Goal: Transaction & Acquisition: Purchase product/service

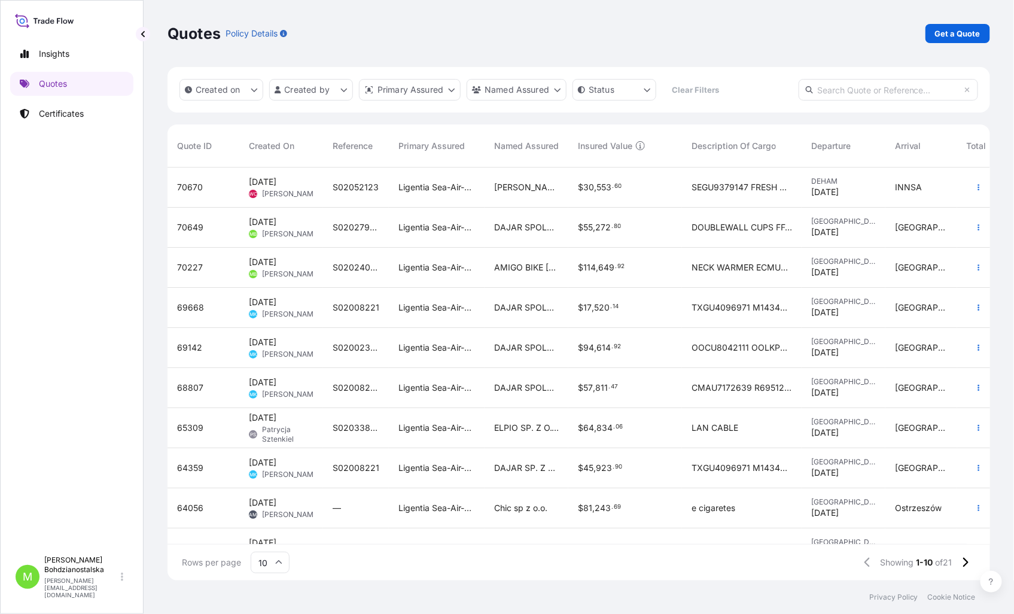
scroll to position [410, 812]
click at [55, 108] on p "Certificates" at bounding box center [61, 114] width 45 height 12
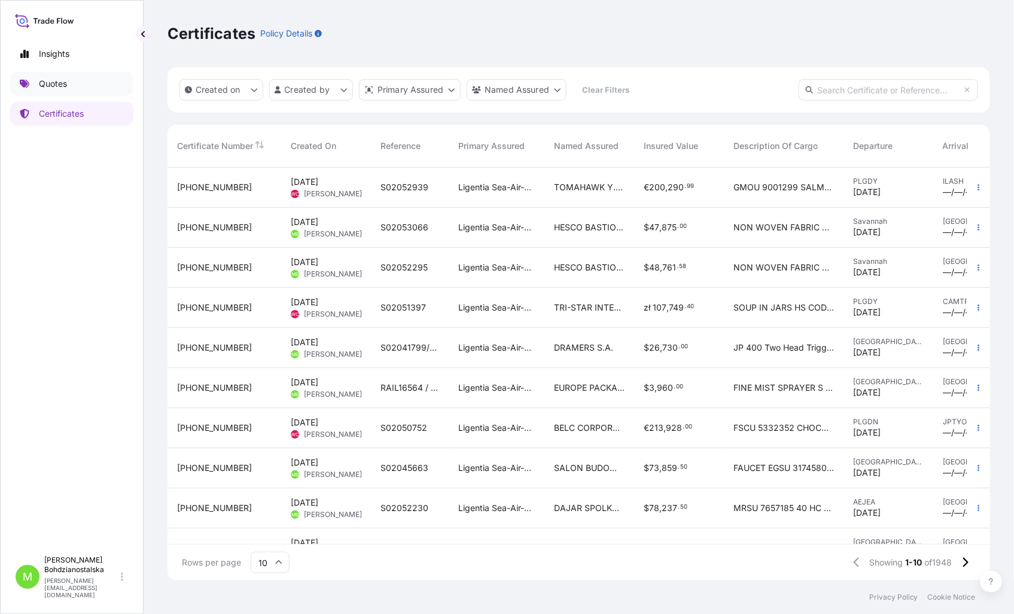
click at [38, 86] on link "Quotes" at bounding box center [71, 84] width 123 height 24
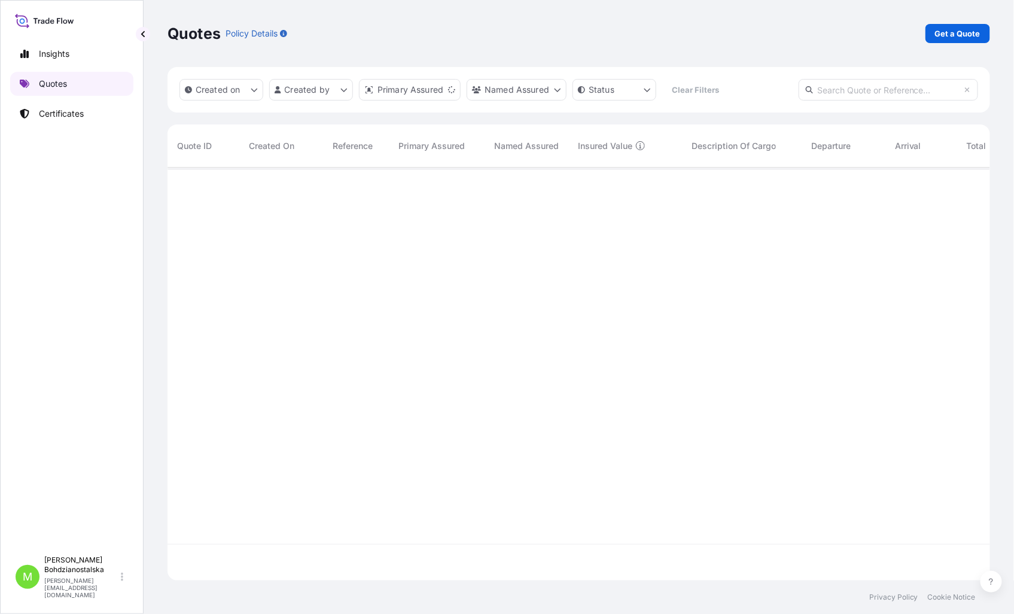
scroll to position [410, 812]
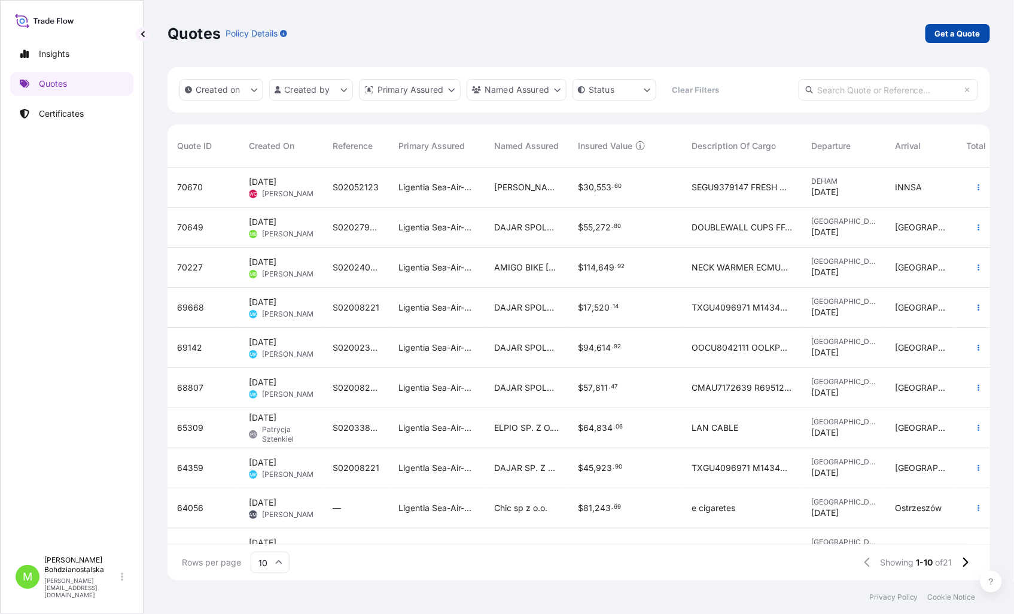
click at [966, 28] on p "Get a Quote" at bounding box center [957, 34] width 45 height 12
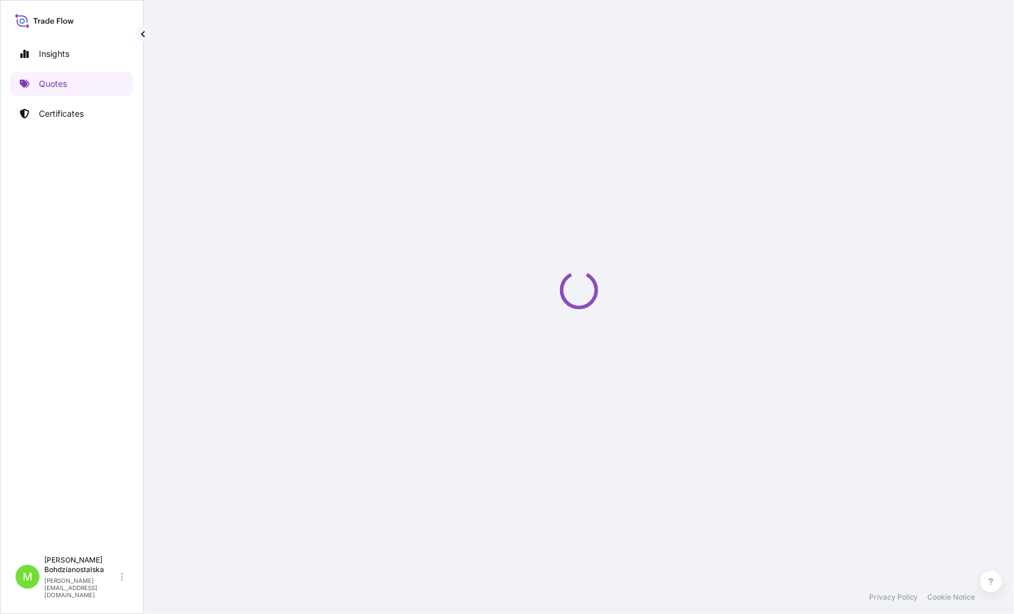
select select "Sea"
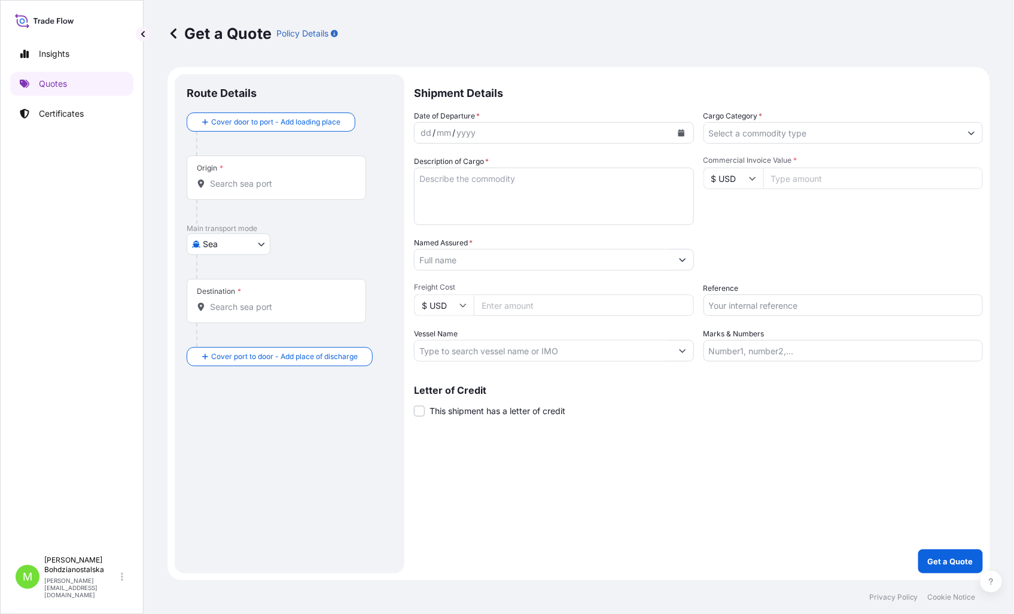
click at [213, 181] on input "Origin *" at bounding box center [280, 184] width 141 height 12
click at [235, 185] on input "Origin * Please select an origin" at bounding box center [280, 184] width 141 height 12
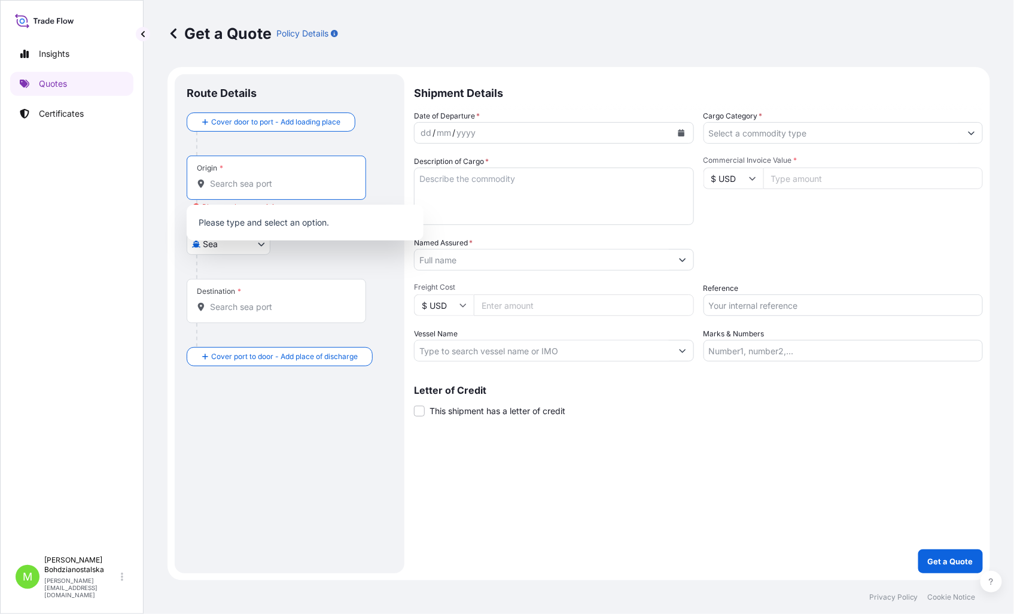
paste input "Savannah"
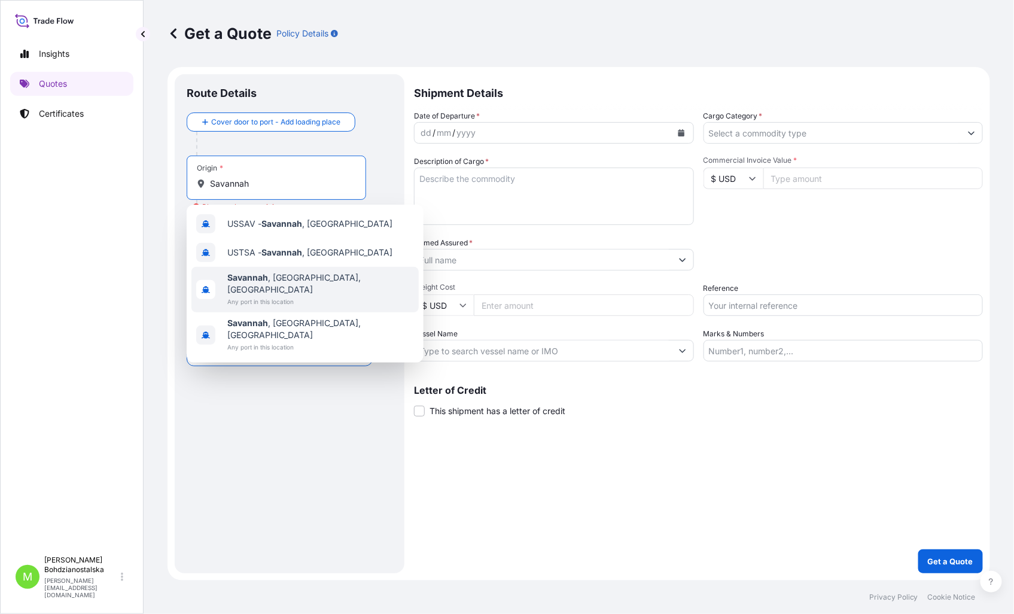
click at [312, 277] on div "[GEOGRAPHIC_DATA] , [GEOGRAPHIC_DATA], [GEOGRAPHIC_DATA] Any port in this locat…" at bounding box center [304, 289] width 227 height 45
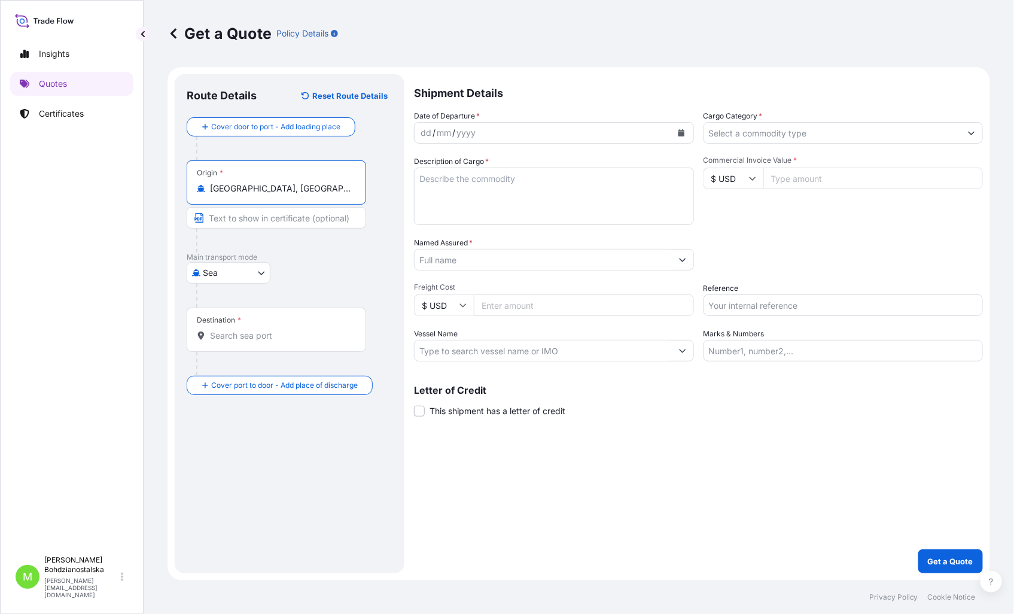
type input "[GEOGRAPHIC_DATA], [GEOGRAPHIC_DATA], [GEOGRAPHIC_DATA]"
drag, startPoint x: 428, startPoint y: 136, endPoint x: 571, endPoint y: 133, distance: 143.0
click at [429, 138] on div "dd" at bounding box center [425, 133] width 13 height 14
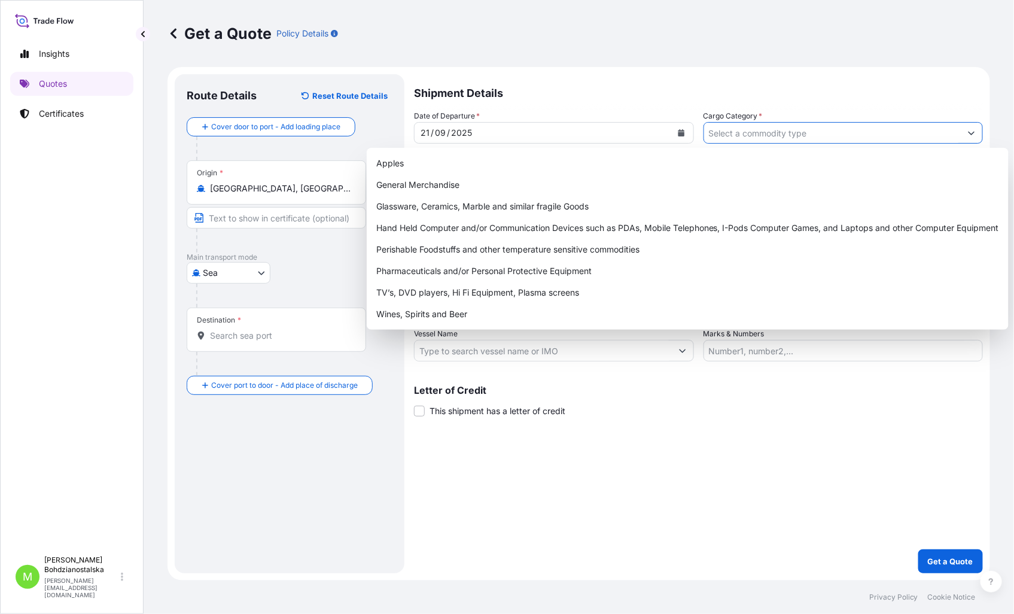
click at [785, 136] on input "Cargo Category *" at bounding box center [832, 133] width 257 height 22
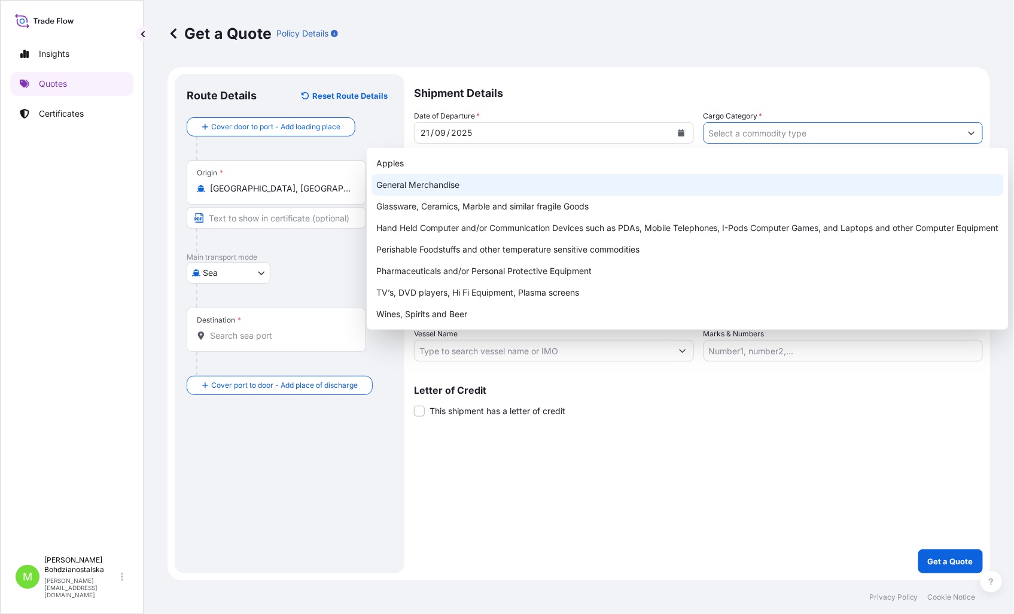
click at [446, 187] on div "General Merchandise" at bounding box center [687, 185] width 632 height 22
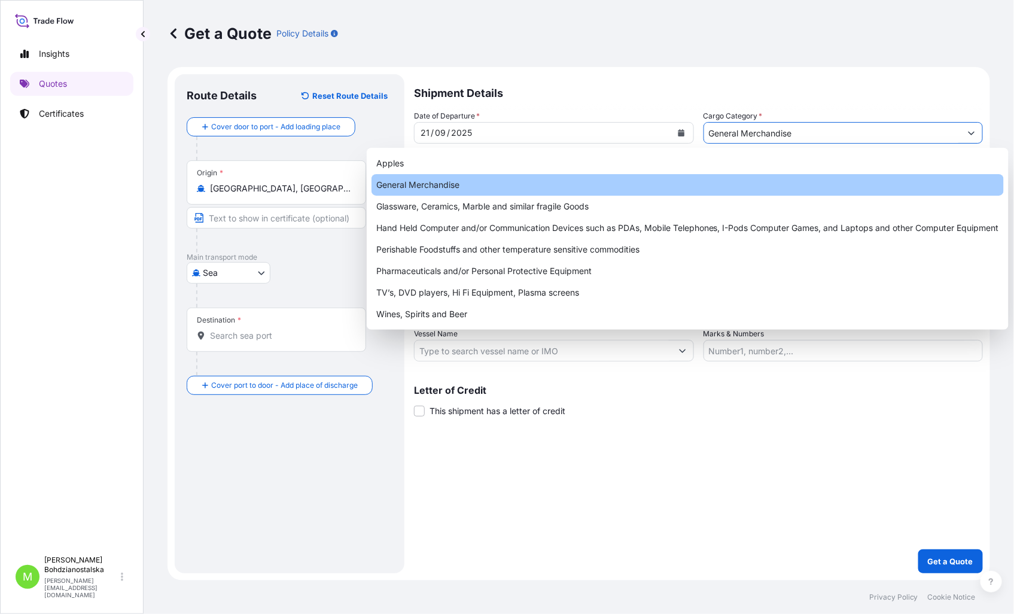
type input "General Merchandise"
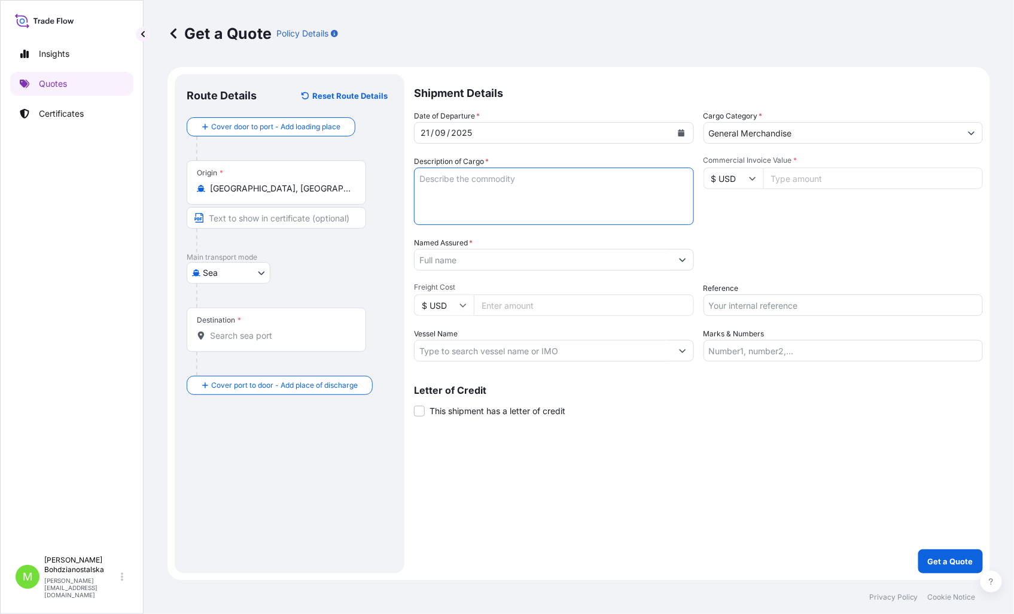
click at [456, 184] on textarea "Description of Cargo *" at bounding box center [554, 195] width 280 height 57
click at [484, 178] on textarea "Description of Cargo *" at bounding box center [554, 195] width 280 height 57
paste textarea "TGHU6111061"
type textarea "TGHU6111061 40hc,"
click at [249, 340] on input "Destination *" at bounding box center [280, 336] width 141 height 12
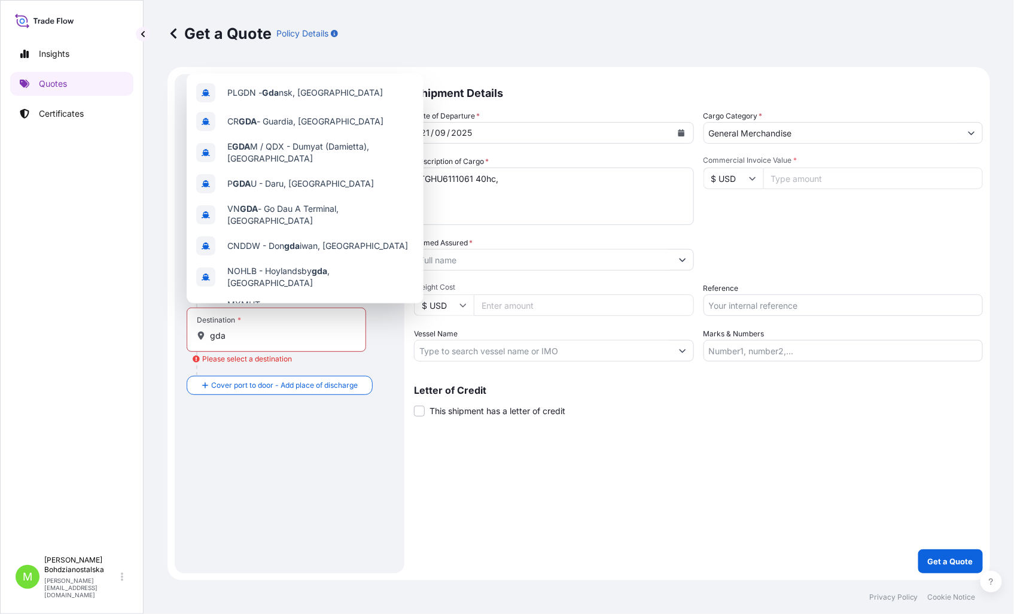
drag, startPoint x: 658, startPoint y: 447, endPoint x: 660, endPoint y: 435, distance: 12.0
click at [660, 443] on div "Shipment Details Date of Departure * [DATE] Cargo Category * General Merchandis…" at bounding box center [698, 323] width 569 height 499
click at [260, 342] on input "gda" at bounding box center [280, 336] width 141 height 12
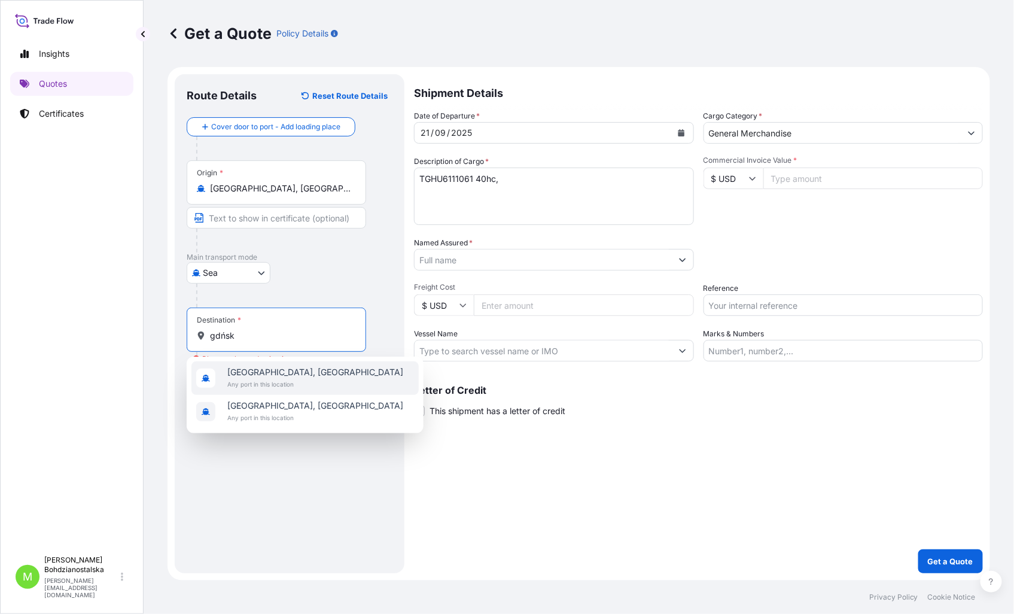
click at [299, 375] on div "[GEOGRAPHIC_DATA], [GEOGRAPHIC_DATA] Any port in this location" at bounding box center [304, 377] width 227 height 33
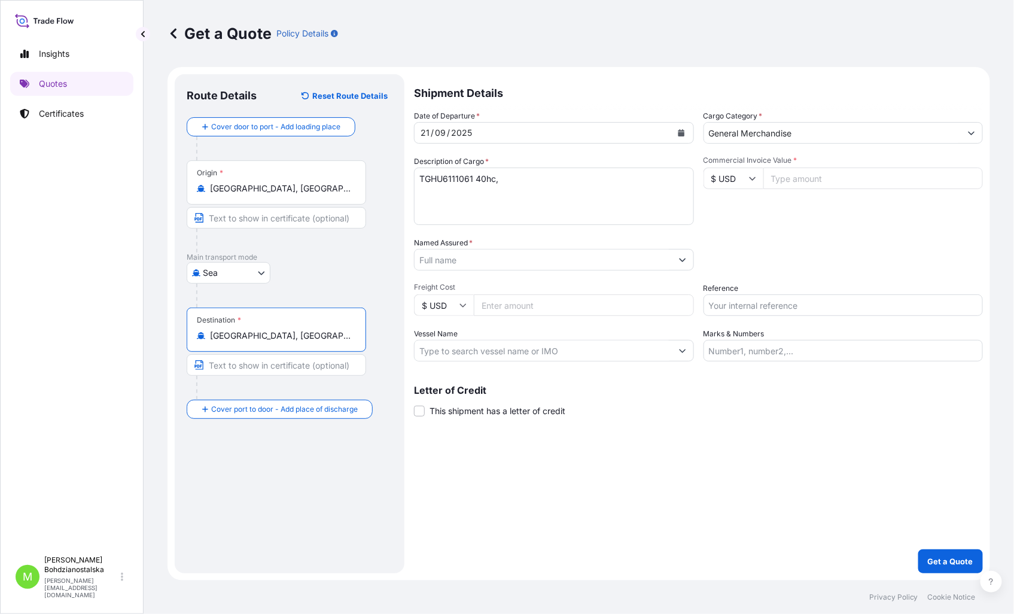
type input "[GEOGRAPHIC_DATA], [GEOGRAPHIC_DATA]"
click at [543, 193] on textarea "TGHU6111061 40hc," at bounding box center [554, 195] width 280 height 57
click at [822, 175] on input "Commercial Invoice Value *" at bounding box center [873, 178] width 220 height 22
type input "44936.88"
click at [856, 248] on div "Packing Category Type to search a container mode Please select a primary mode o…" at bounding box center [843, 253] width 280 height 33
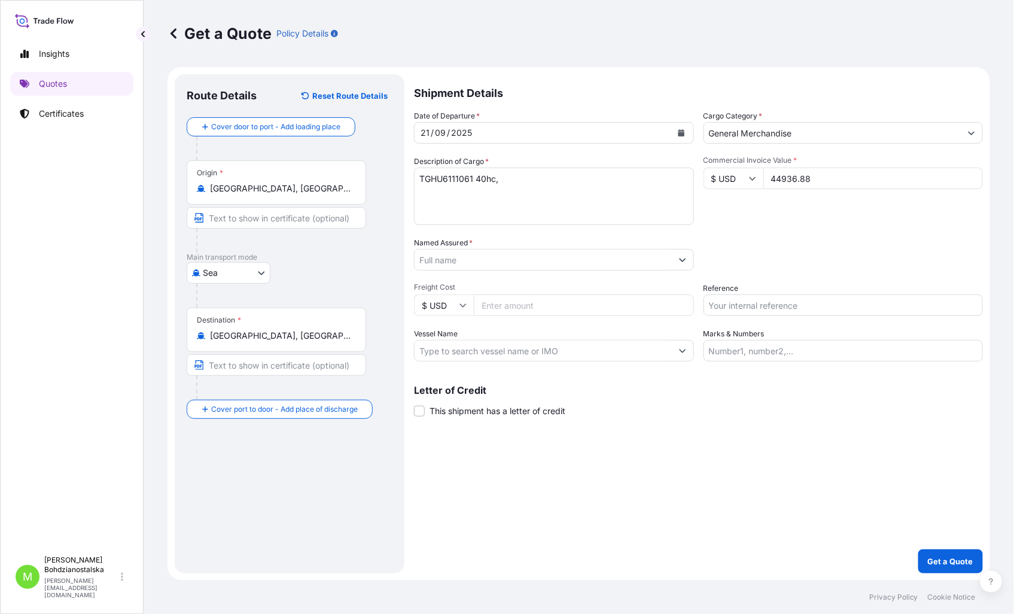
click at [437, 264] on input "Named Assured *" at bounding box center [542, 260] width 257 height 22
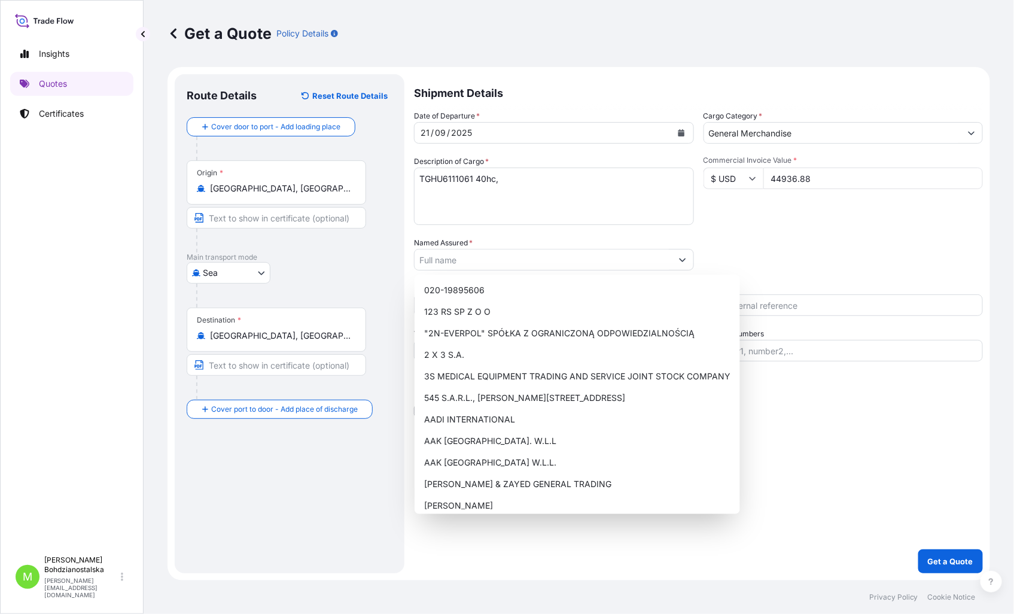
click at [842, 237] on div "Packing Category Type to search a container mode Please select a primary mode o…" at bounding box center [843, 253] width 280 height 33
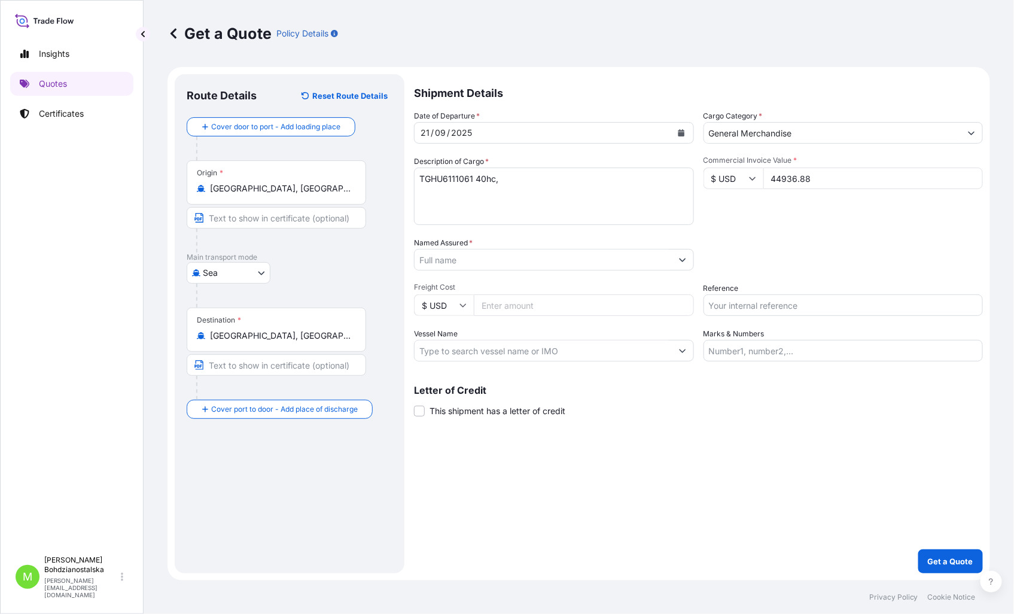
click at [451, 266] on input "Named Assured *" at bounding box center [542, 260] width 257 height 22
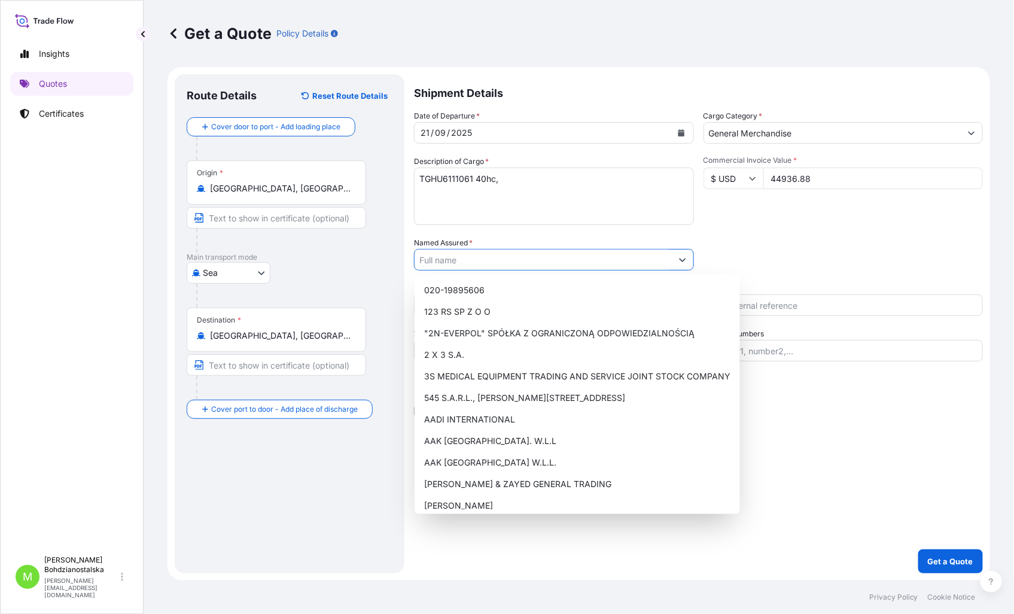
paste input "Hesco"
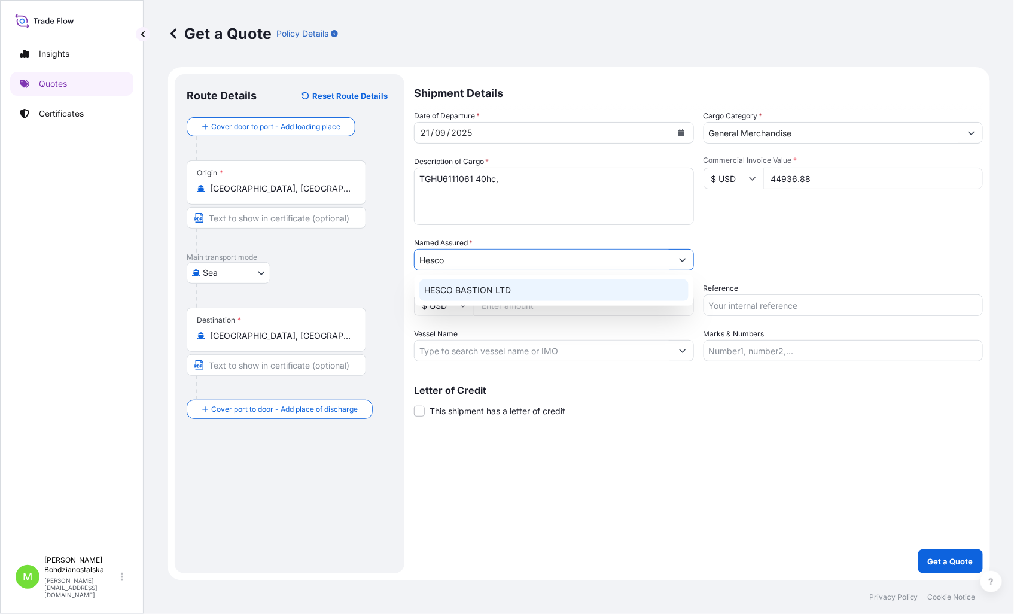
click at [517, 291] on div "HESCO BASTION LTD" at bounding box center [553, 290] width 269 height 22
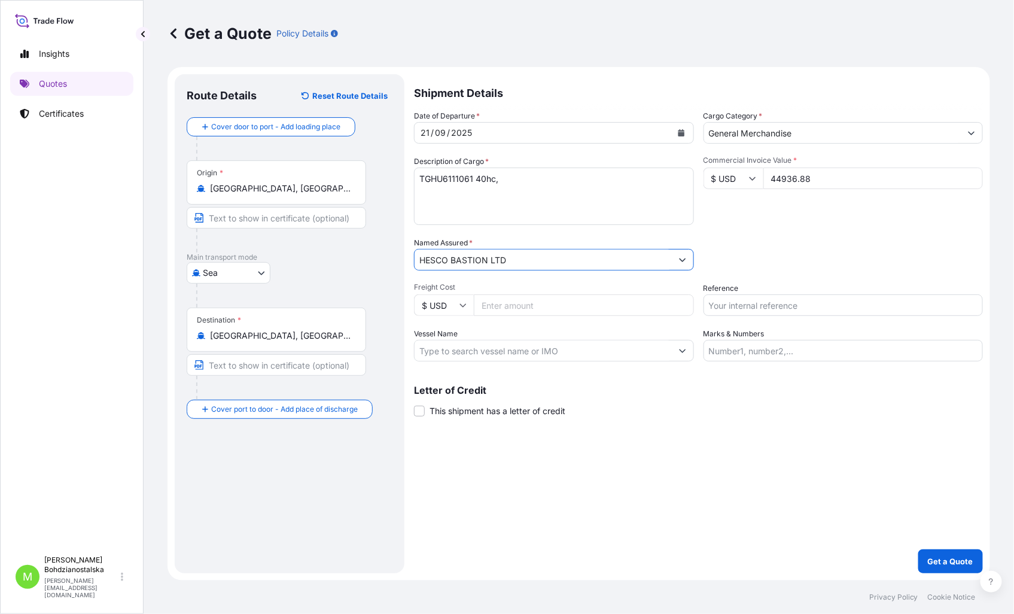
type input "HESCO BASTION LTD"
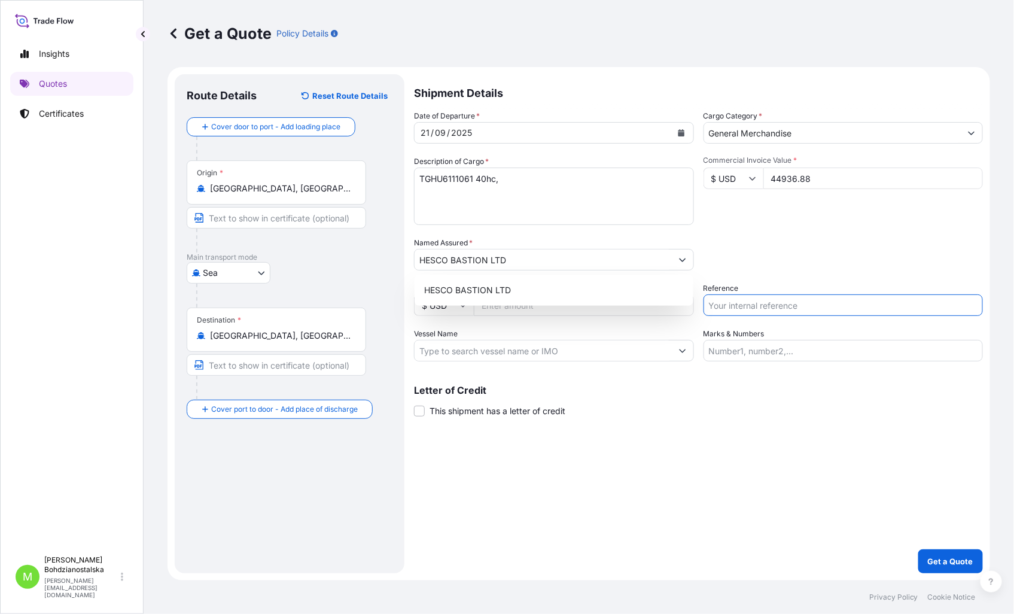
click at [744, 302] on input "Reference" at bounding box center [843, 305] width 280 height 22
paste input "TGHU6111061"
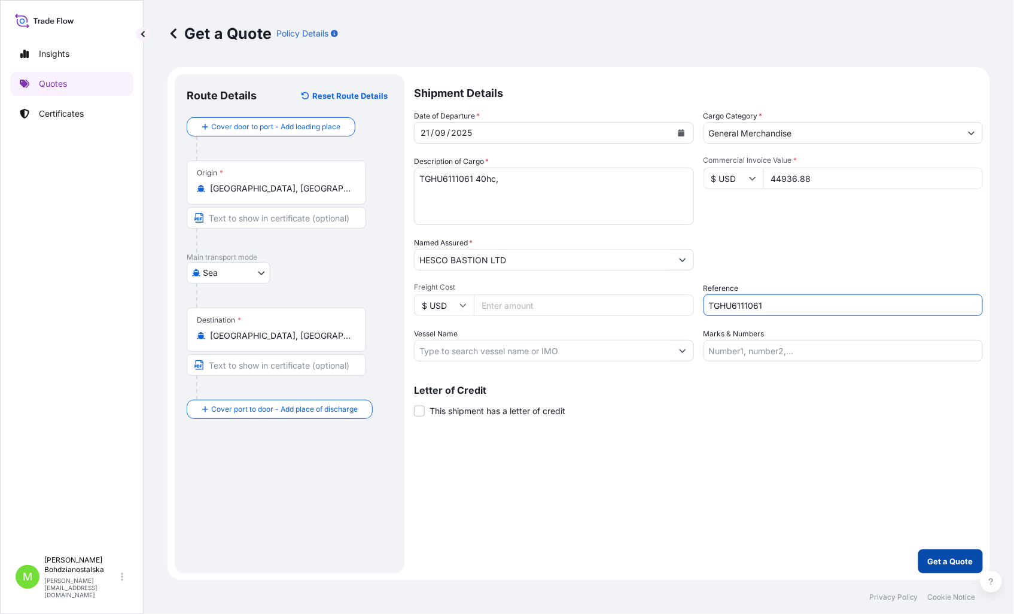
type input "TGHU6111061"
click at [940, 562] on p "Get a Quote" at bounding box center [950, 561] width 45 height 12
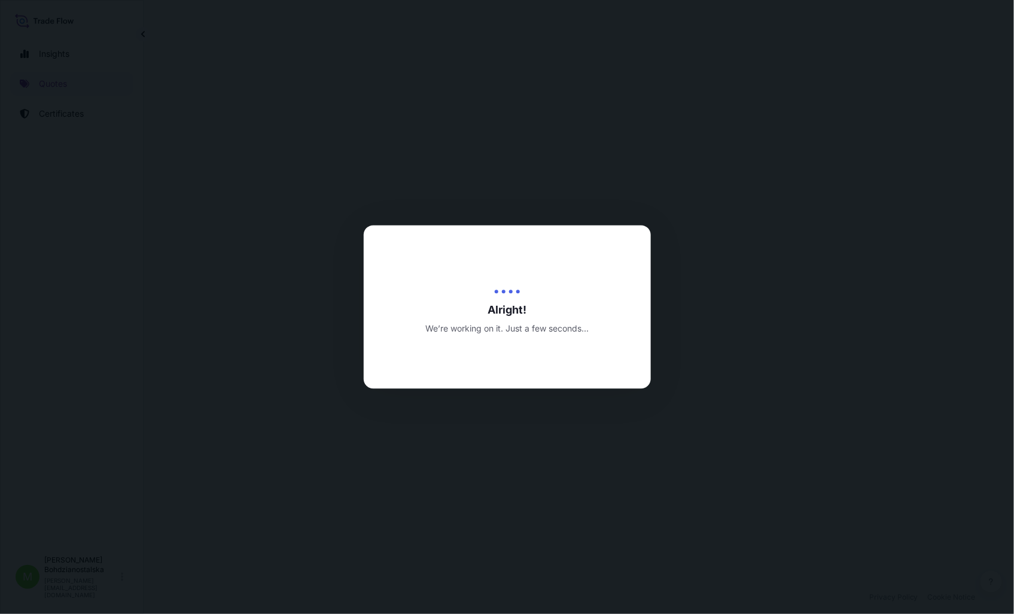
select select "Sea"
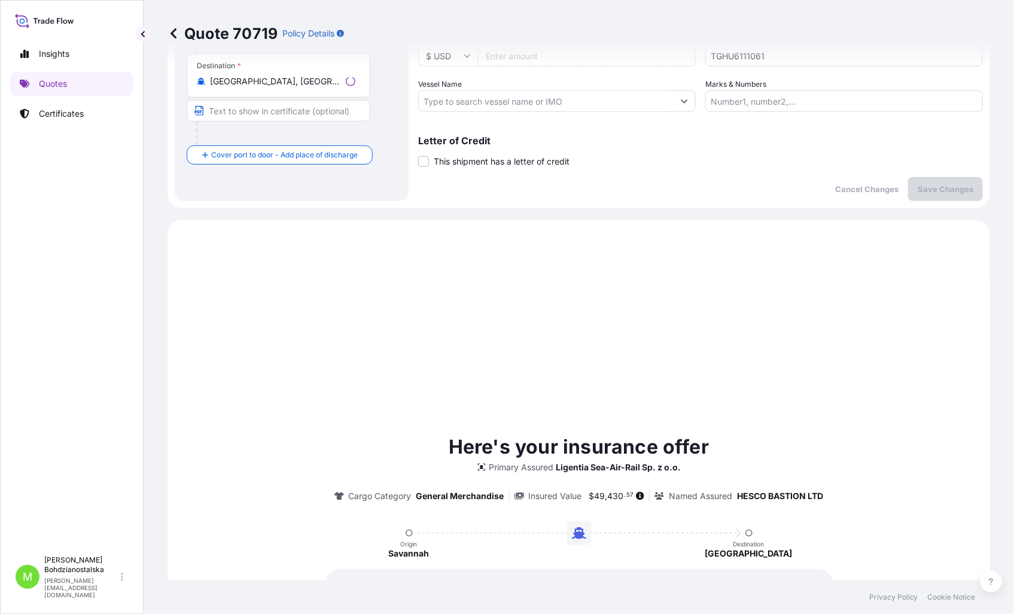
scroll to position [410, 0]
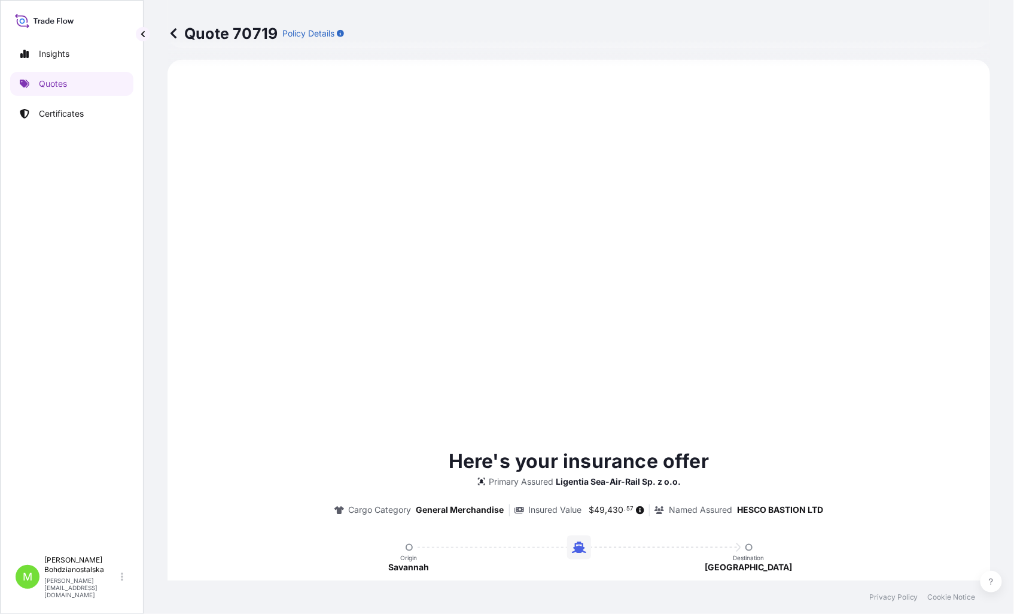
type input "[DATE]"
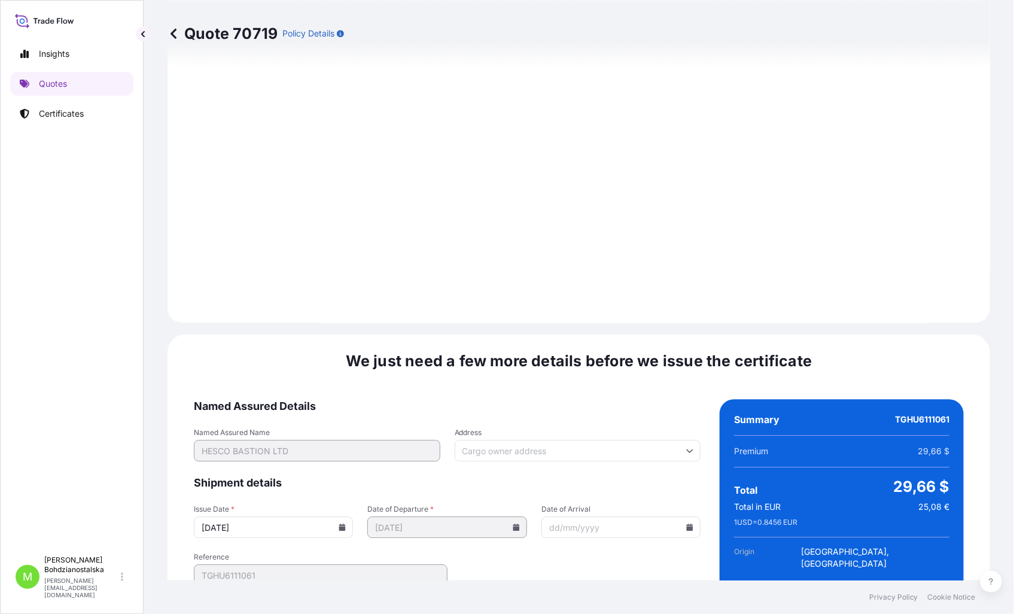
scroll to position [1211, 0]
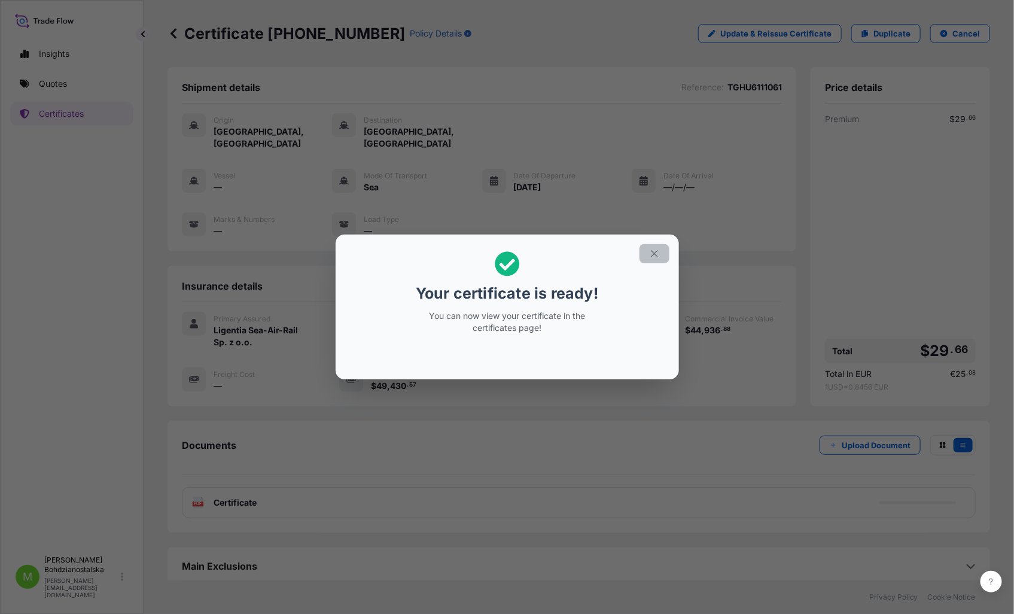
click at [660, 253] on button "button" at bounding box center [654, 253] width 30 height 19
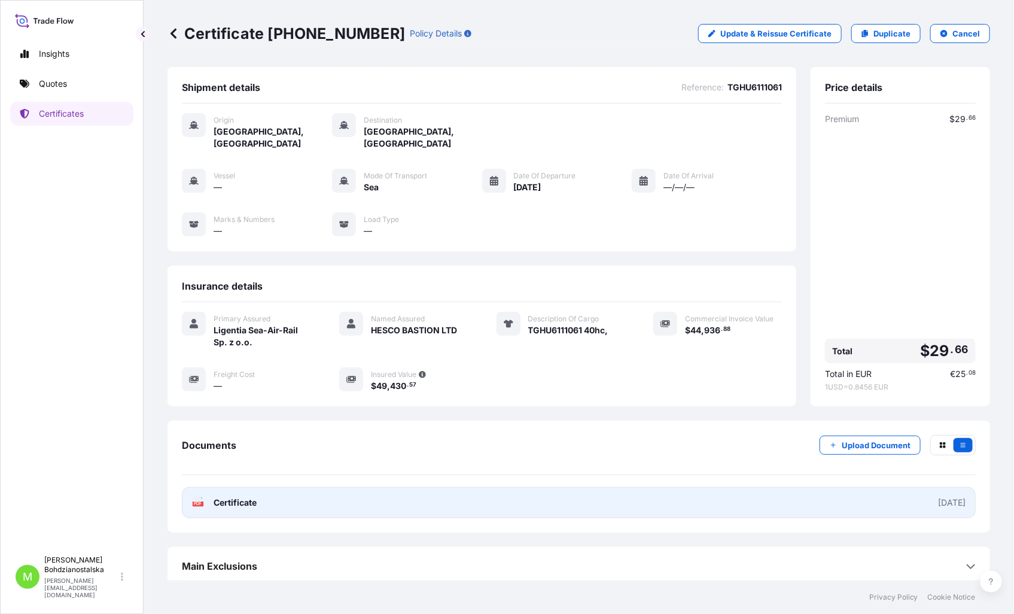
click at [450, 491] on link "PDF Certificate [DATE]" at bounding box center [579, 502] width 794 height 31
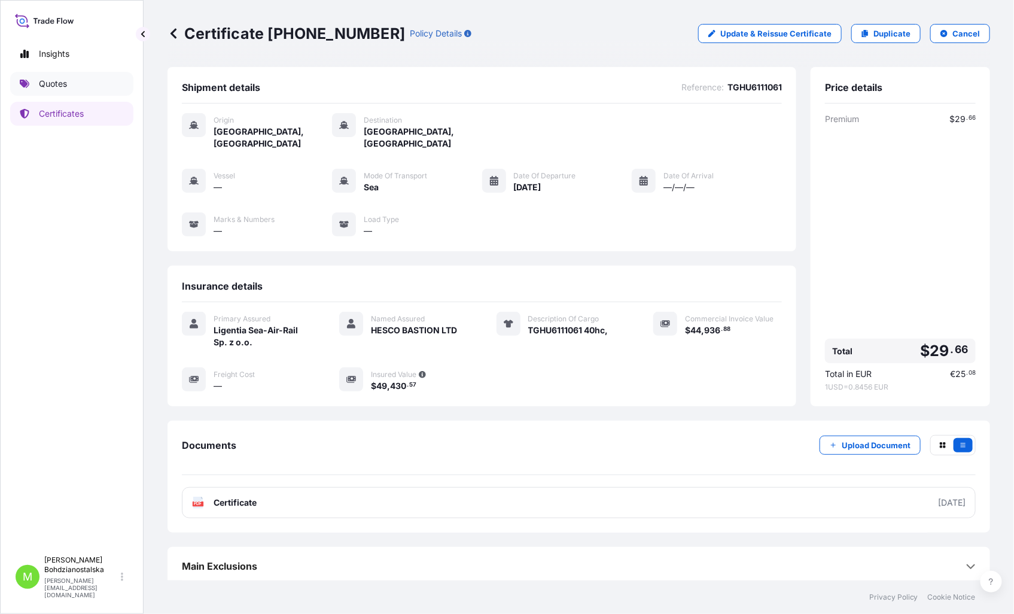
click at [69, 81] on link "Quotes" at bounding box center [71, 84] width 123 height 24
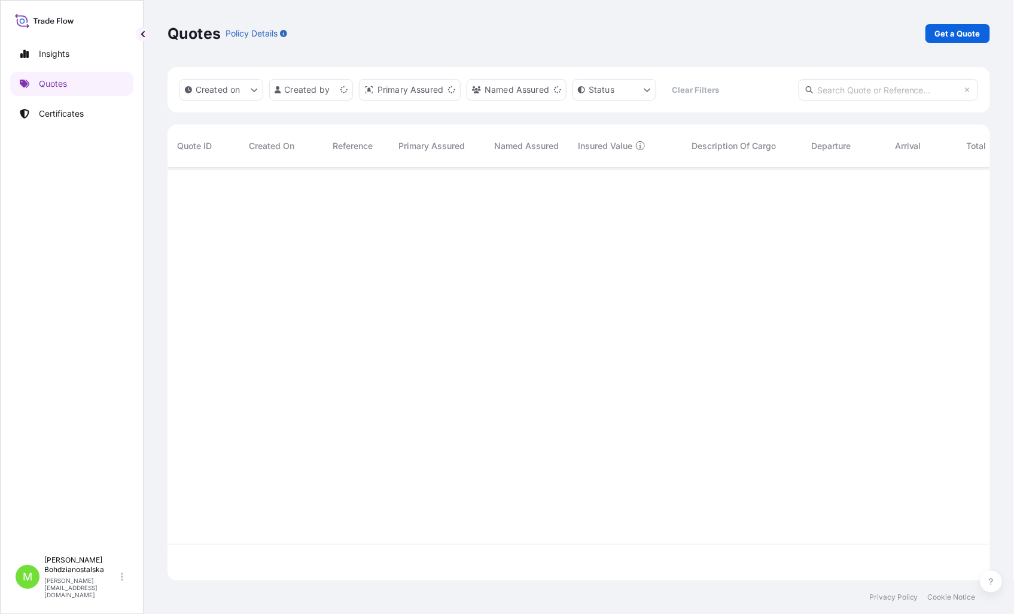
scroll to position [410, 812]
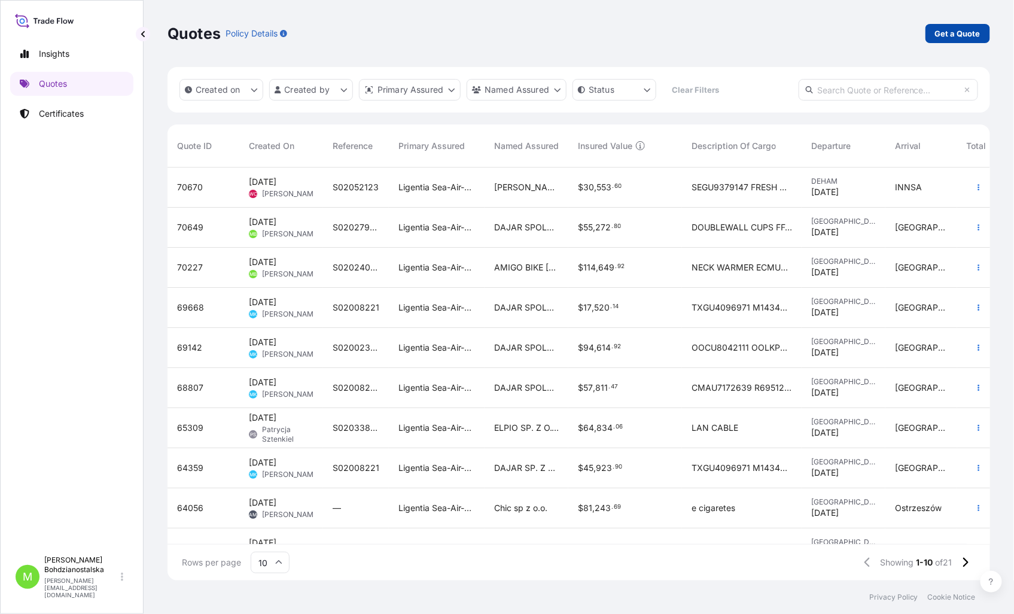
click at [945, 26] on link "Get a Quote" at bounding box center [957, 33] width 65 height 19
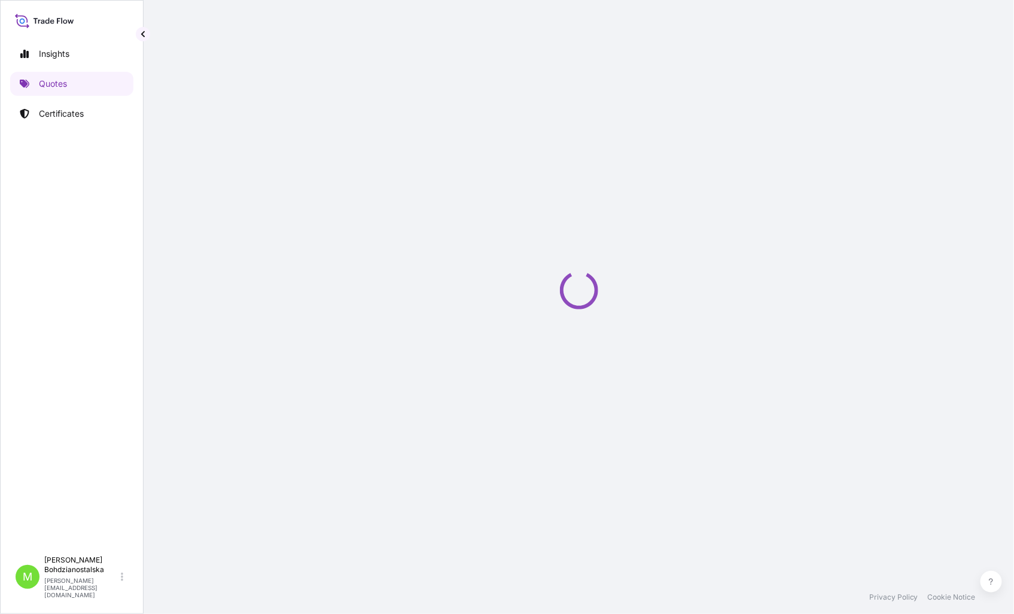
select select "Sea"
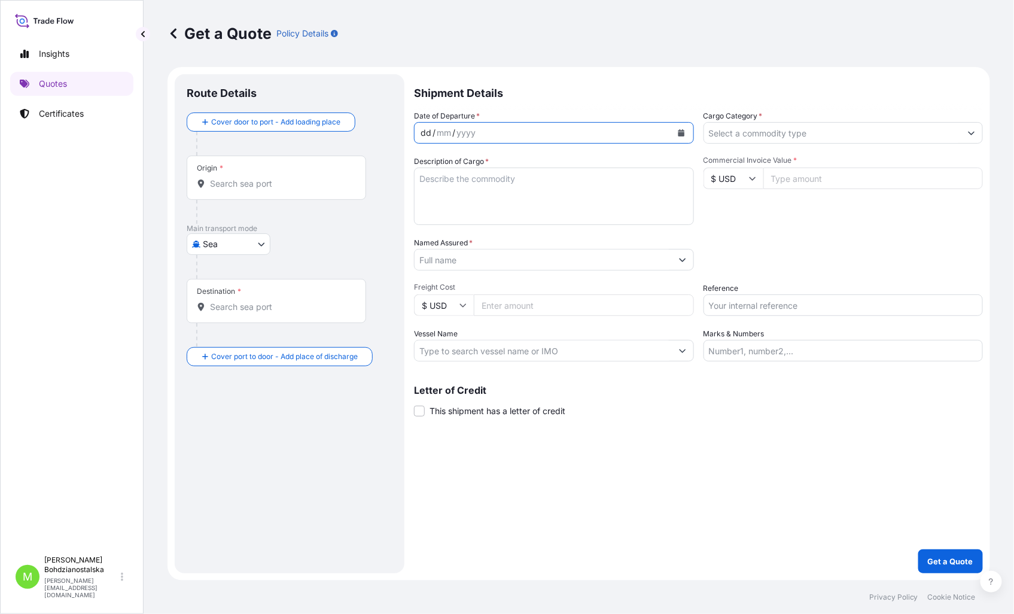
click at [423, 132] on div "dd" at bounding box center [425, 133] width 13 height 14
click at [428, 128] on div "dd" at bounding box center [425, 133] width 13 height 14
click at [748, 138] on input "Cargo Category *" at bounding box center [832, 133] width 257 height 22
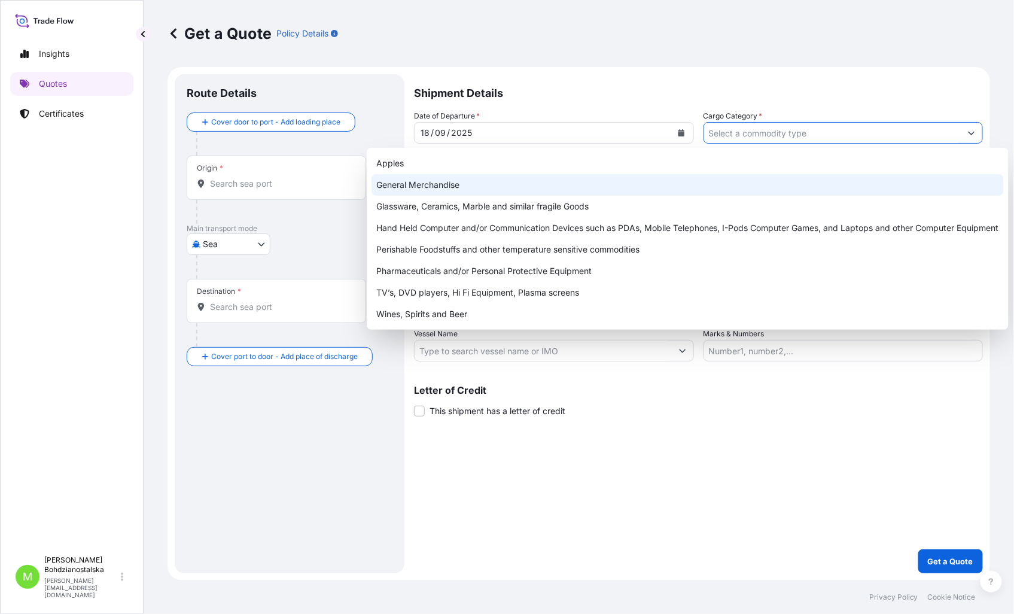
click at [457, 180] on div "General Merchandise" at bounding box center [687, 185] width 632 height 22
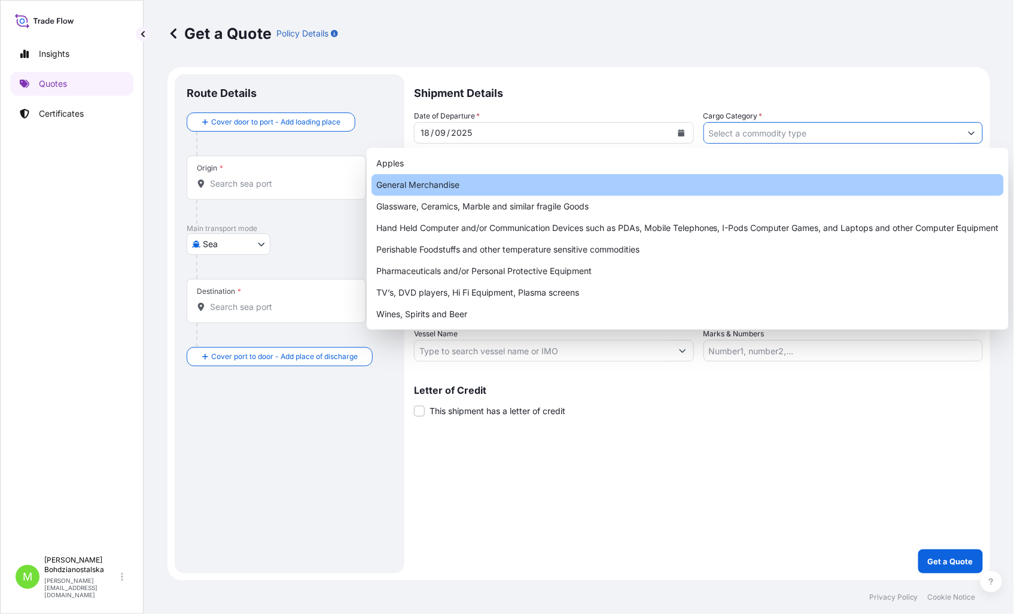
type input "General Merchandise"
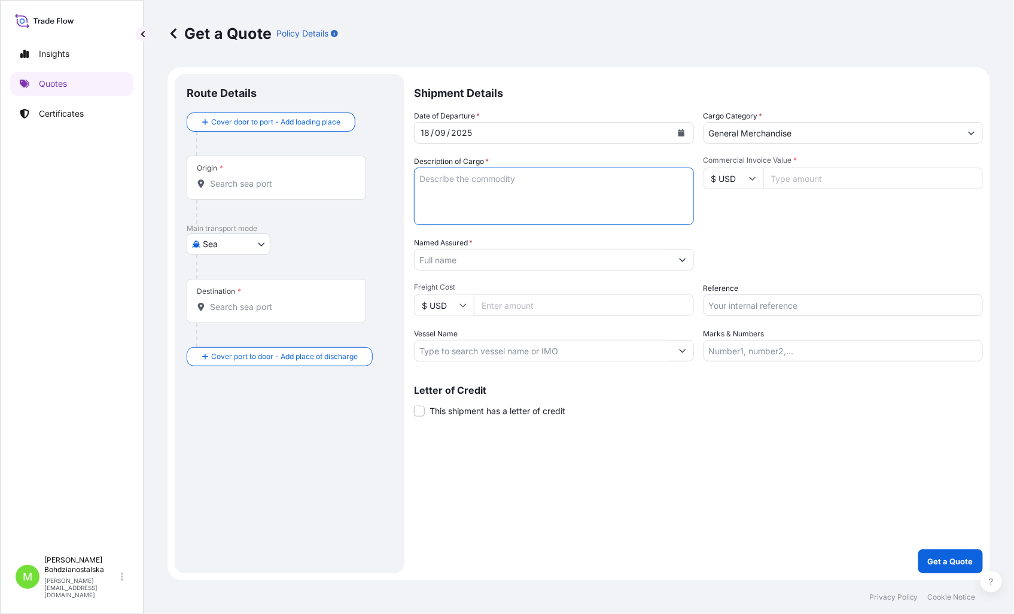
click at [477, 183] on textarea "Description of Cargo *" at bounding box center [554, 195] width 280 height 57
click at [444, 167] on textarea "Description of Cargo *" at bounding box center [554, 195] width 280 height 57
paste textarea "SEGU4031673"
type textarea "SEGU4031673 40hc"
click at [235, 182] on input "Origin *" at bounding box center [280, 184] width 141 height 12
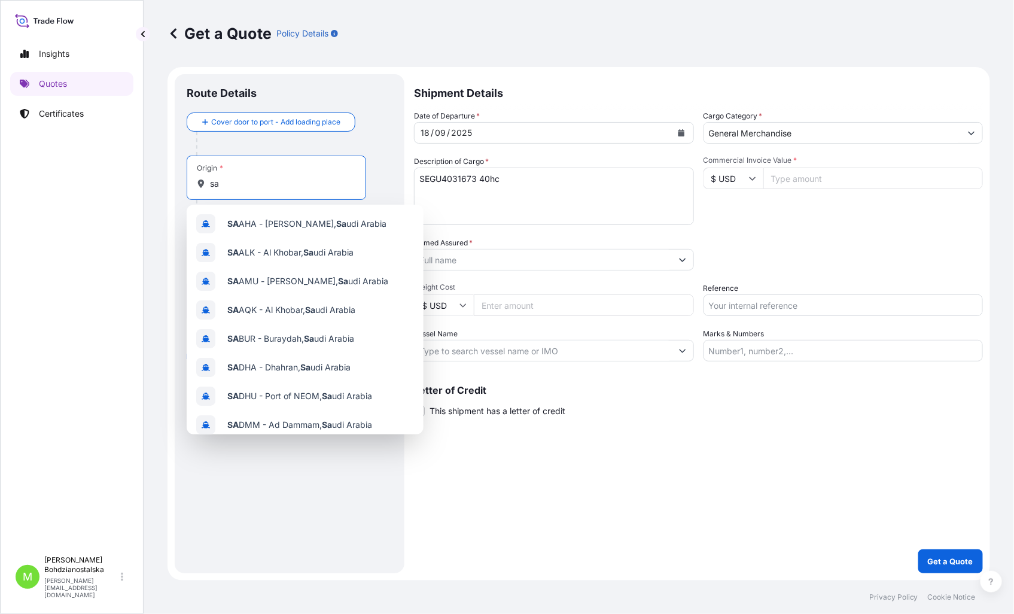
type input "sa"
drag, startPoint x: 238, startPoint y: 187, endPoint x: 163, endPoint y: 188, distance: 75.4
click at [163, 188] on div "Get a Quote Policy Details Route Details Cover door to port - Add loading place…" at bounding box center [579, 290] width 870 height 580
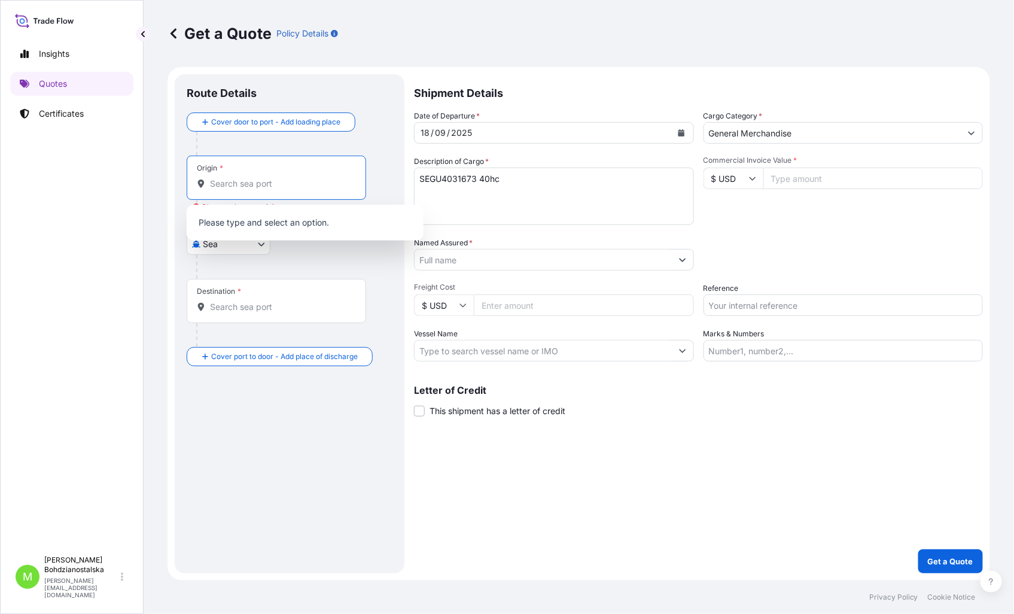
paste input "[GEOGRAPHIC_DATA]"
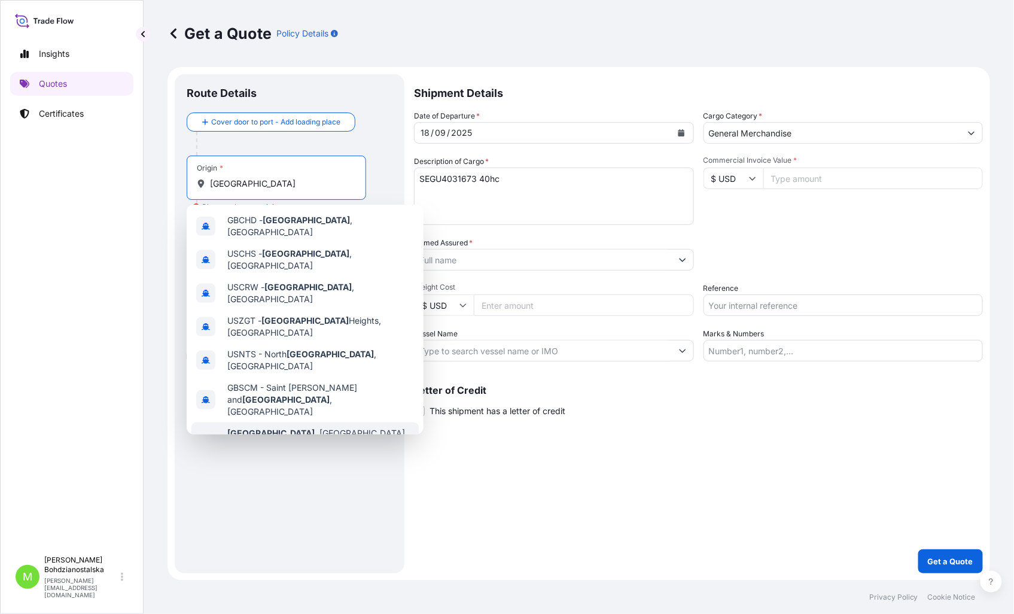
click at [295, 427] on span "[GEOGRAPHIC_DATA] , [GEOGRAPHIC_DATA], [GEOGRAPHIC_DATA]" at bounding box center [320, 439] width 187 height 24
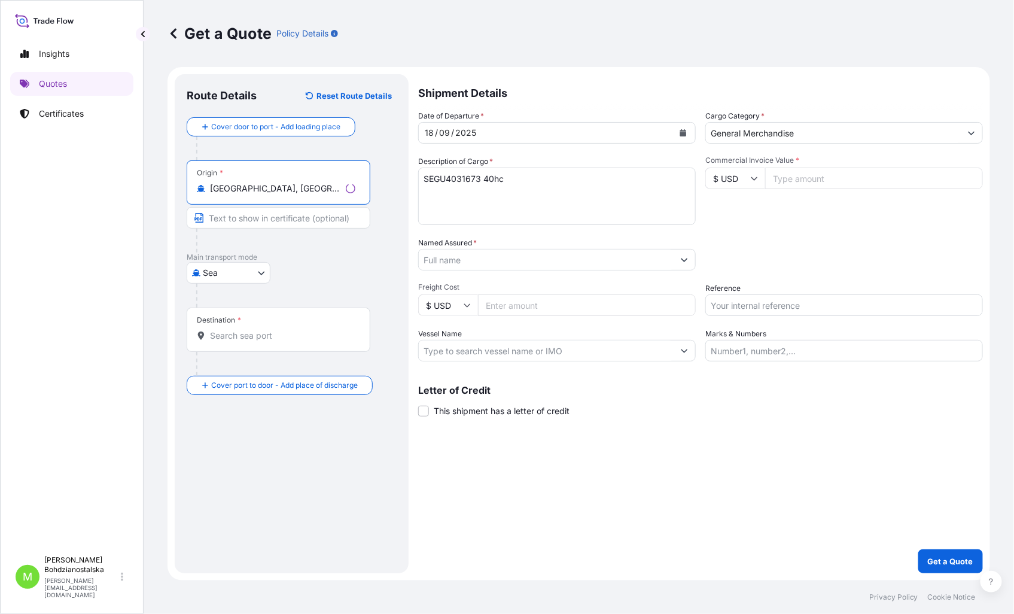
type input "[GEOGRAPHIC_DATA], [GEOGRAPHIC_DATA], [GEOGRAPHIC_DATA]"
click at [246, 344] on div "Destination *" at bounding box center [276, 329] width 179 height 44
click at [246, 342] on input "Destination *" at bounding box center [280, 336] width 141 height 12
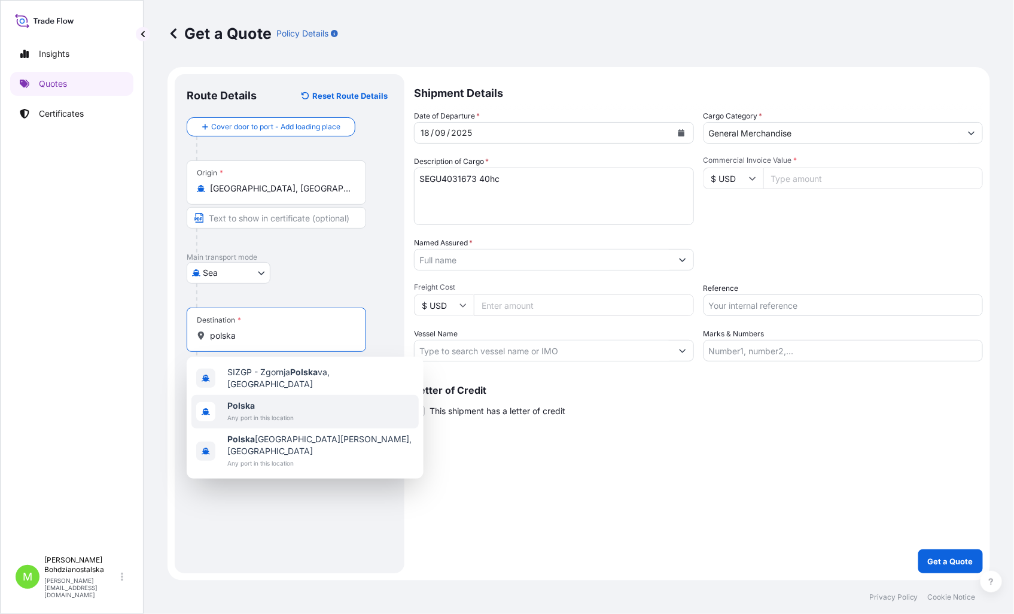
click at [258, 411] on span "Any port in this location" at bounding box center [260, 417] width 66 height 12
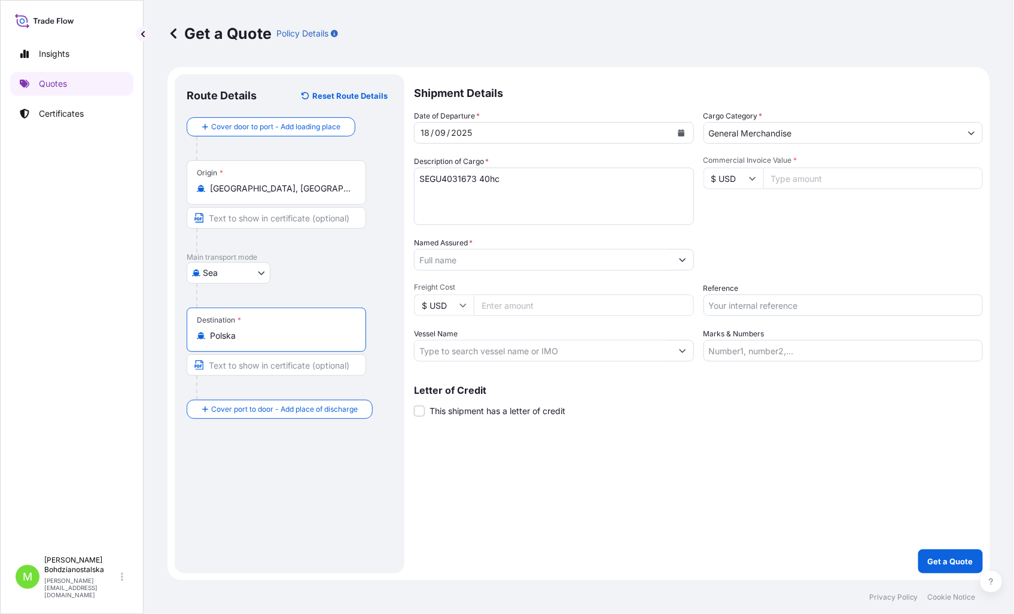
type input "Polska"
click at [796, 179] on input "Commercial Invoice Value *" at bounding box center [873, 178] width 220 height 22
type input "44731.70"
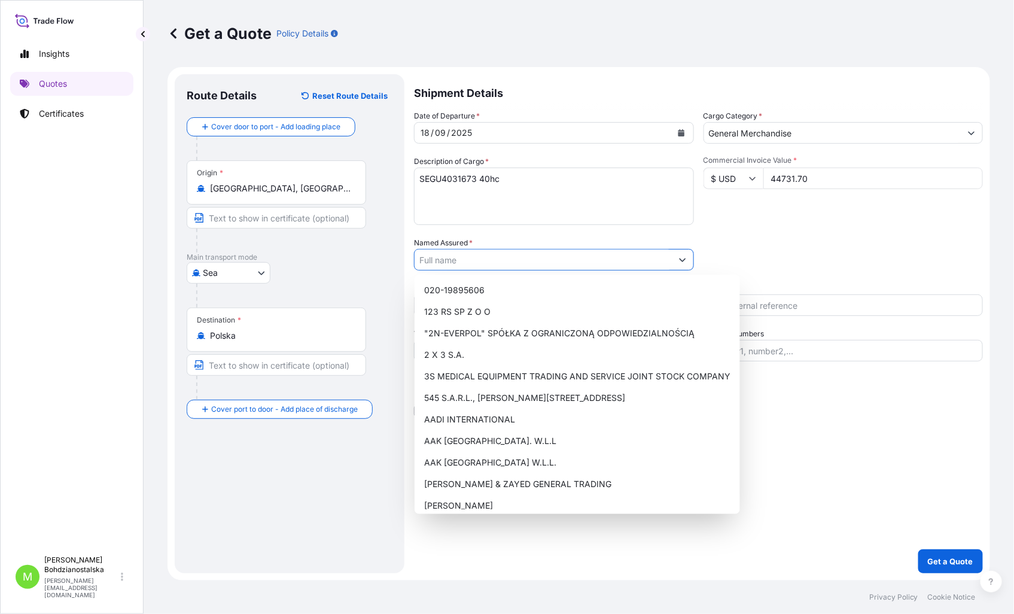
click at [500, 259] on input "Named Assured *" at bounding box center [542, 260] width 257 height 22
click at [457, 261] on input "Named Assured *" at bounding box center [542, 260] width 257 height 22
paste input "Hesco"
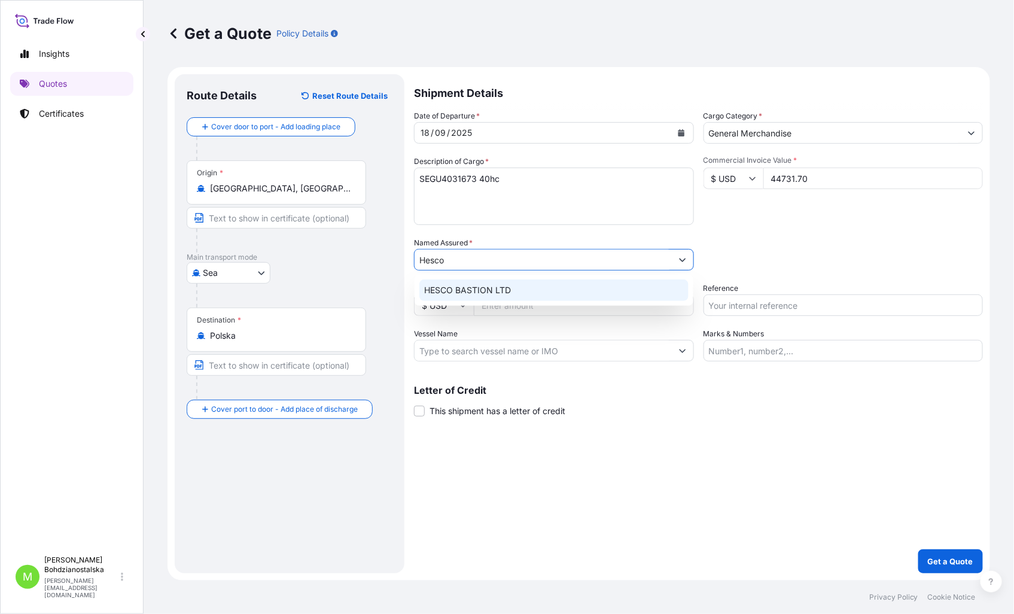
click at [501, 289] on span "HESCO BASTION LTD" at bounding box center [467, 290] width 87 height 12
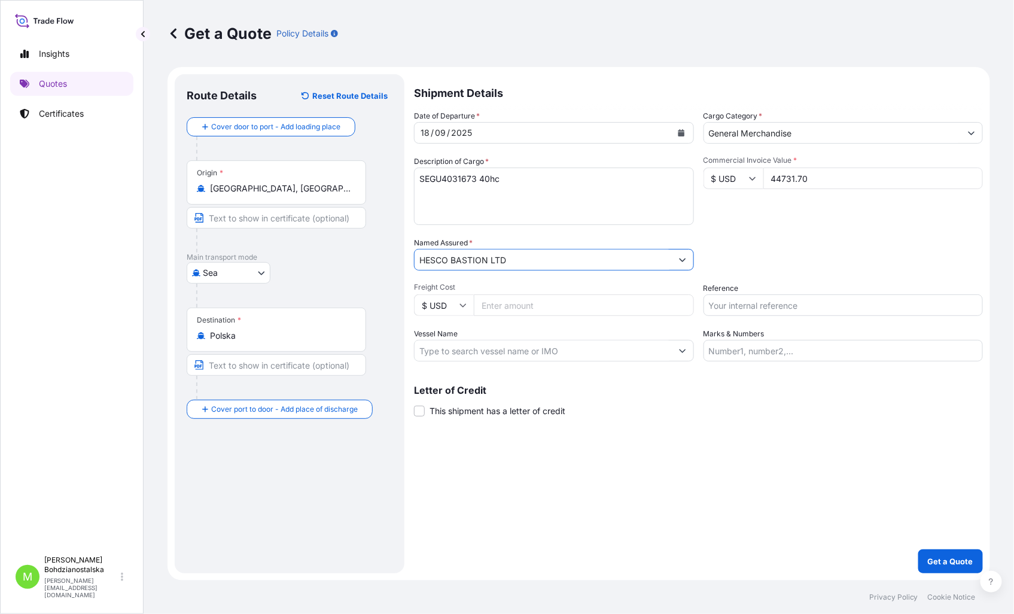
type input "HESCO BASTION LTD"
click at [757, 309] on input "Reference" at bounding box center [843, 305] width 280 height 22
drag, startPoint x: 421, startPoint y: 174, endPoint x: 468, endPoint y: 180, distance: 47.0
click at [423, 175] on textarea "SEGU4031673 40hc" at bounding box center [554, 195] width 280 height 57
click at [468, 180] on textarea "SEGU4031673 40hc" at bounding box center [554, 195] width 280 height 57
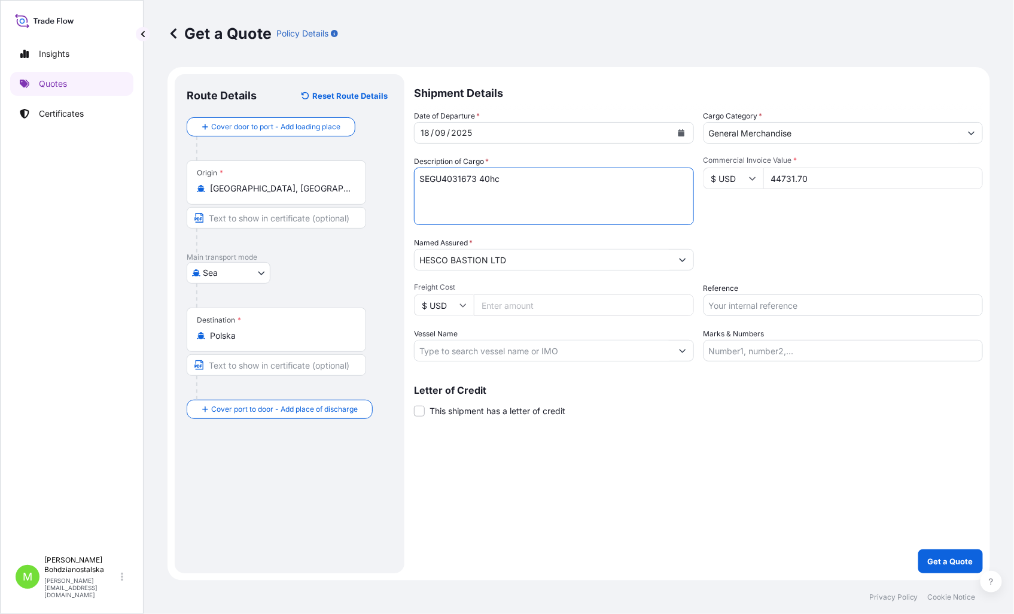
click at [467, 179] on textarea "SEGU4031673 40hc" at bounding box center [554, 195] width 280 height 57
click at [754, 303] on input "Reference" at bounding box center [843, 305] width 280 height 22
paste input "SEGU4031673"
type input "SEGU4031673"
click at [709, 473] on div "Shipment Details Date of Departure * [DATE] Cargo Category * General Merchandis…" at bounding box center [698, 323] width 569 height 499
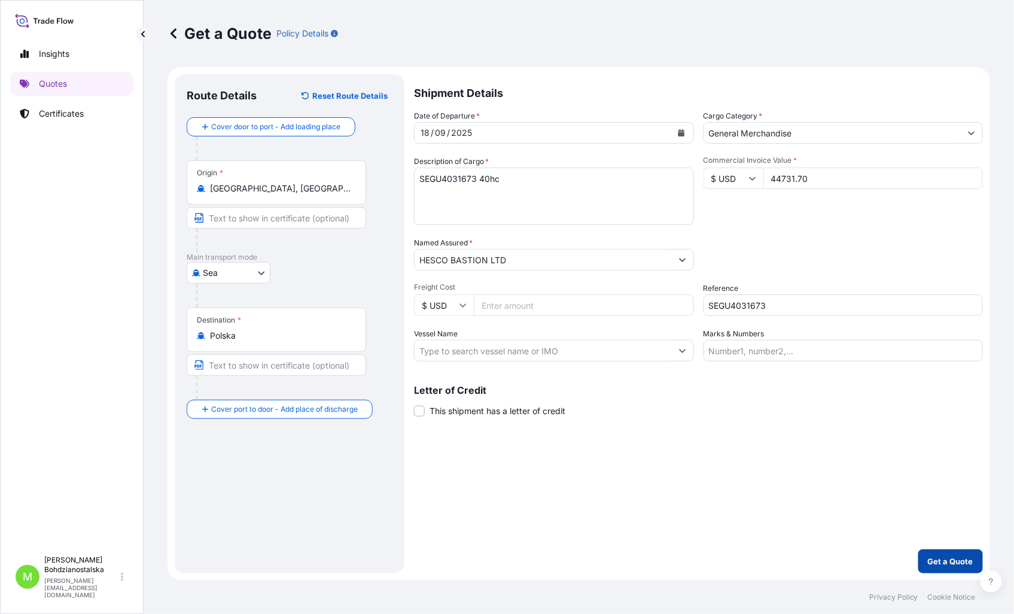
click at [952, 561] on p "Get a Quote" at bounding box center [950, 561] width 45 height 12
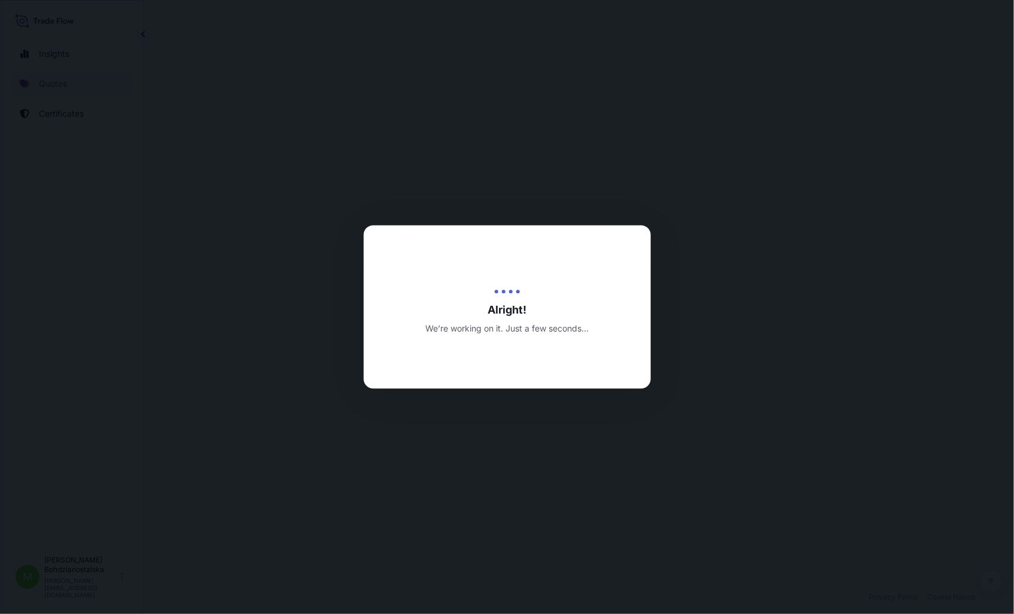
select select "Sea"
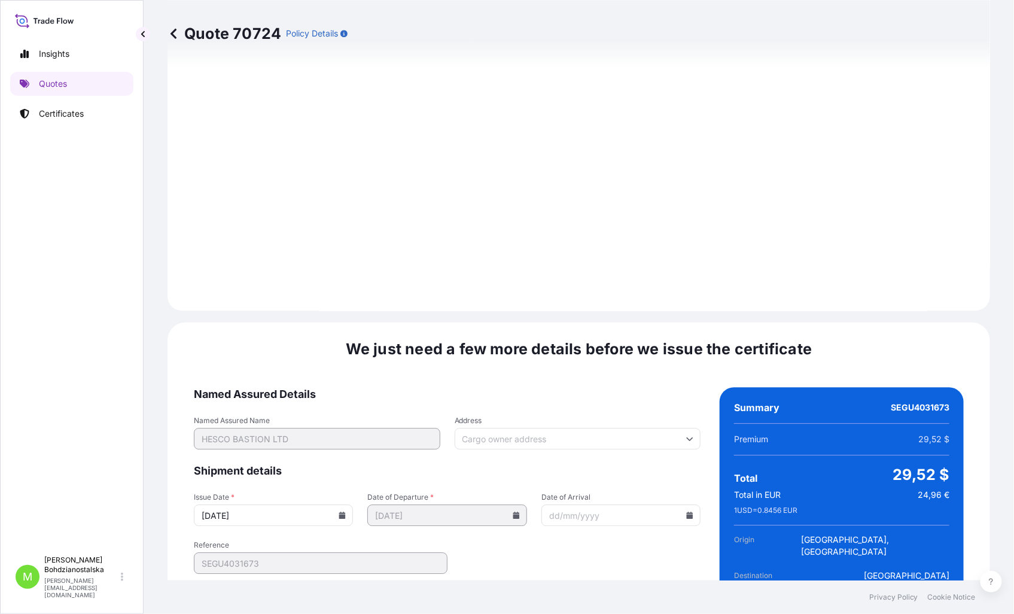
scroll to position [1211, 0]
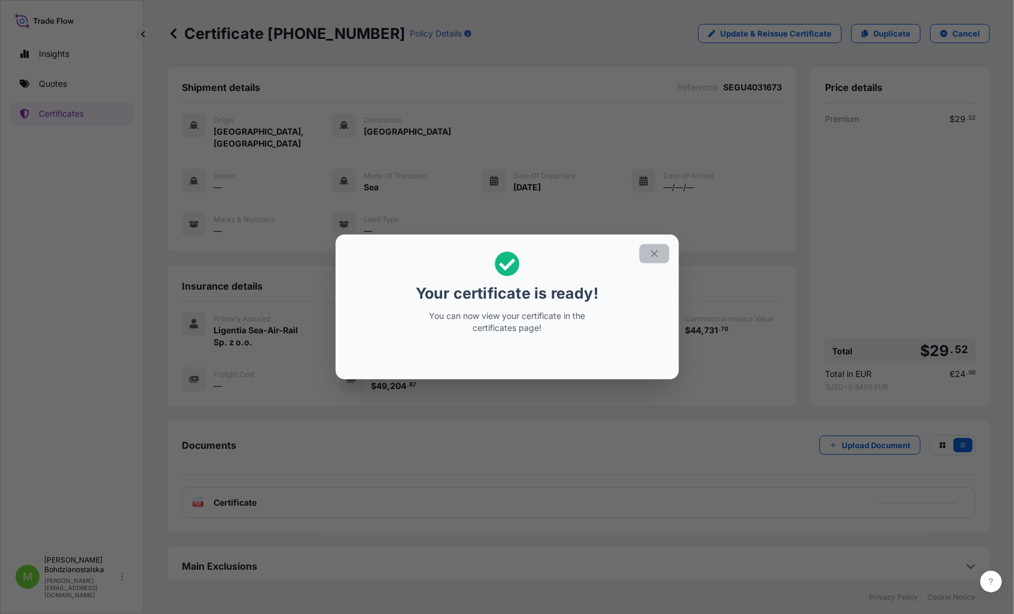
click at [655, 253] on icon "button" at bounding box center [654, 253] width 11 height 11
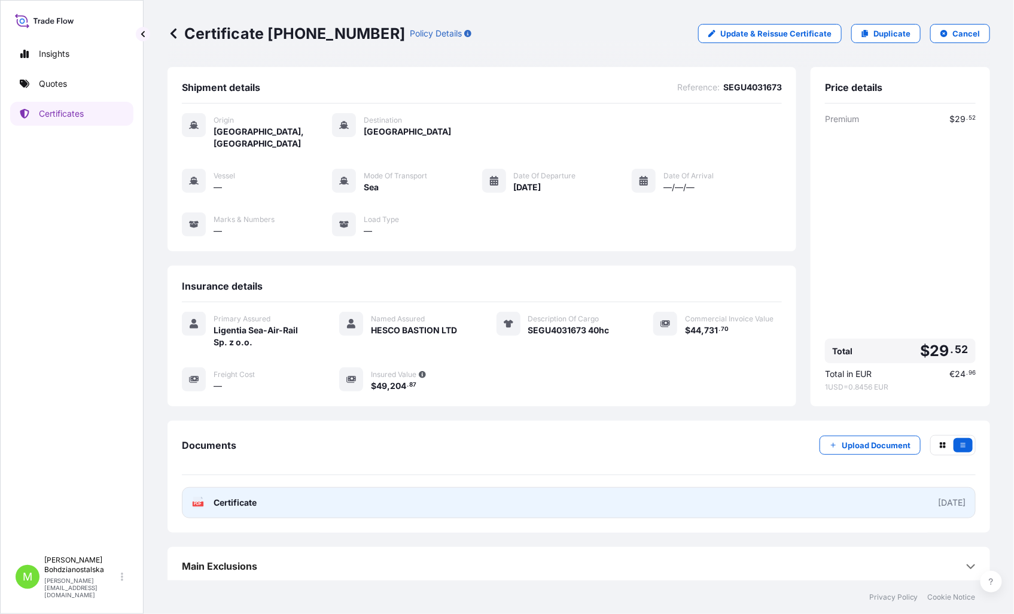
click at [266, 493] on link "PDF Certificate [DATE]" at bounding box center [579, 502] width 794 height 31
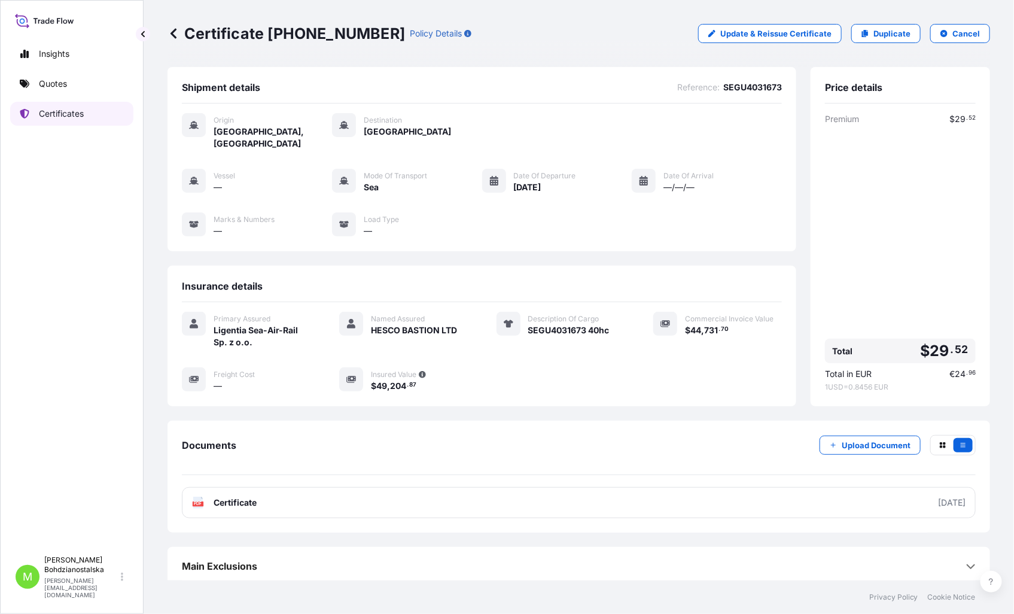
click at [68, 111] on p "Certificates" at bounding box center [61, 114] width 45 height 12
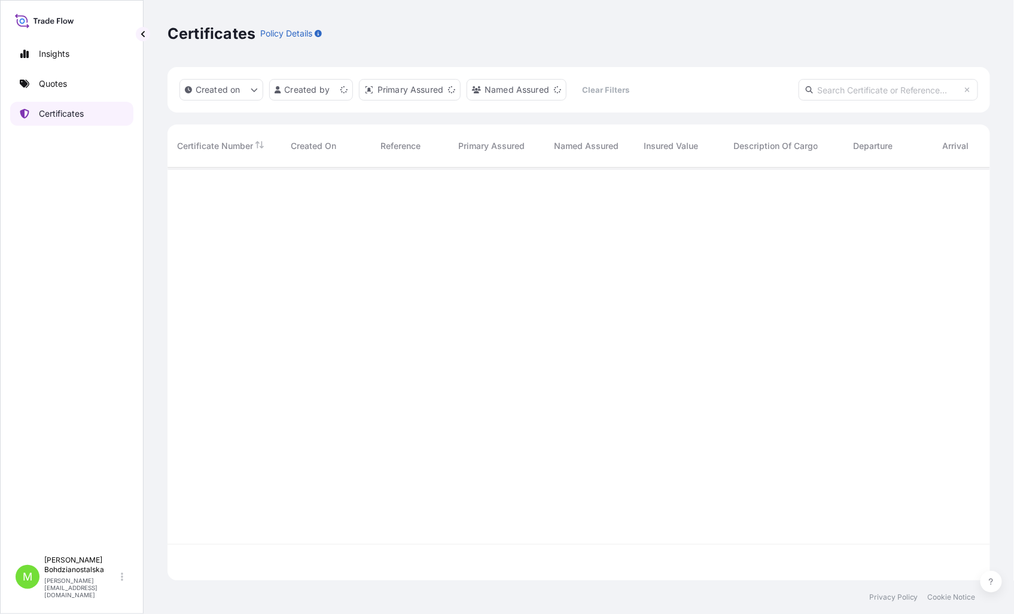
scroll to position [410, 812]
click at [817, 90] on input "text" at bounding box center [887, 90] width 179 height 22
paste input "S02025721"
type input "S02025721"
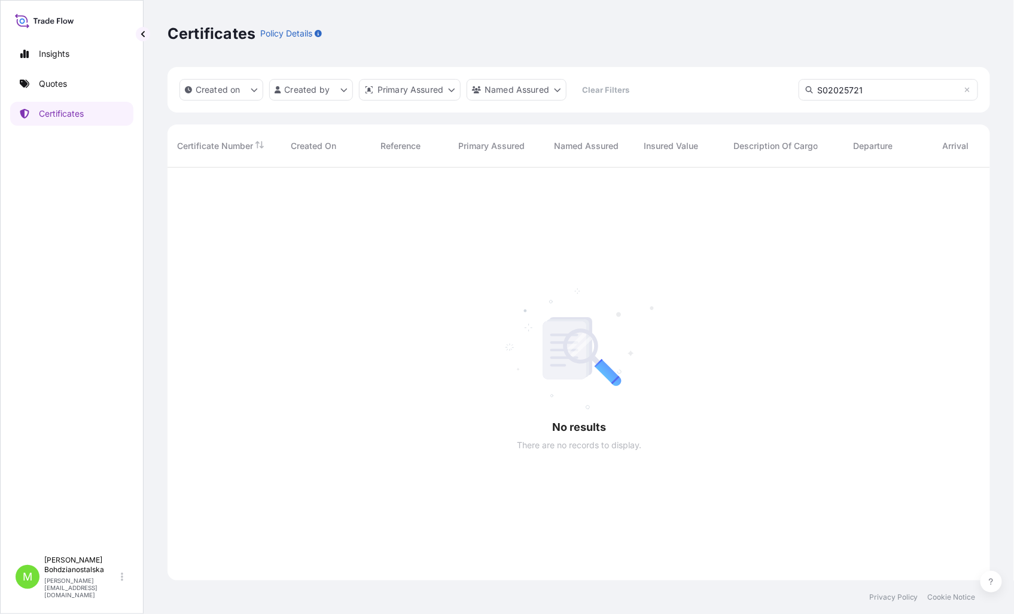
click at [837, 90] on input "S02025721" at bounding box center [887, 90] width 179 height 22
paste input "TRHU8335490"
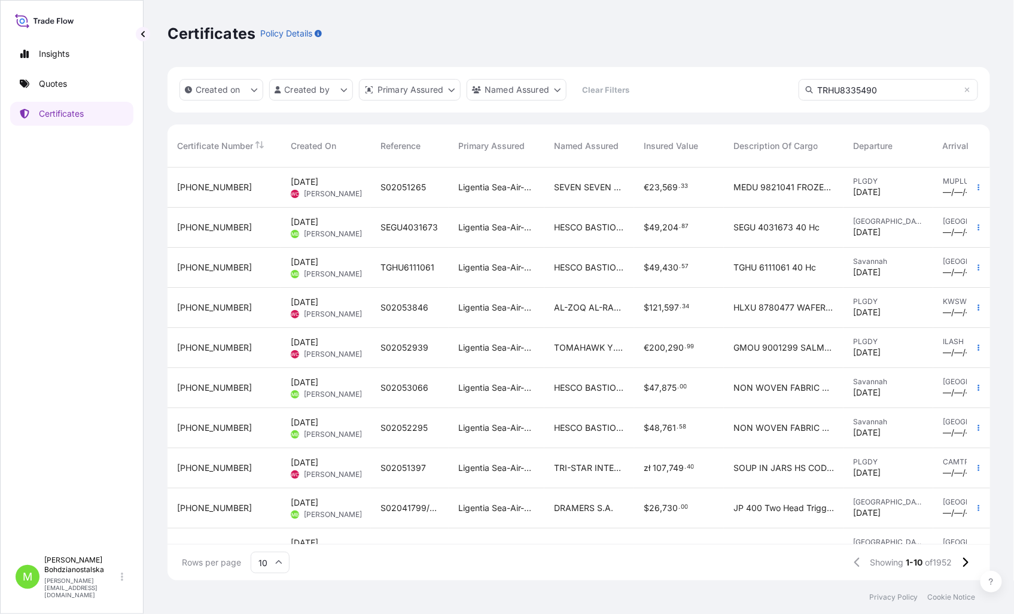
scroll to position [446, 812]
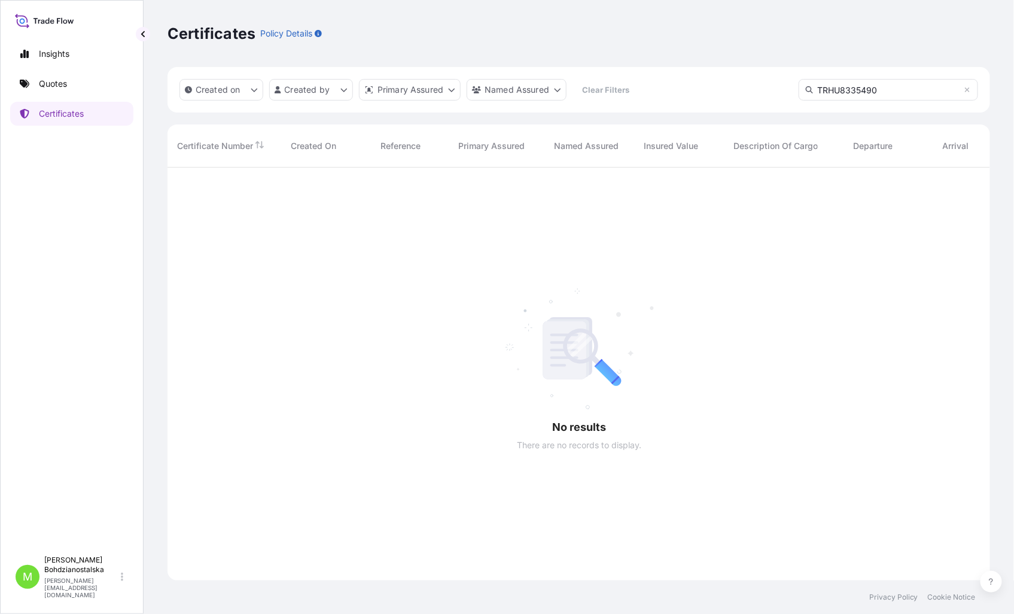
type input "TRHU8335490"
click at [51, 84] on p "Quotes" at bounding box center [53, 84] width 28 height 12
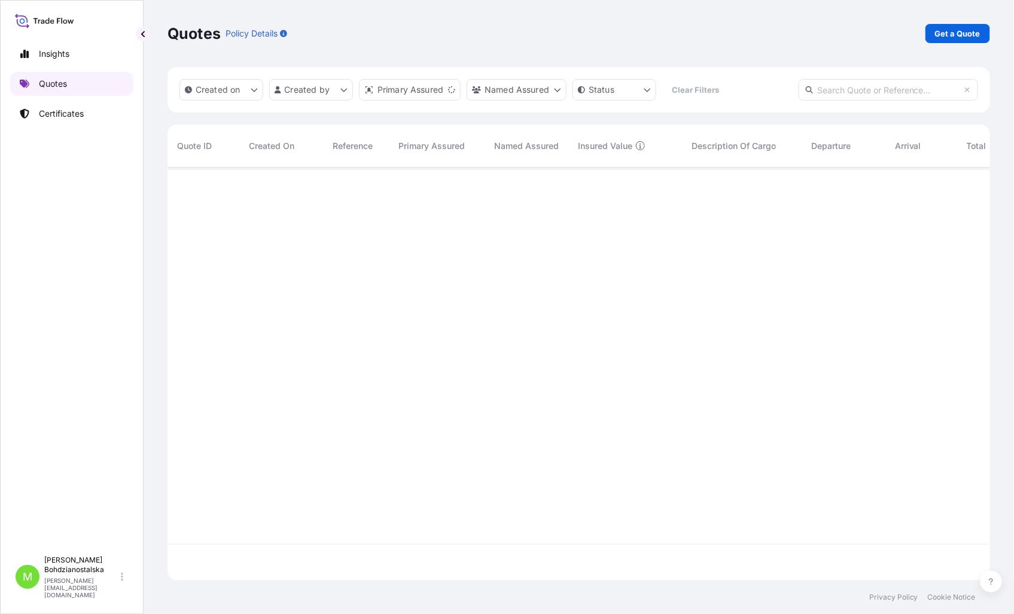
scroll to position [410, 812]
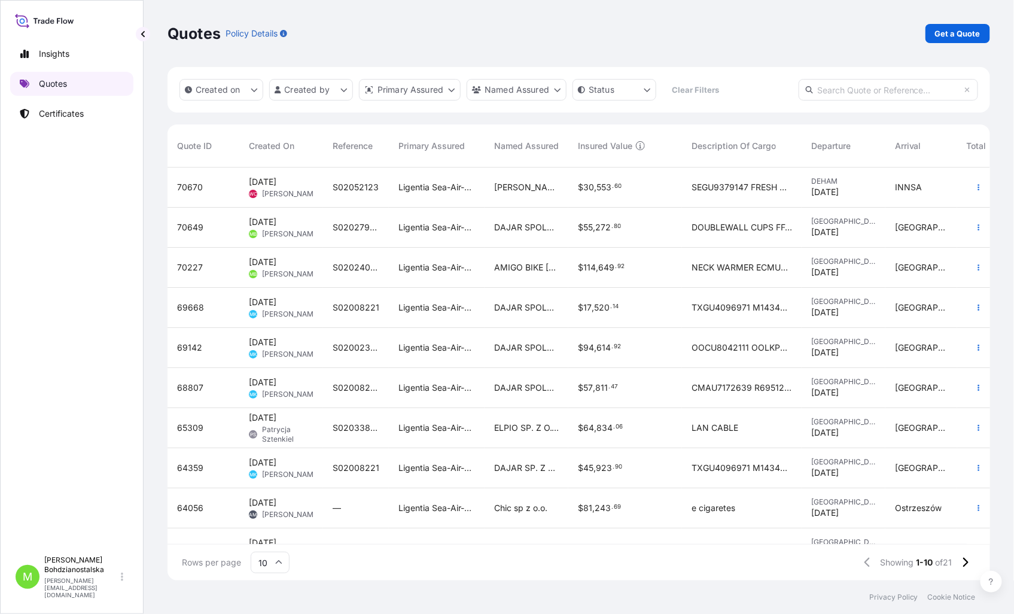
click at [51, 84] on p "Quotes" at bounding box center [53, 84] width 28 height 12
click at [69, 86] on link "Quotes" at bounding box center [71, 84] width 123 height 24
click at [960, 31] on p "Get a Quote" at bounding box center [957, 34] width 45 height 12
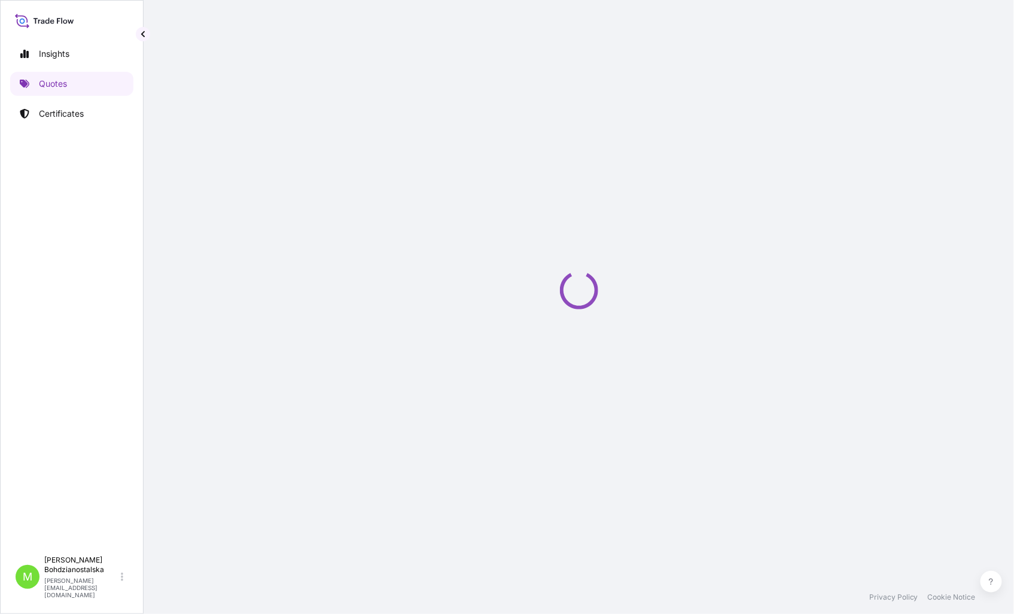
select select "Sea"
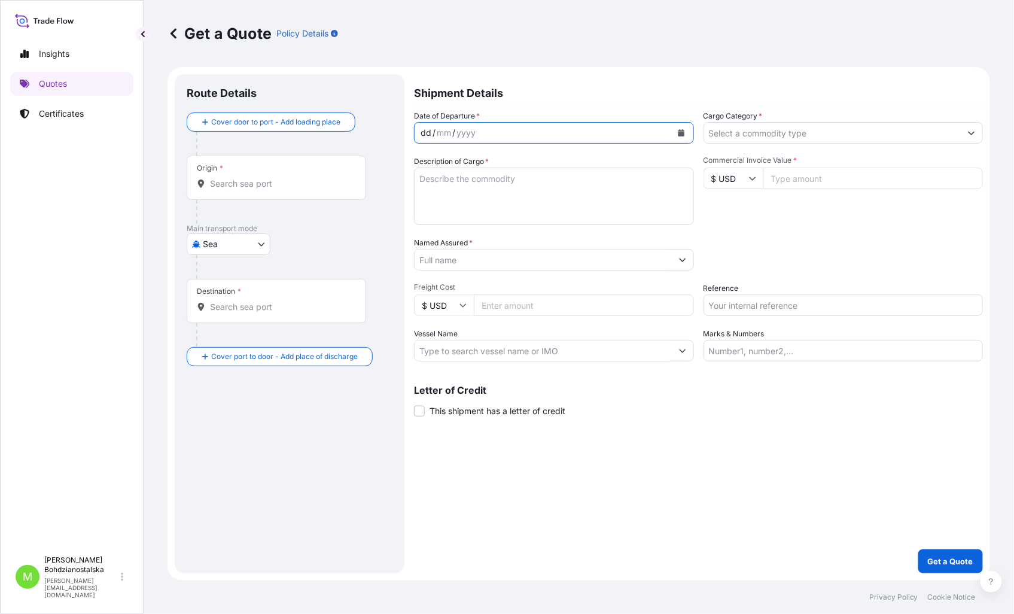
click at [425, 132] on div "dd" at bounding box center [425, 133] width 13 height 14
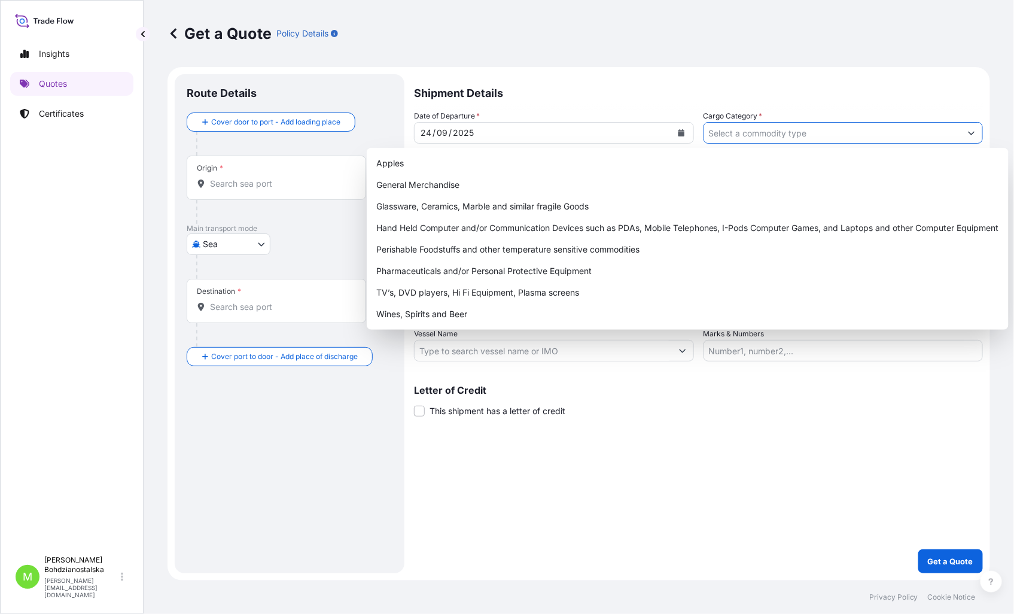
click at [750, 133] on input "Cargo Category *" at bounding box center [832, 133] width 257 height 22
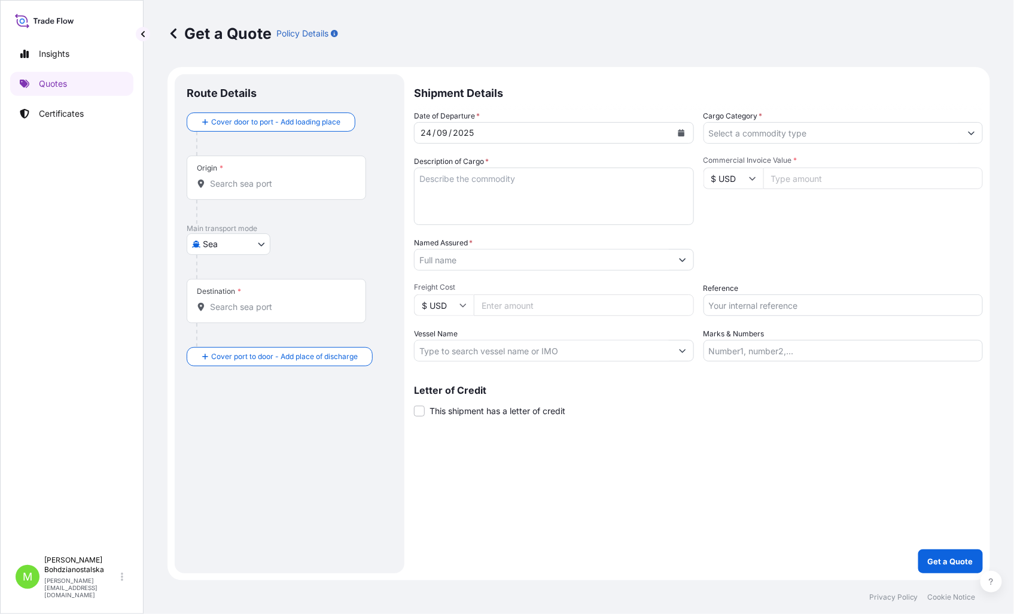
click at [821, 133] on input "Cargo Category *" at bounding box center [832, 133] width 257 height 22
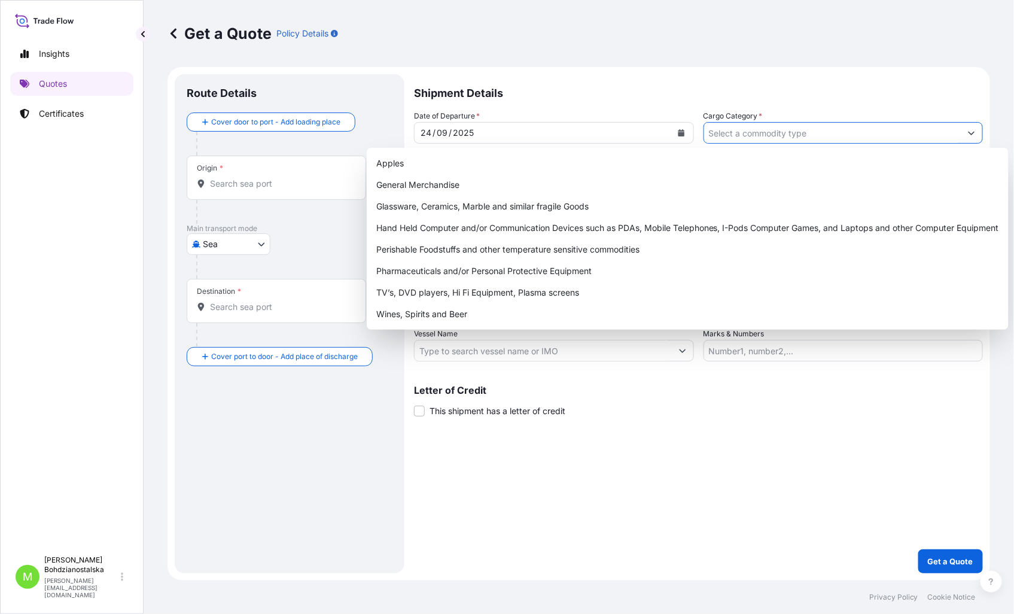
paste input "S02034429"
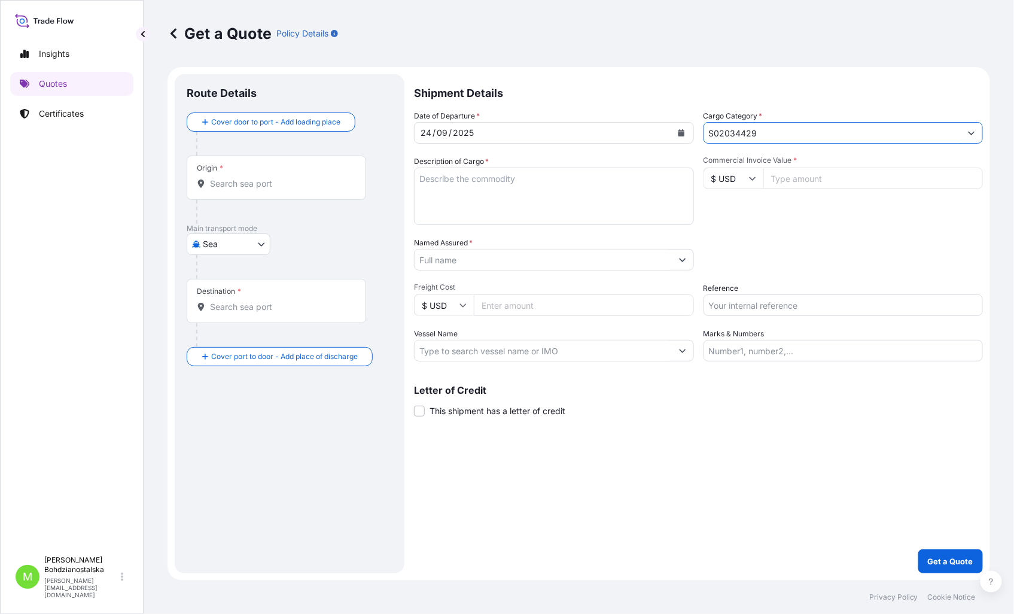
type input "S02034429"
click at [472, 191] on textarea "Description of Cargo *" at bounding box center [554, 195] width 280 height 57
click at [756, 179] on input "$ USD" at bounding box center [733, 178] width 60 height 22
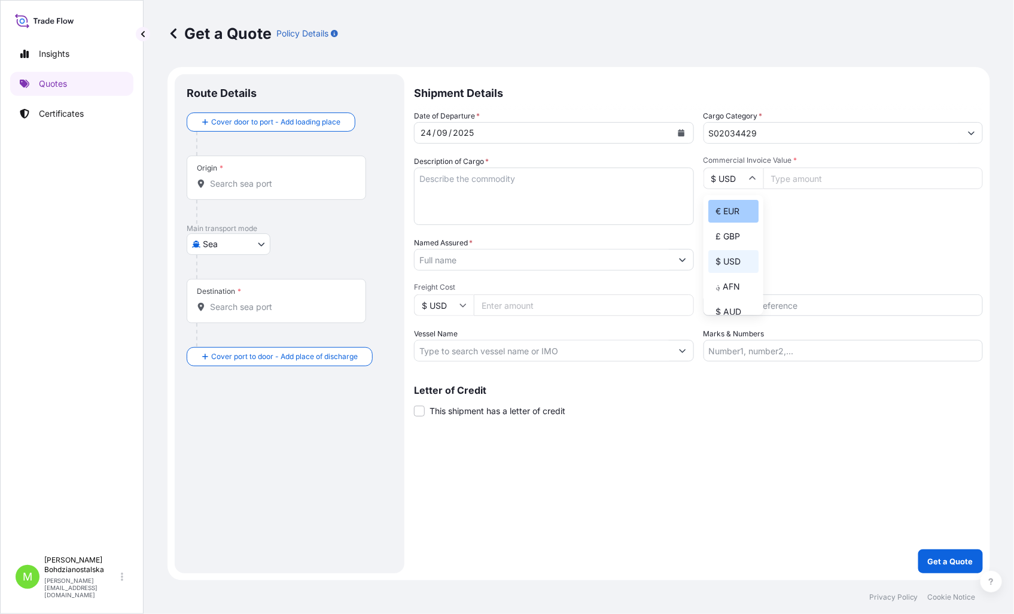
click at [731, 207] on div "€ EUR" at bounding box center [733, 211] width 50 height 23
type input "€ EUR"
click at [794, 178] on input "Commercial Invoice Value *" at bounding box center [873, 178] width 220 height 22
type input "66063.60"
click at [228, 178] on input "Origin *" at bounding box center [280, 184] width 141 height 12
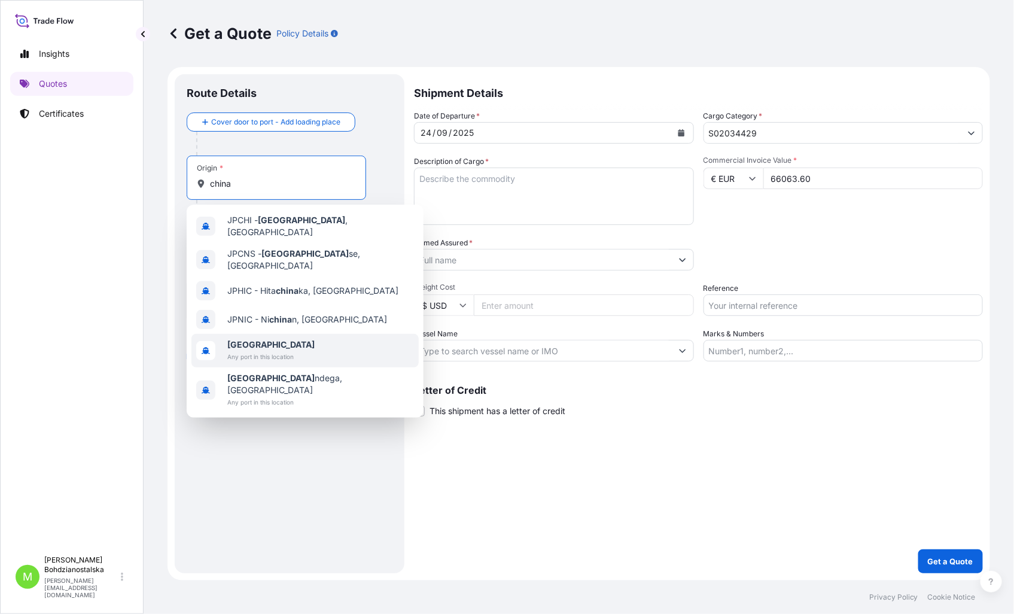
click at [279, 339] on span "[GEOGRAPHIC_DATA]" at bounding box center [270, 345] width 87 height 12
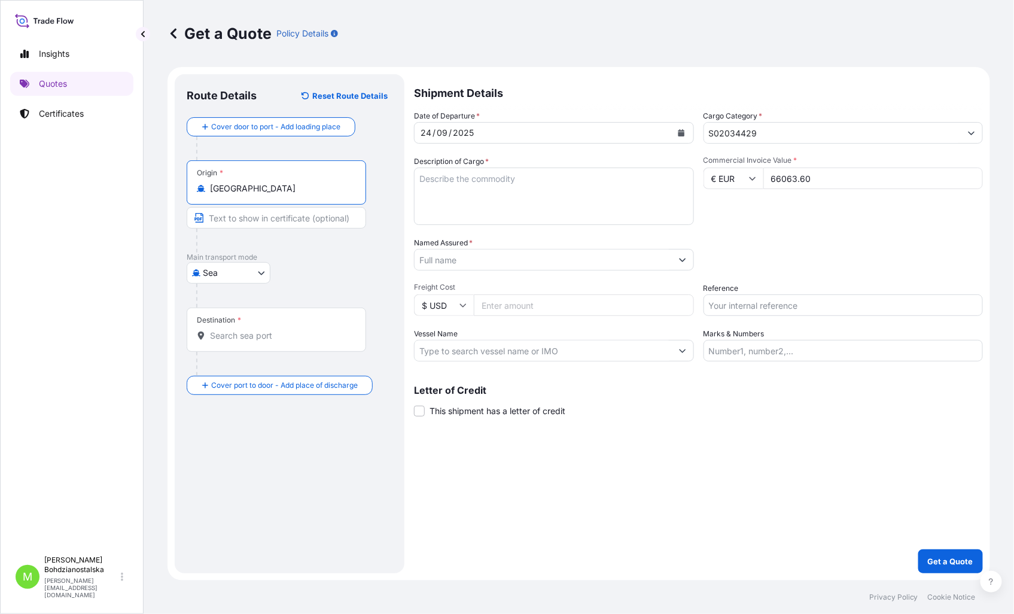
type input "[GEOGRAPHIC_DATA]"
click at [252, 344] on div "Destination *" at bounding box center [279, 329] width 184 height 44
click at [252, 342] on input "Destination *" at bounding box center [282, 336] width 145 height 12
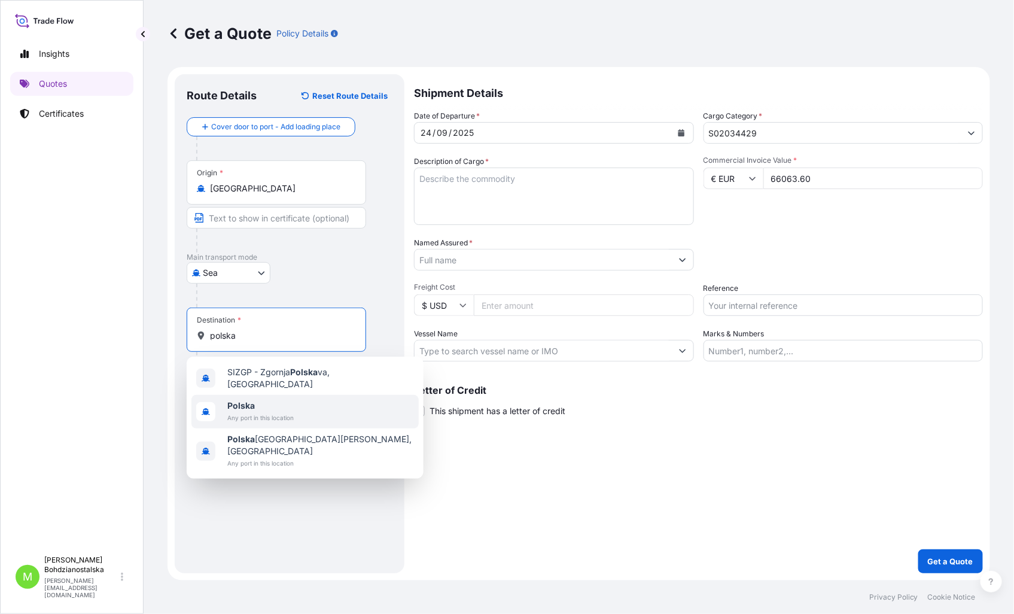
click at [265, 411] on span "Any port in this location" at bounding box center [260, 417] width 66 height 12
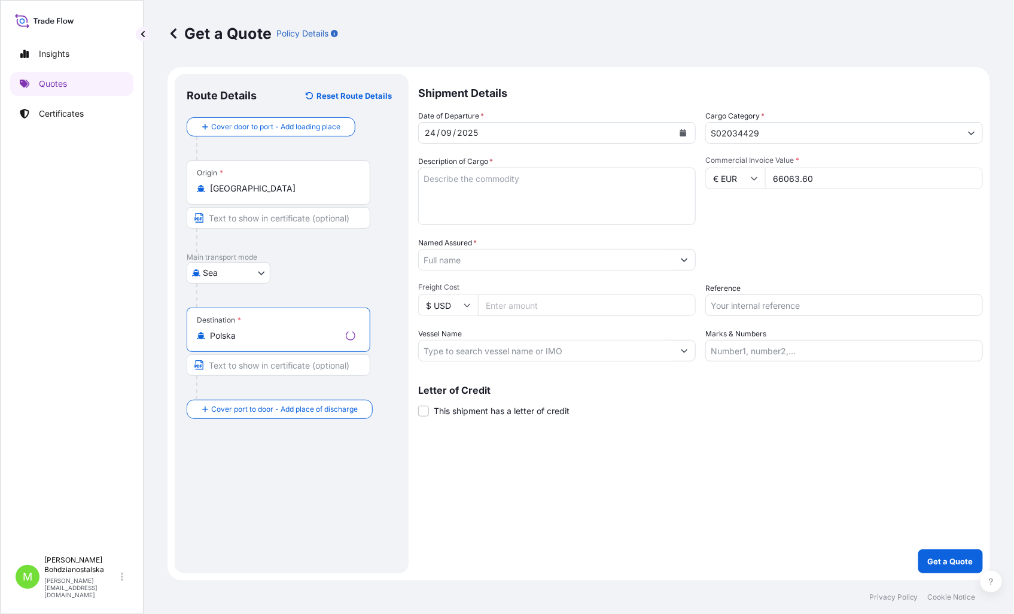
type input "Polska"
click at [468, 192] on textarea "Description of Cargo *" at bounding box center [557, 195] width 278 height 57
click at [517, 176] on textarea "Description of Cargo *" at bounding box center [554, 195] width 280 height 57
paste textarea "HEATER CORE HS CODE:8415909000"
click at [425, 190] on textarea "HEATER CORE HS CODE:8415909000" at bounding box center [554, 195] width 280 height 57
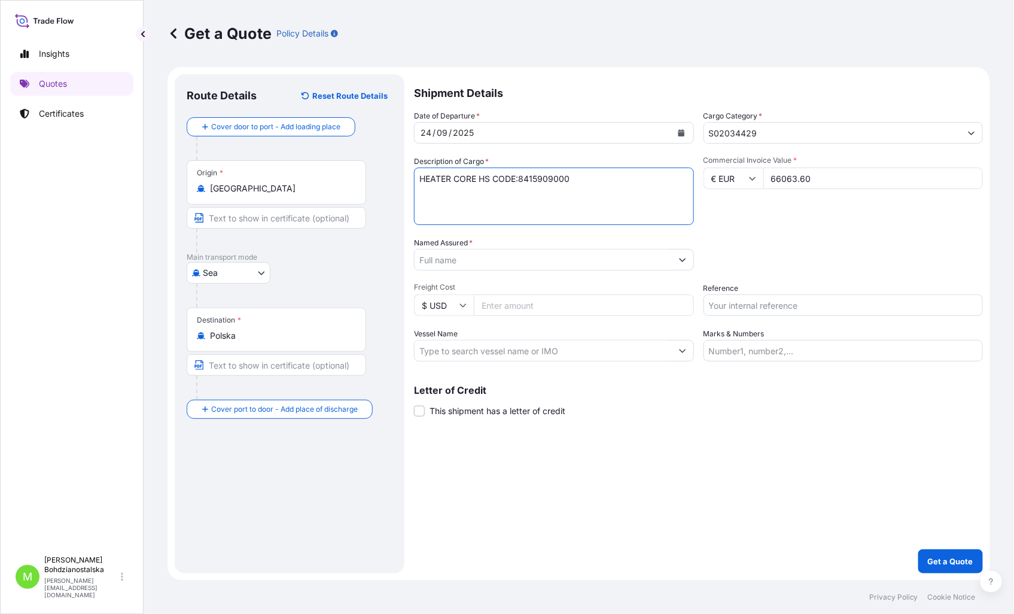
paste textarea "CSLU6345390"
click at [522, 191] on textarea "plym3, HEATER CORE HS CODE:8415909000 CSLU6345390 40hc, 7 kgs," at bounding box center [554, 195] width 280 height 57
drag, startPoint x: 504, startPoint y: 190, endPoint x: 553, endPoint y: 158, distance: 57.6
click at [505, 189] on textarea "plym3, HEATER CORE HS CODE:8415909000 CSLU6345390 40hc, ," at bounding box center [554, 195] width 280 height 57
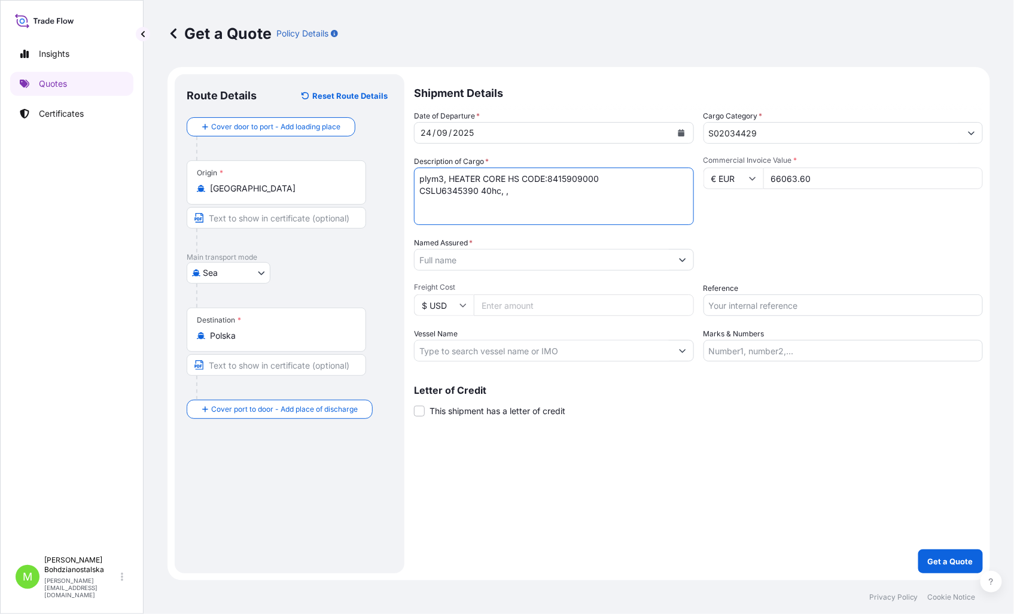
click at [548, 211] on textarea "plym3, HEATER CORE HS CODE:8415909000 CSLU6345390 40hc, ," at bounding box center [554, 195] width 280 height 57
click at [499, 190] on textarea "plym3, HEATER CORE HS CODE:8415909000 CSLU6345390 40hc, ," at bounding box center [554, 195] width 280 height 57
click at [508, 191] on textarea "plym3, HEATER CORE HS CODE:8415909000 CSLU6345390 40hc, ," at bounding box center [554, 195] width 280 height 57
click at [503, 190] on textarea "plym3, HEATER CORE HS CODE:8415909000 CSLU6345390 40hc, ," at bounding box center [554, 195] width 280 height 57
click at [590, 193] on textarea "plym3, HEATER CORE HS CODE:8415909000 CSLU6345390 40hc, 7255,210 kgs ," at bounding box center [554, 195] width 280 height 57
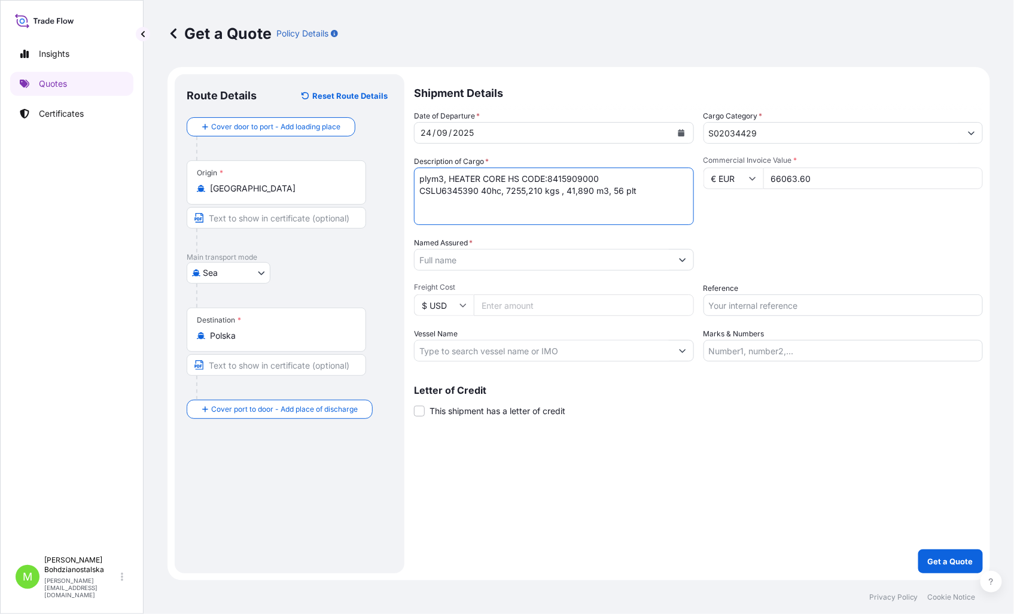
type textarea "plym3, HEATER CORE HS CODE:8415909000 CSLU6345390 40hc, 7255,210 kgs , 41,890 m…"
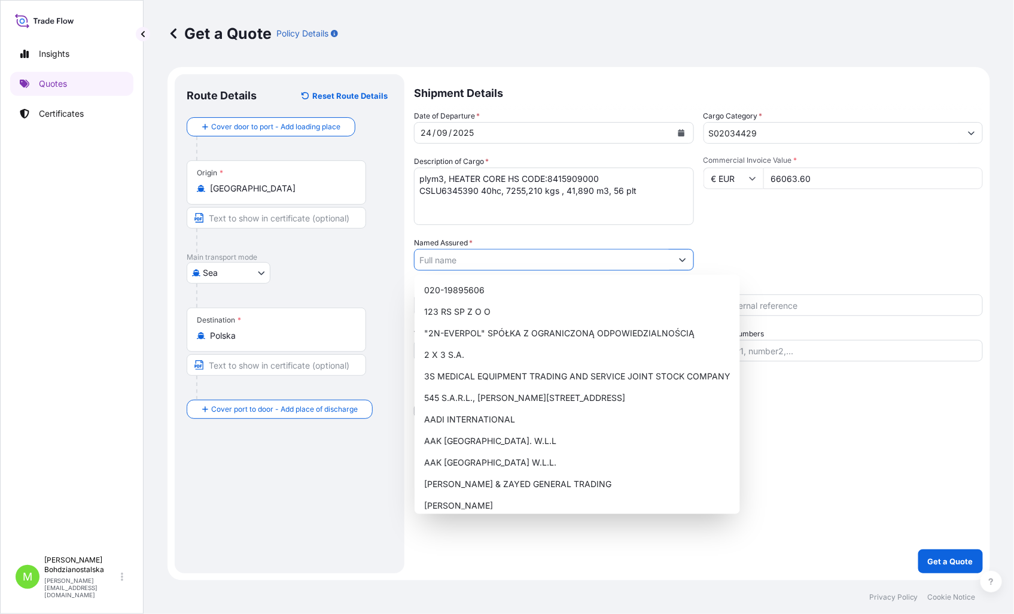
click at [469, 259] on input "Named Assured *" at bounding box center [542, 260] width 257 height 22
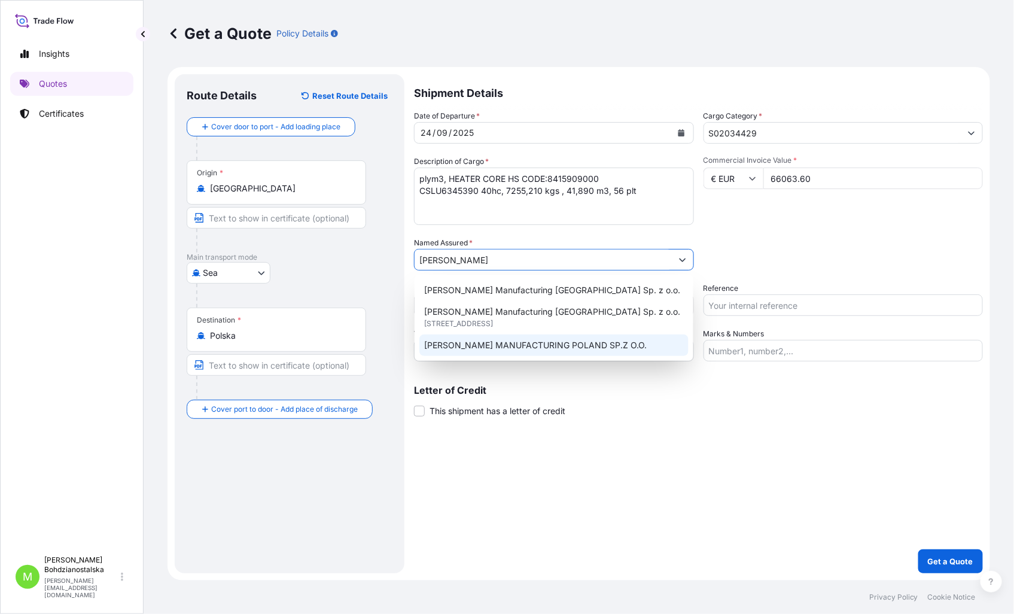
click at [598, 343] on span "[PERSON_NAME] MANUFACTURING POLAND SP.Z O.O." at bounding box center [535, 345] width 222 height 12
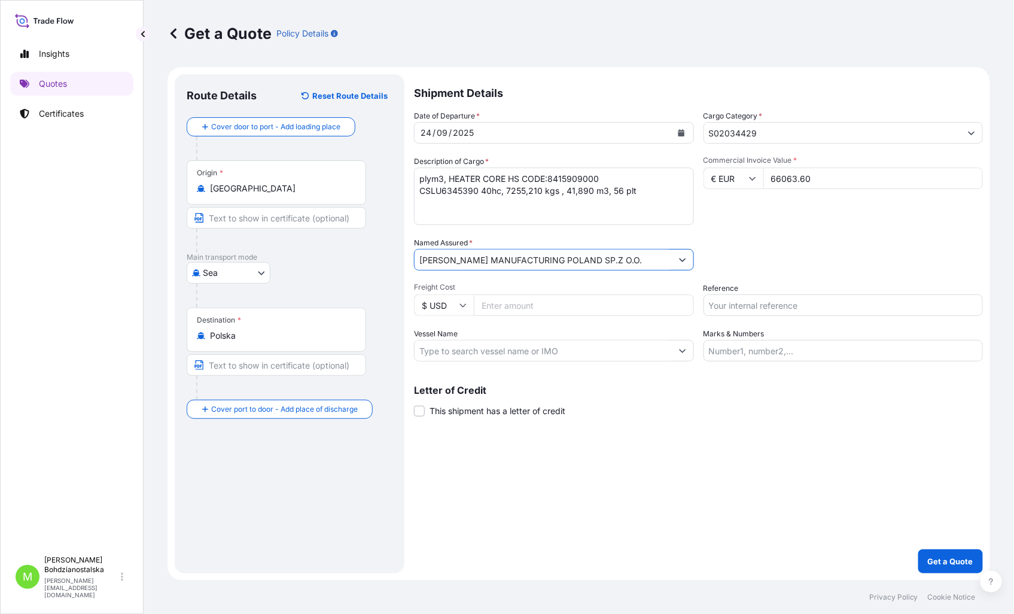
type input "[PERSON_NAME] MANUFACTURING POLAND SP.Z O.O."
click at [714, 306] on input "Reference" at bounding box center [843, 305] width 280 height 22
click at [746, 130] on input "S02034429" at bounding box center [832, 133] width 257 height 22
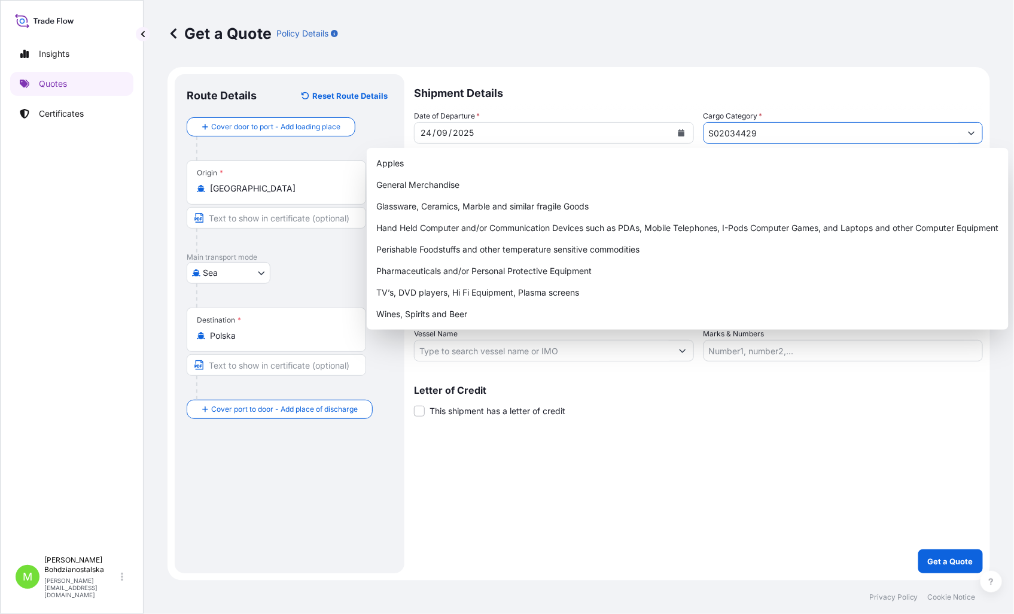
click at [746, 130] on input "S02034429" at bounding box center [832, 133] width 257 height 22
click at [756, 478] on div "Shipment Details Date of Departure * [DATE] Cargo Category * S02034429 Descript…" at bounding box center [698, 323] width 569 height 499
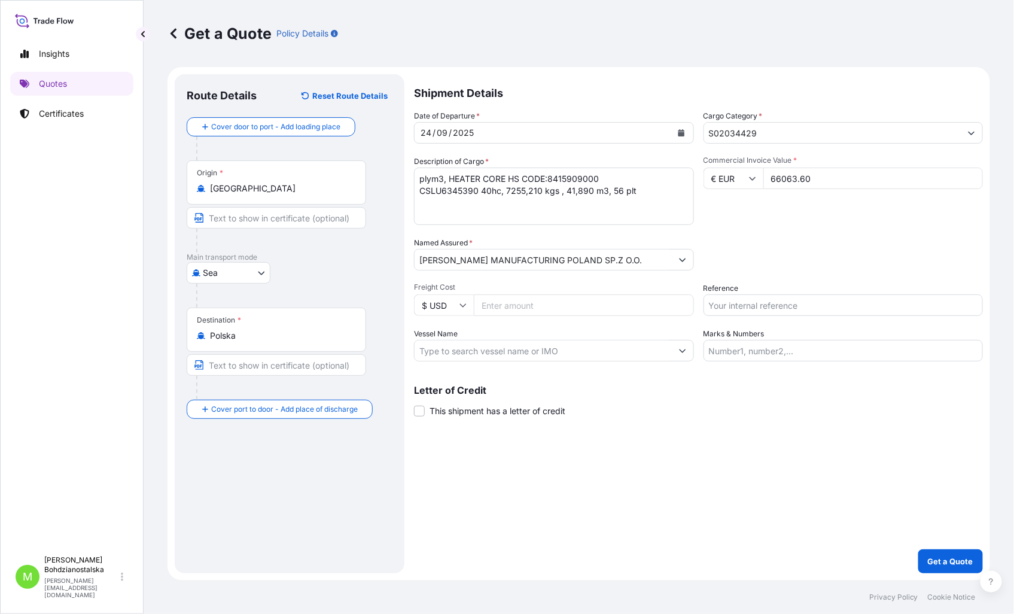
click at [734, 350] on input "Marks & Numbers" at bounding box center [843, 351] width 280 height 22
paste input "S02034429"
type input "S02034429"
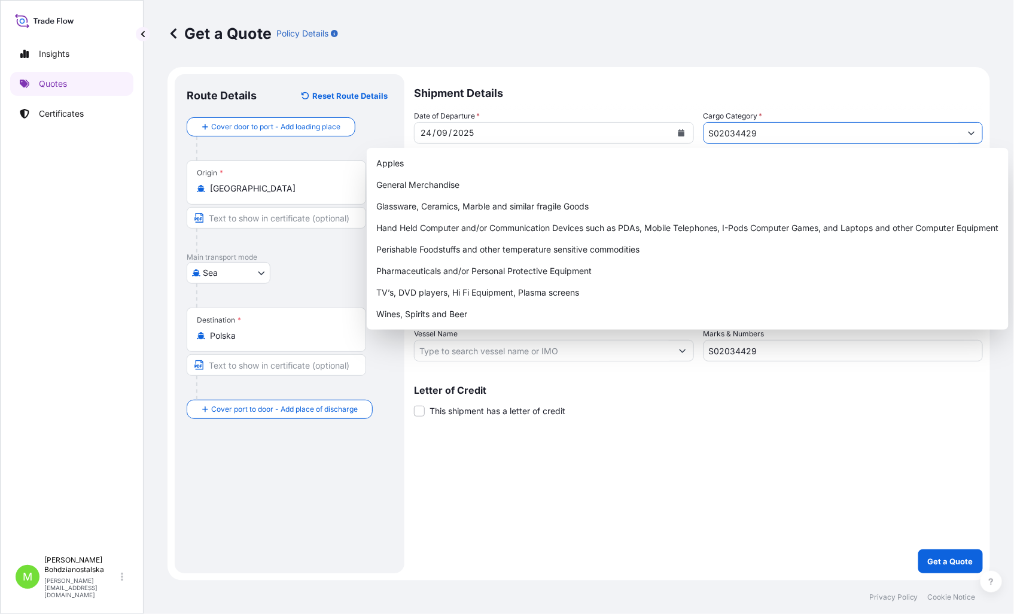
click at [734, 130] on input "S02034429" at bounding box center [832, 133] width 257 height 22
click at [969, 133] on icon "Show suggestions" at bounding box center [971, 134] width 7 height 4
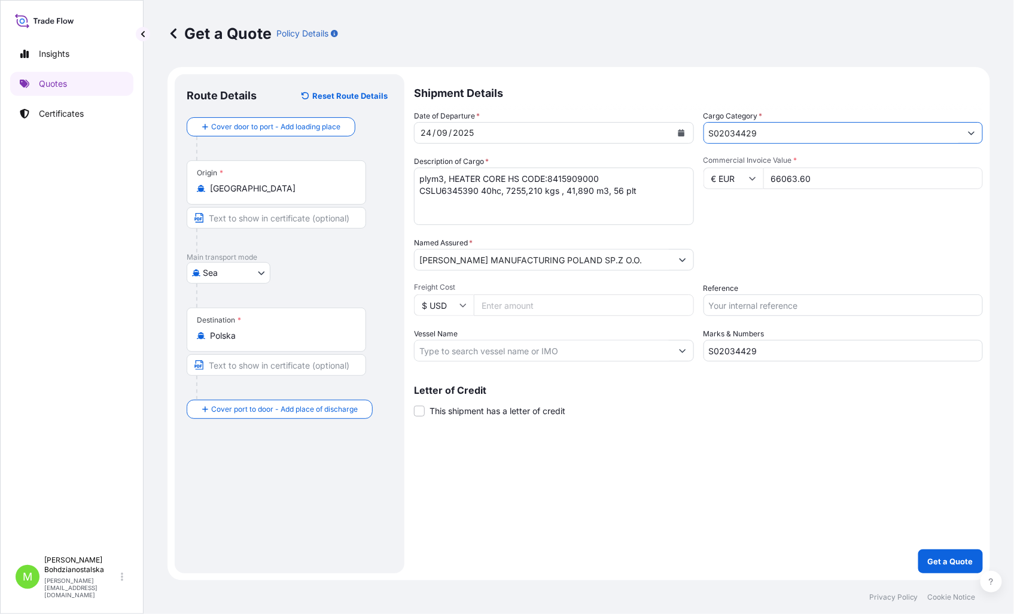
click at [971, 129] on icon "Show suggestions" at bounding box center [971, 132] width 7 height 7
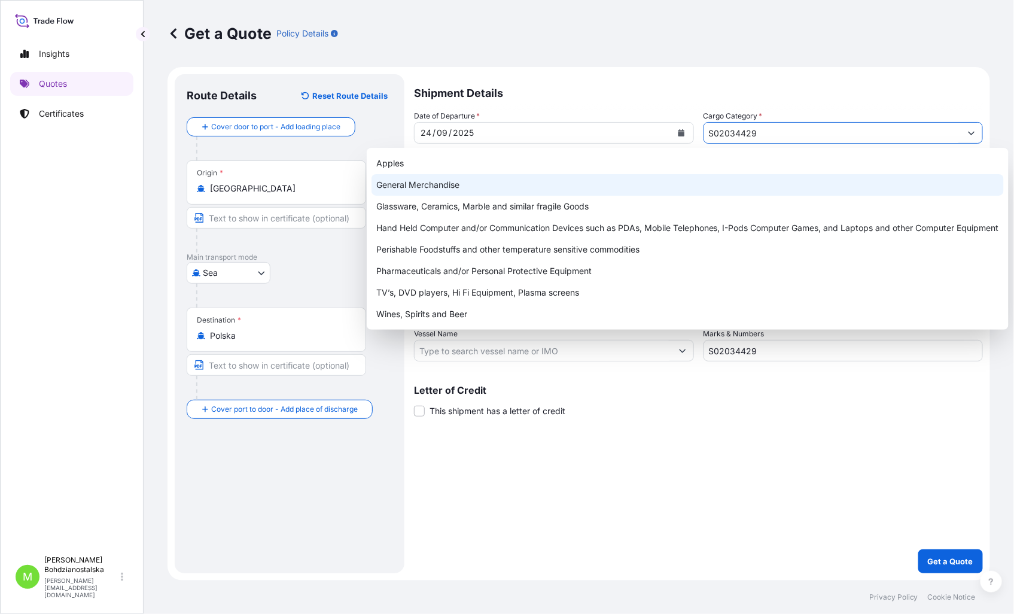
click at [468, 184] on div "General Merchandise" at bounding box center [687, 185] width 632 height 22
type input "General Merchandise"
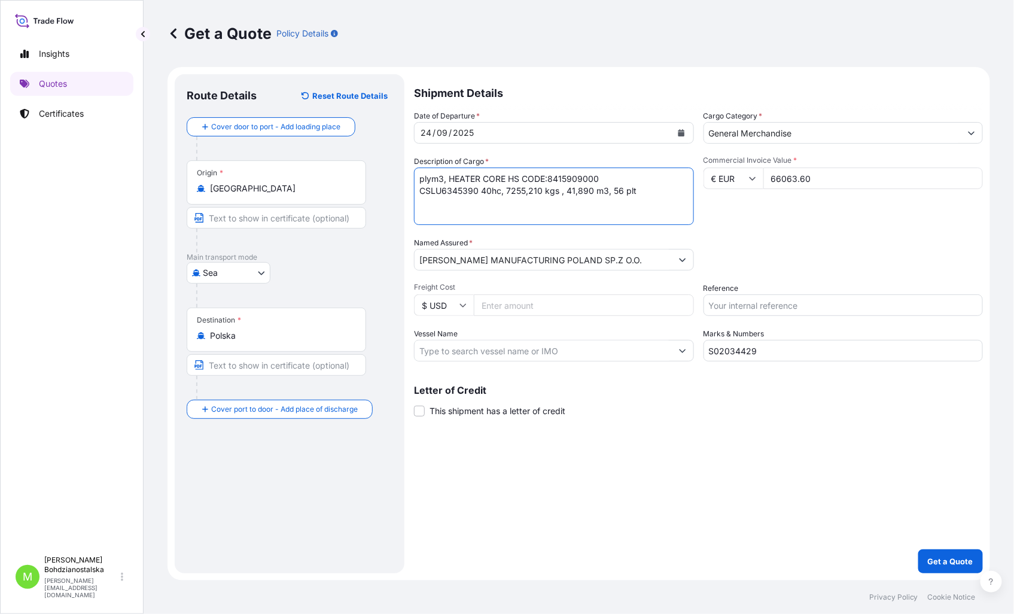
click at [446, 206] on textarea "plym3, HEATER CORE HS CODE:8415909000 CSLU6345390 40hc, 7255,210 kgs , 41,890 m…" at bounding box center [554, 195] width 280 height 57
drag, startPoint x: 455, startPoint y: 178, endPoint x: 361, endPoint y: 178, distance: 93.3
click at [361, 178] on form "Route Details Reset Route Details Cover door to port - Add loading place Place …" at bounding box center [578, 323] width 822 height 513
click at [641, 189] on textarea "HEATER CORE HS CODE:8415909000 CSLU6345390 40hc, 7255,210 kgs , 41,890 m3, 56 p…" at bounding box center [554, 195] width 280 height 57
click at [451, 219] on textarea "HEATER CORE HS CODE:8415909000 CSLU6345390 40hc, 7255,210 kgs , 41,890 m3, 56 p…" at bounding box center [554, 195] width 280 height 57
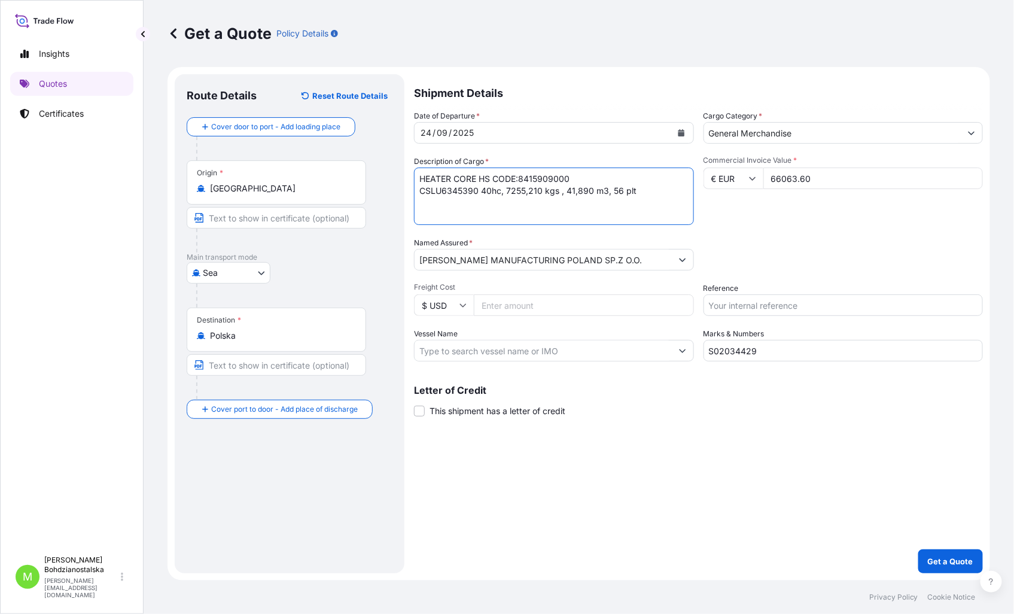
paste textarea "nr ref. SMP2025091800"
type textarea "HEATER CORE HS CODE:8415909000 CSLU6345390 40hc, 7255,210 kgs , 41,890 m3, 56 p…"
click at [757, 305] on input "Reference" at bounding box center [843, 305] width 280 height 22
paste input "S02034429"
type input "S02034429"
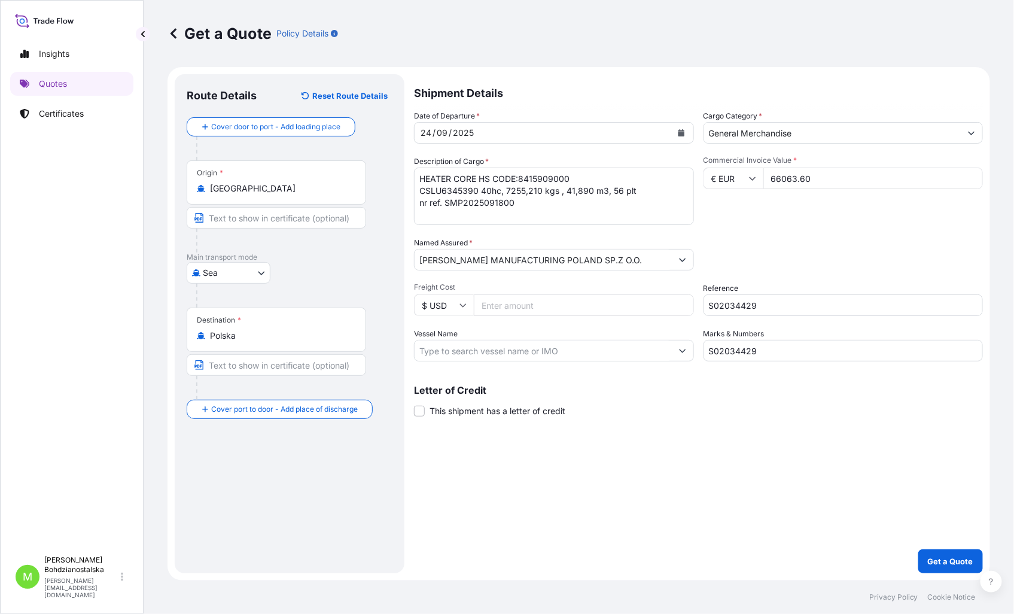
click at [767, 471] on div "Shipment Details Date of Departure * [DATE] Cargo Category * General Merchandis…" at bounding box center [698, 323] width 569 height 499
click at [749, 350] on input "S02034429" at bounding box center [843, 351] width 280 height 22
click at [795, 458] on div "Shipment Details Date of Departure * [DATE] Cargo Category * General Merchandis…" at bounding box center [698, 323] width 569 height 499
click at [947, 559] on p "Get a Quote" at bounding box center [950, 561] width 45 height 12
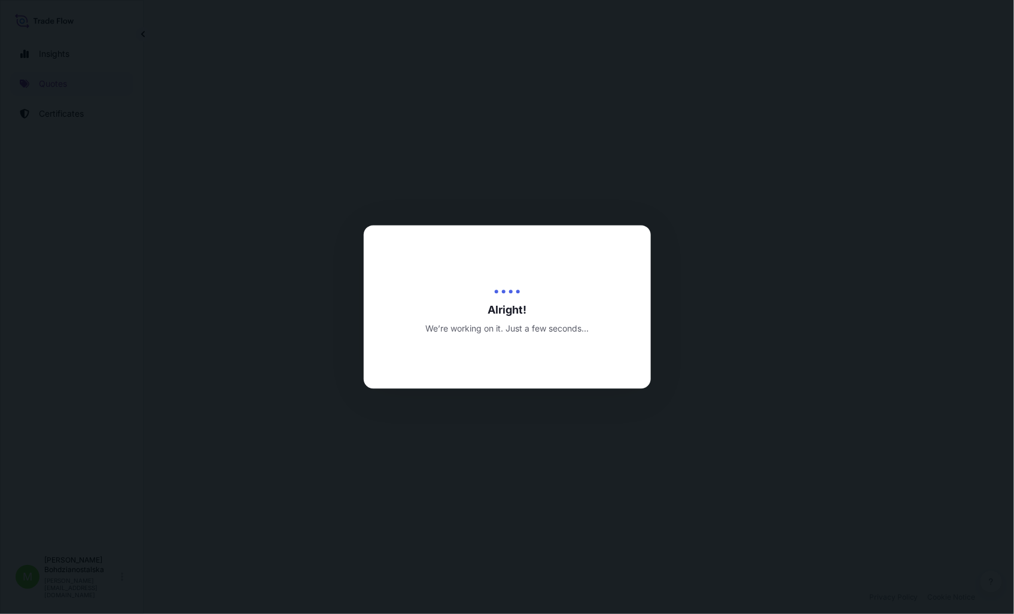
select select "Sea"
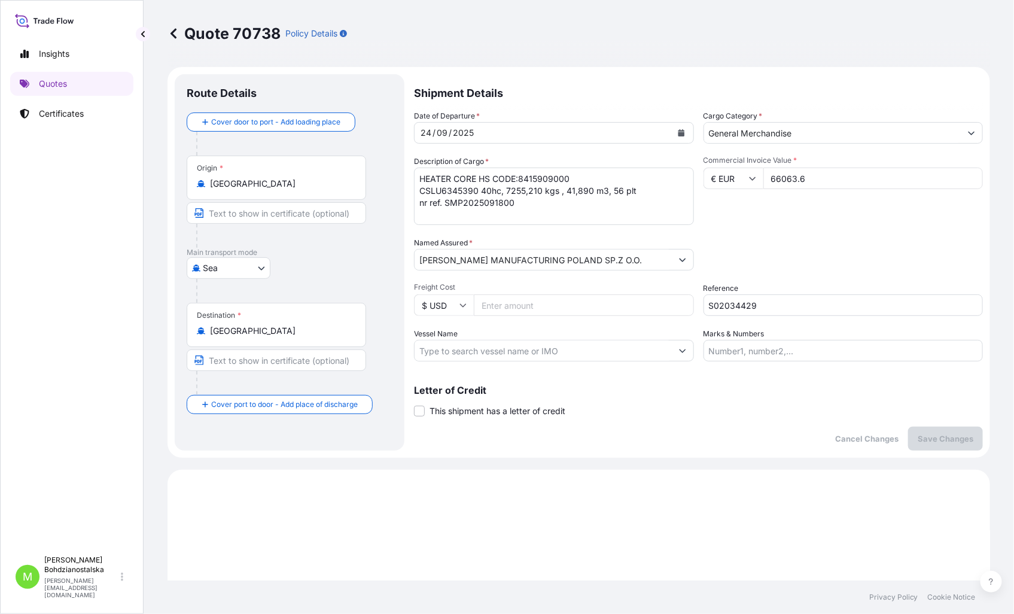
click at [630, 416] on div "Letter of Credit This shipment has a letter of credit Letter of credit * Letter…" at bounding box center [698, 401] width 569 height 32
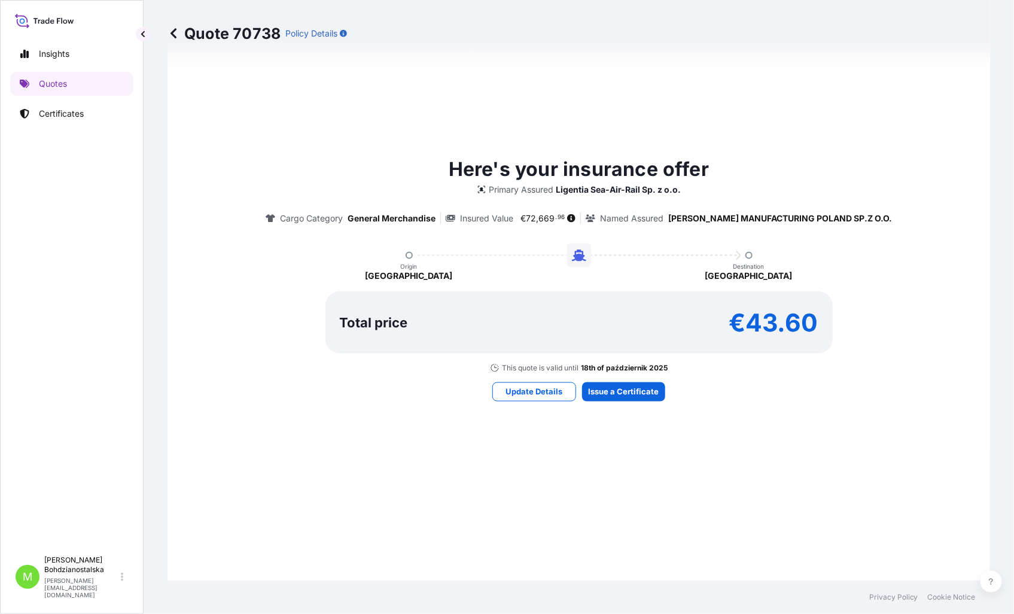
scroll to position [531, 0]
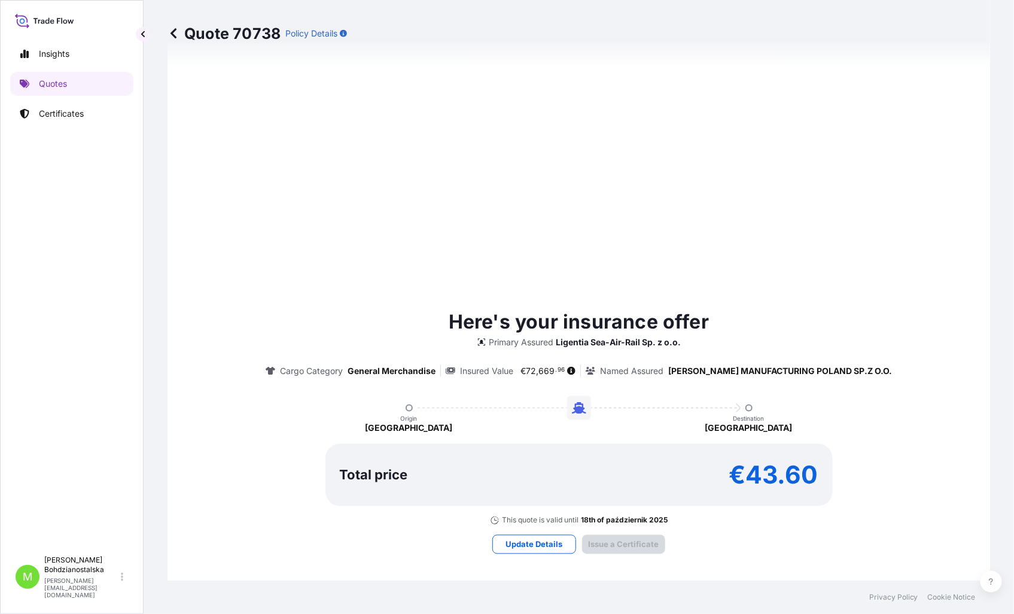
type input "[DATE]"
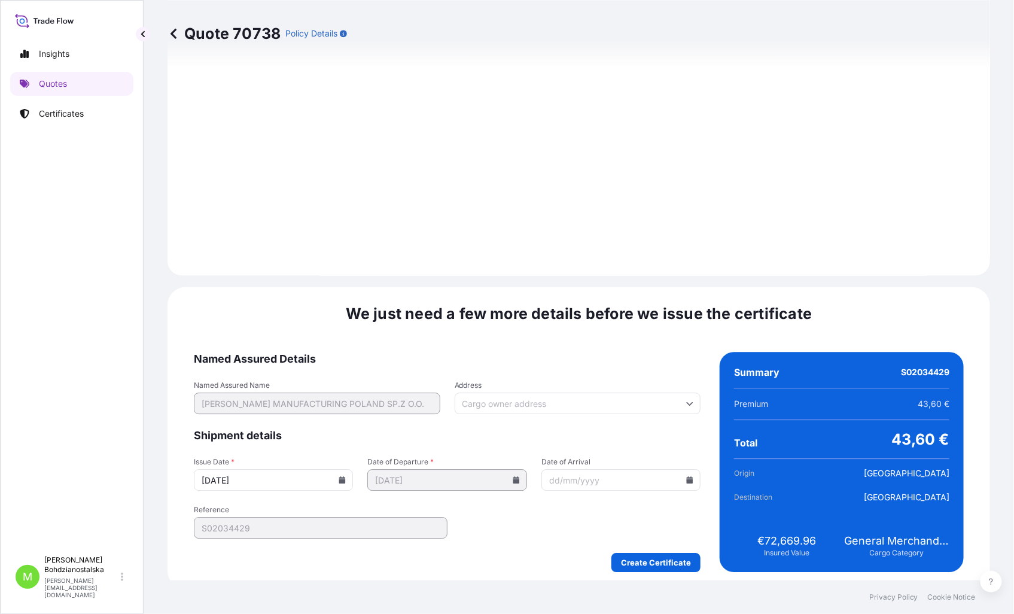
scroll to position [1185, 0]
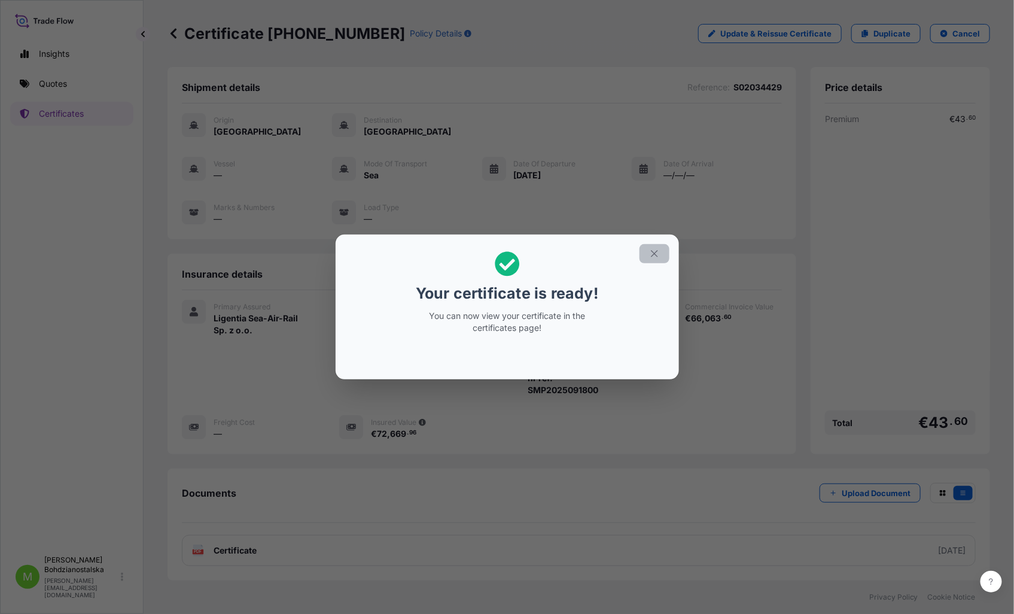
click at [653, 254] on icon "button" at bounding box center [654, 254] width 7 height 7
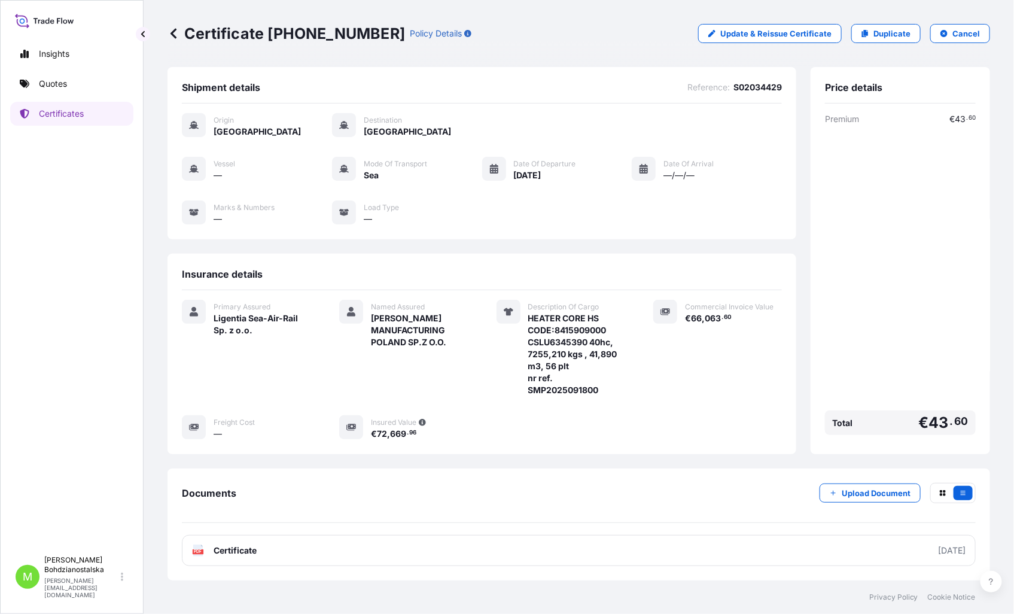
scroll to position [54, 0]
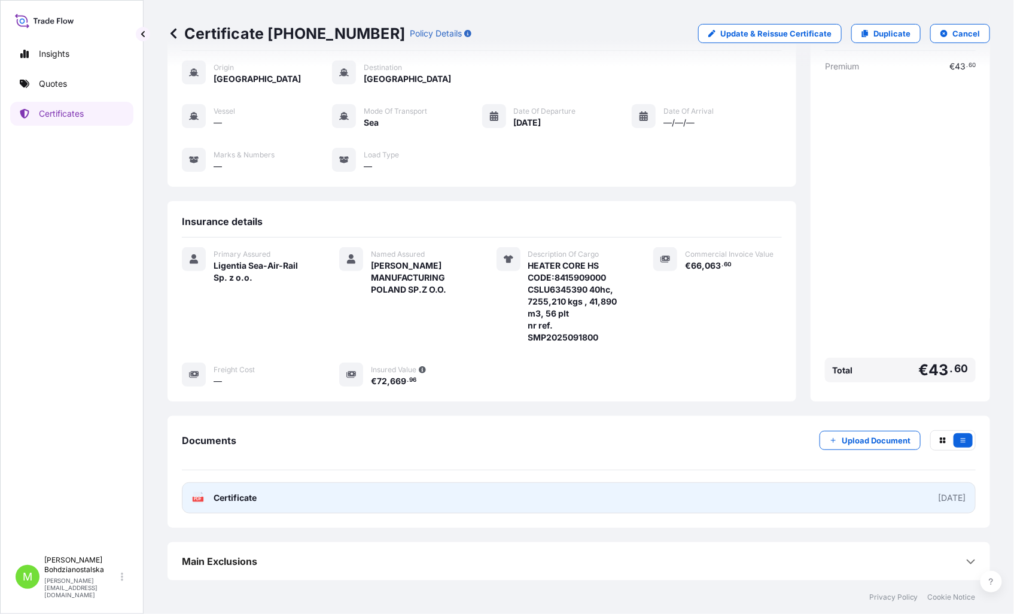
click at [273, 496] on link "PDF Certificate [DATE]" at bounding box center [579, 497] width 794 height 31
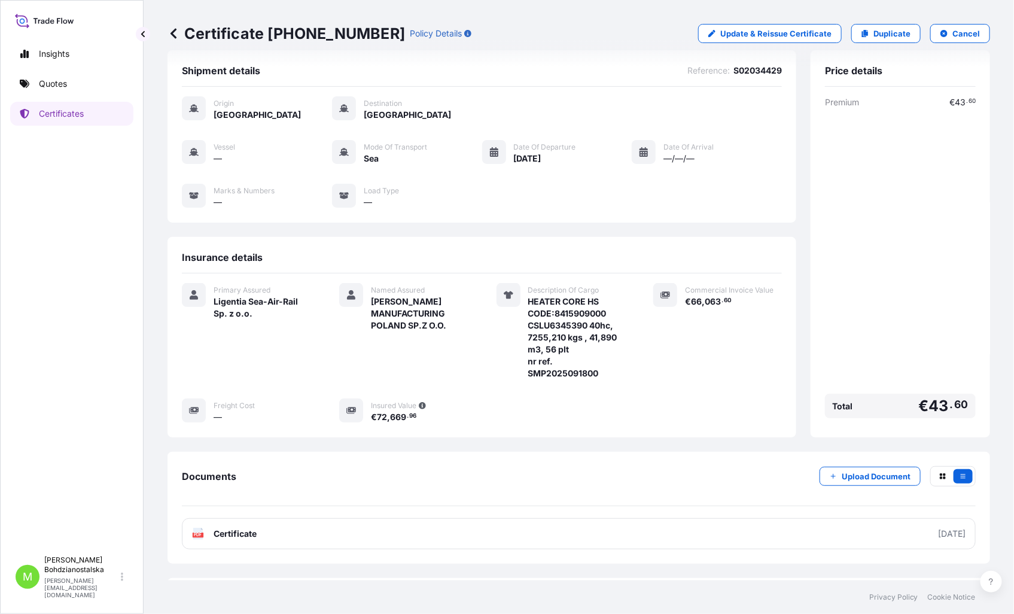
scroll to position [0, 0]
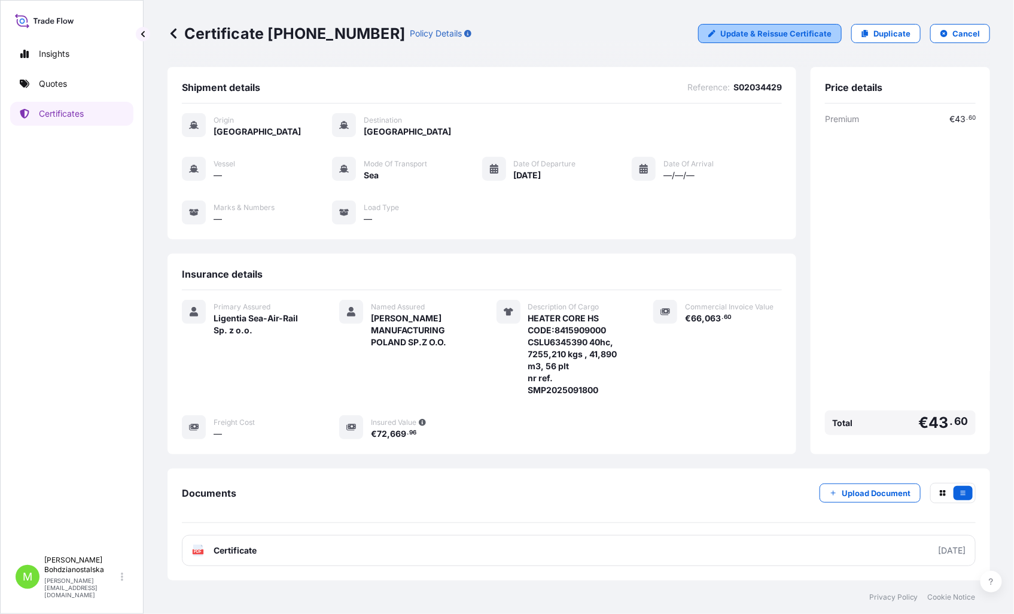
click at [755, 31] on p "Update & Reissue Certificate" at bounding box center [775, 34] width 111 height 12
select select "Sea"
select select "31440"
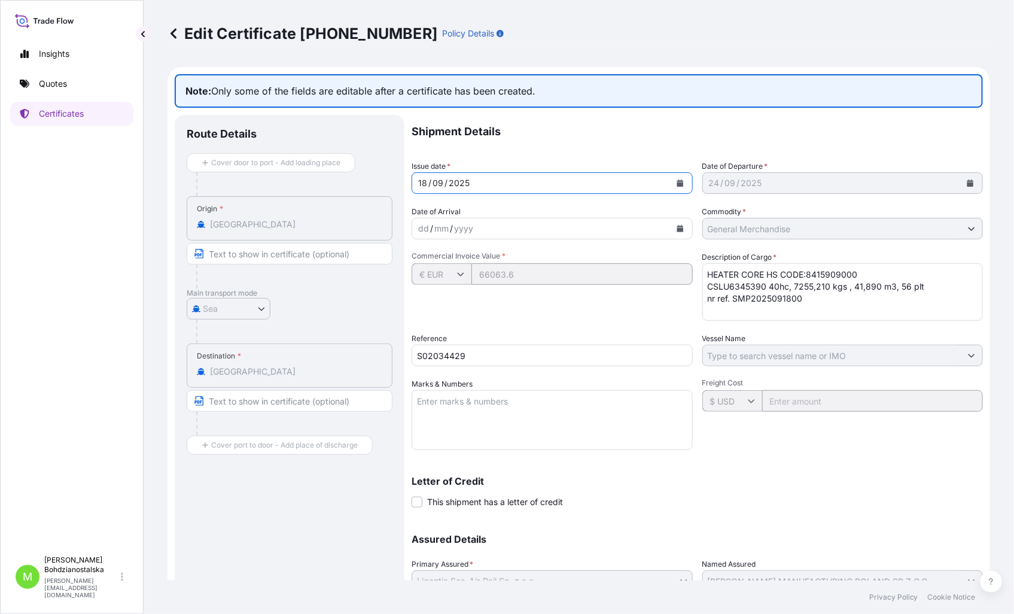
click at [426, 176] on div "18" at bounding box center [422, 183] width 11 height 14
click at [721, 181] on div "/" at bounding box center [722, 183] width 3 height 14
click at [782, 184] on div "[DATE]" at bounding box center [832, 183] width 258 height 22
click at [64, 120] on p "Certificates" at bounding box center [61, 114] width 45 height 12
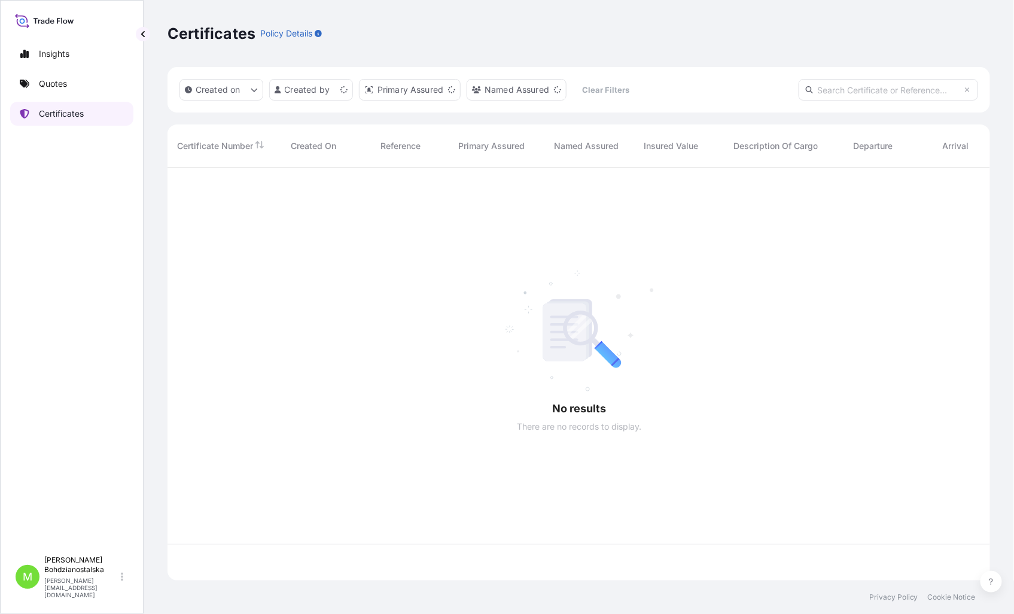
scroll to position [410, 812]
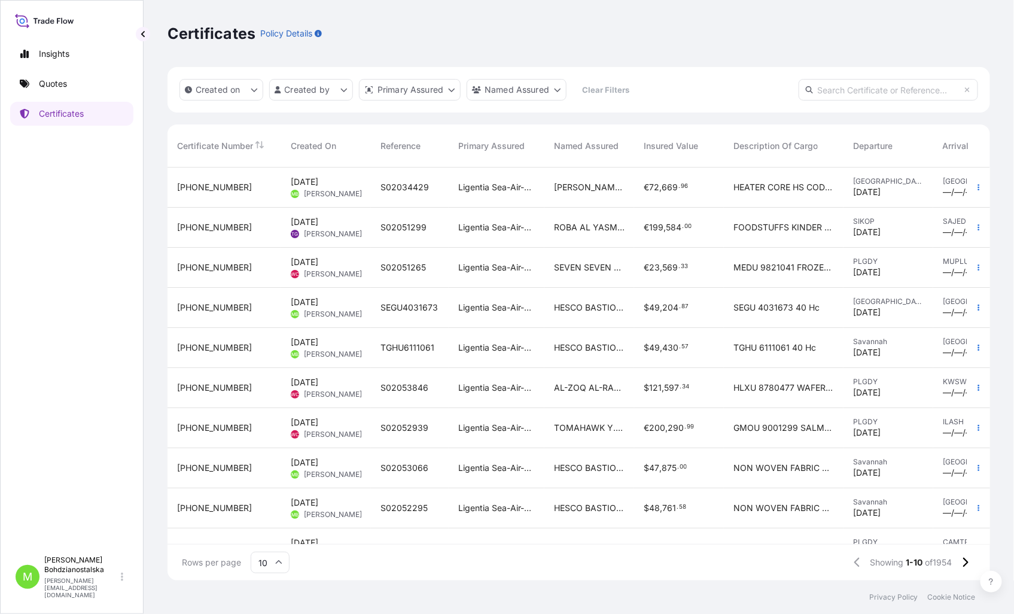
click at [834, 93] on input "text" at bounding box center [887, 90] width 179 height 22
paste input "[PHONE_NUMBER]"
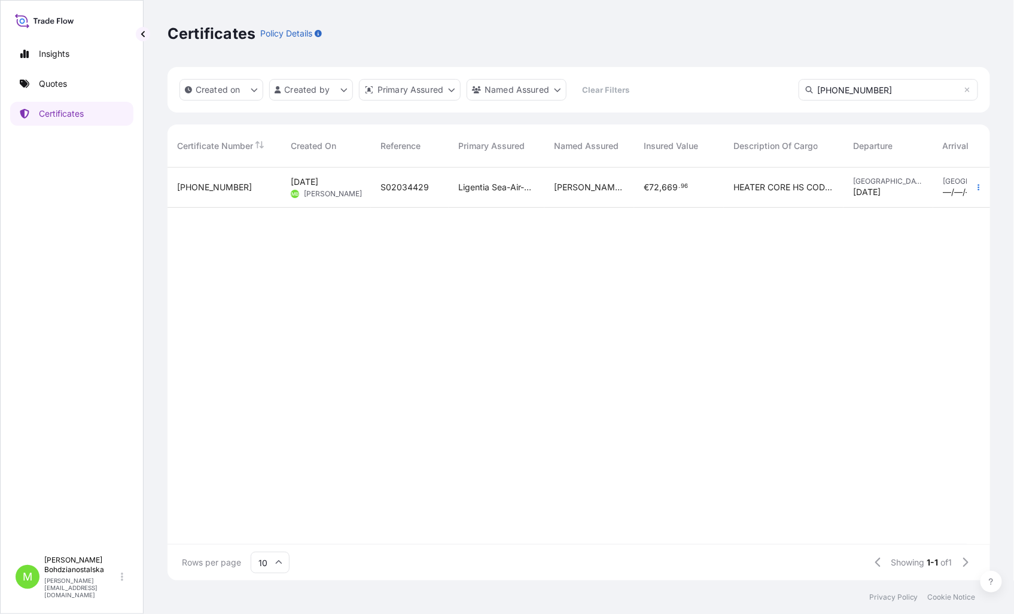
type input "[PHONE_NUMBER]"
click at [447, 188] on div "S02034429" at bounding box center [410, 187] width 78 height 40
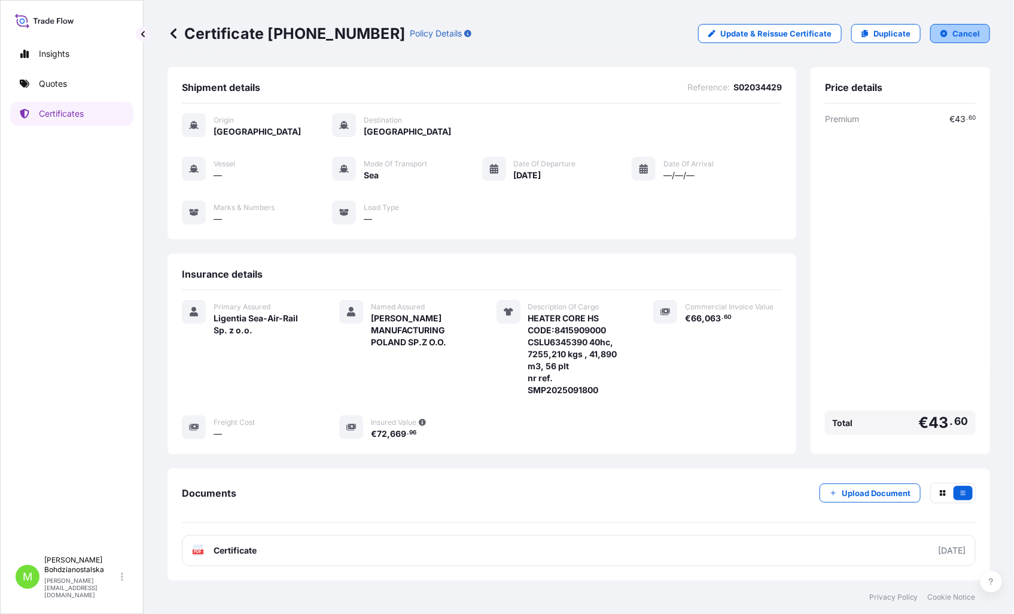
click at [952, 34] on p "Cancel" at bounding box center [966, 34] width 28 height 12
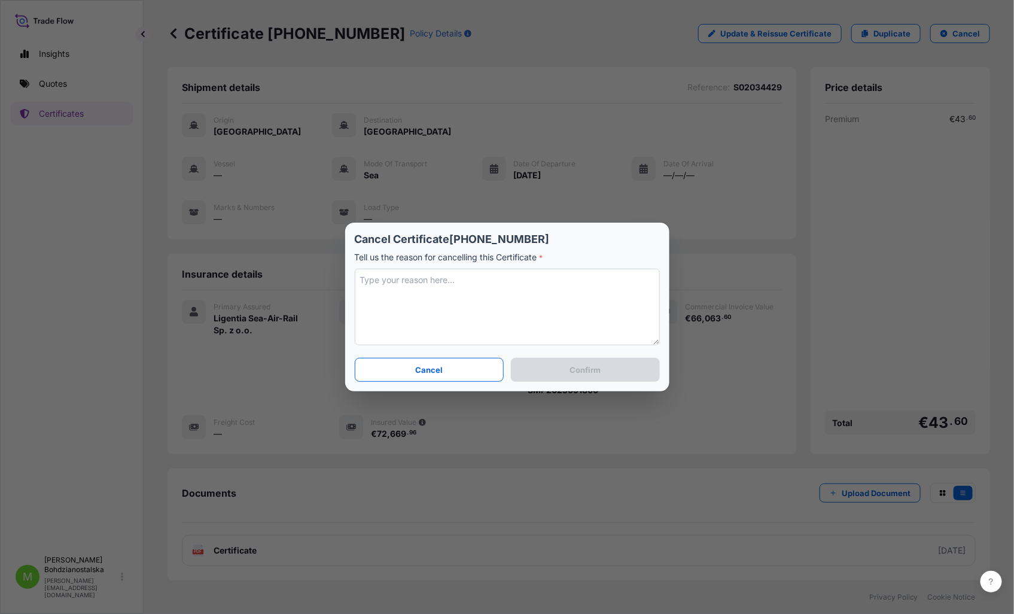
click at [402, 277] on textarea at bounding box center [507, 307] width 305 height 77
type textarea "chagne ETD"
click at [621, 369] on button "Confirm" at bounding box center [585, 370] width 148 height 24
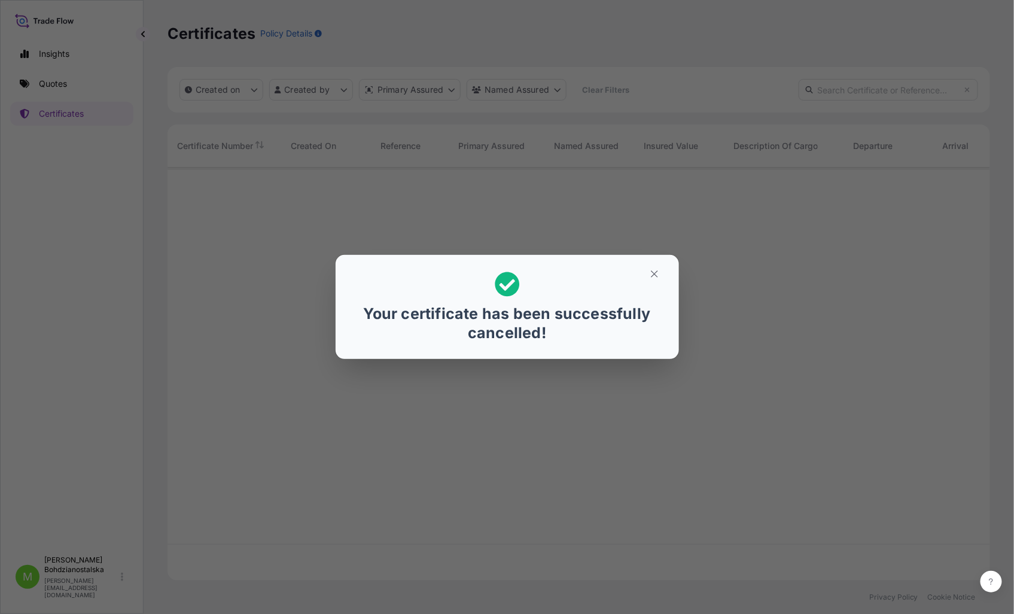
scroll to position [410, 812]
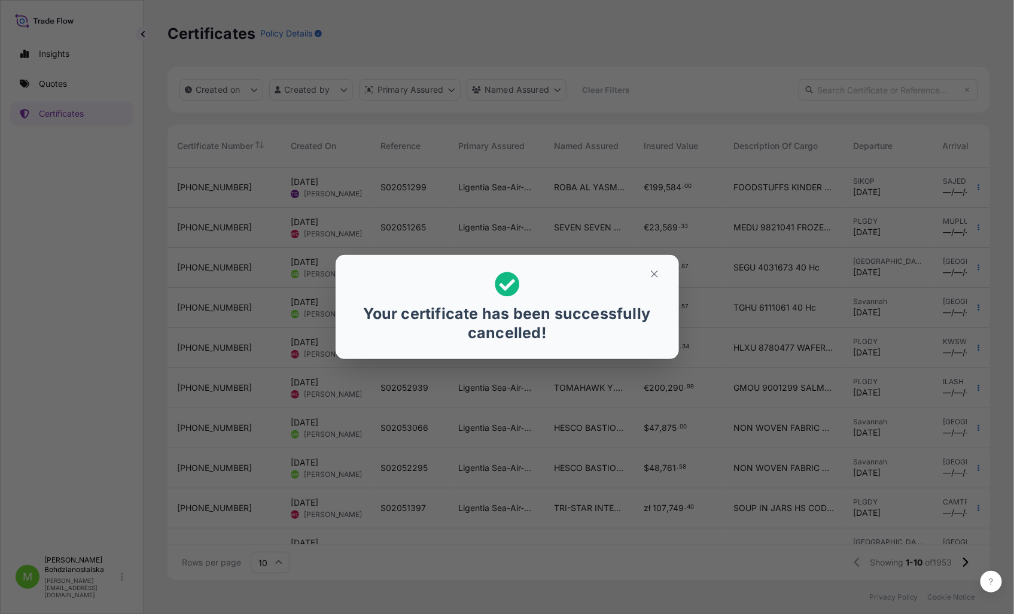
click at [50, 81] on div "Your certificate has been successfully cancelled!" at bounding box center [507, 307] width 1014 height 614
click at [501, 282] on icon at bounding box center [507, 284] width 25 height 25
click at [652, 273] on icon "button" at bounding box center [654, 274] width 11 height 11
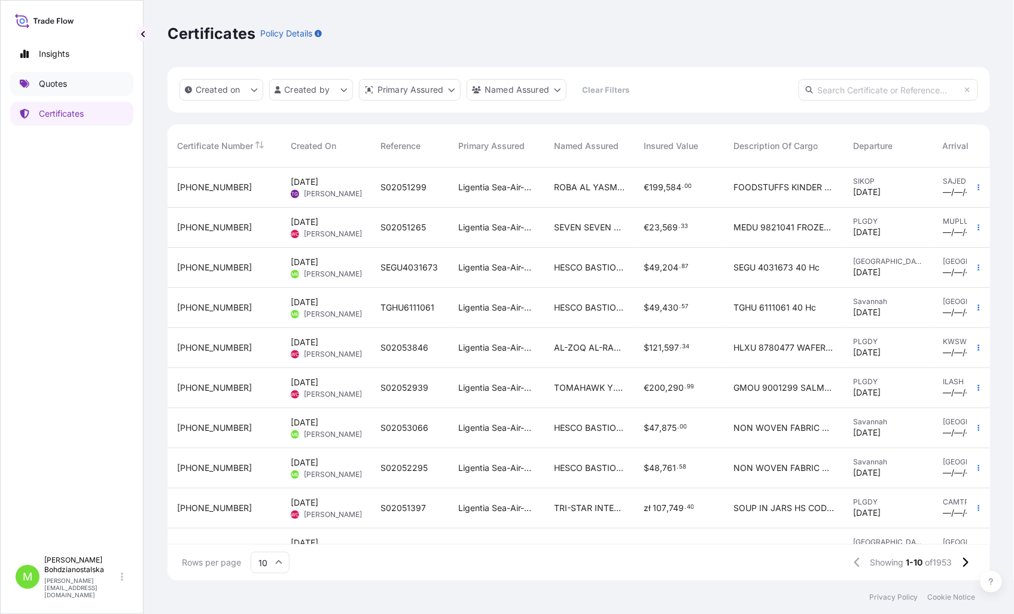
click at [63, 78] on p "Quotes" at bounding box center [53, 84] width 28 height 12
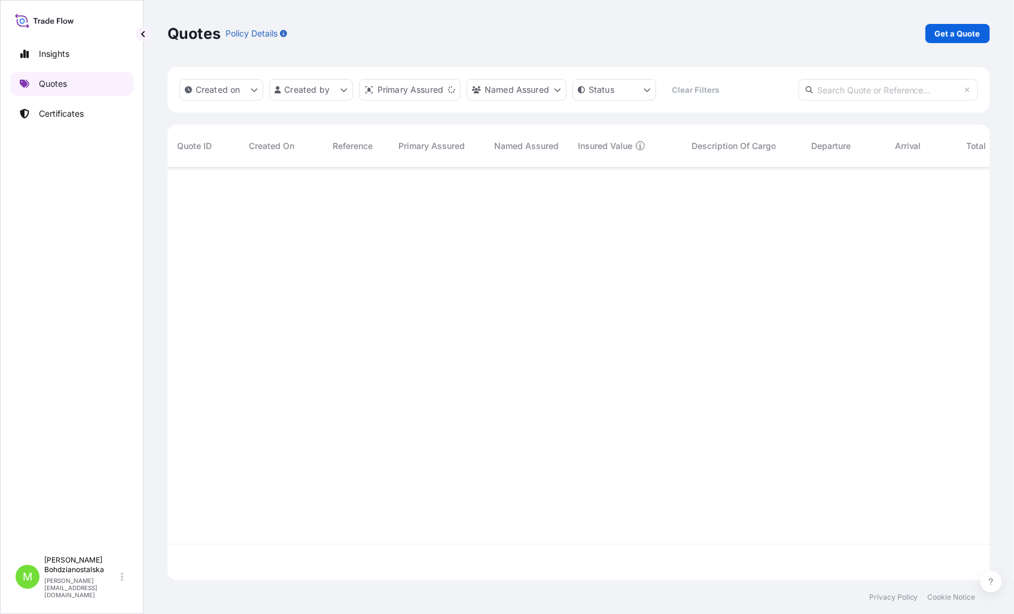
scroll to position [410, 812]
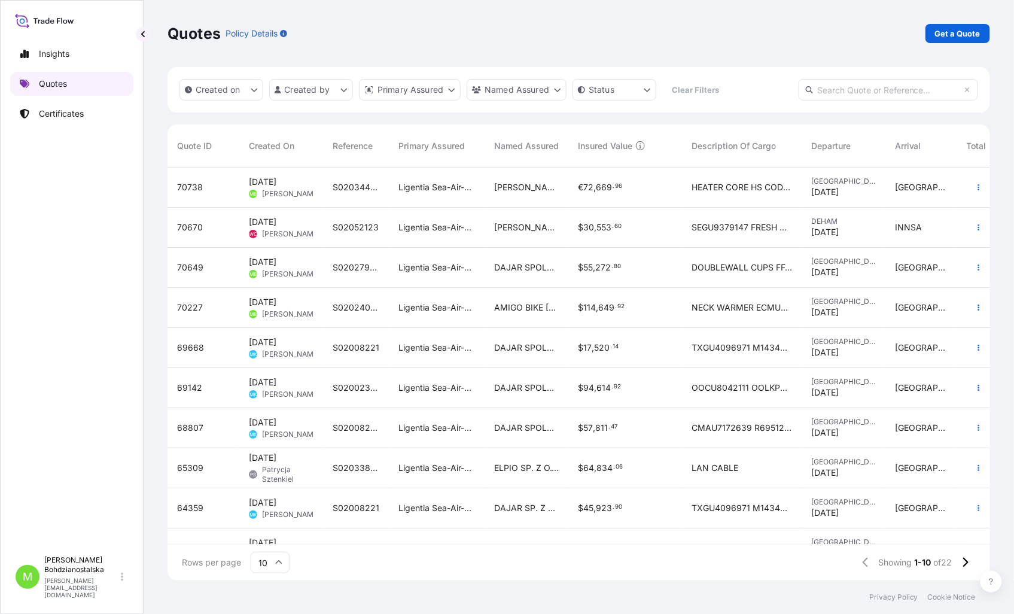
click at [50, 82] on p "Quotes" at bounding box center [53, 84] width 28 height 12
click at [964, 26] on link "Get a Quote" at bounding box center [957, 33] width 65 height 19
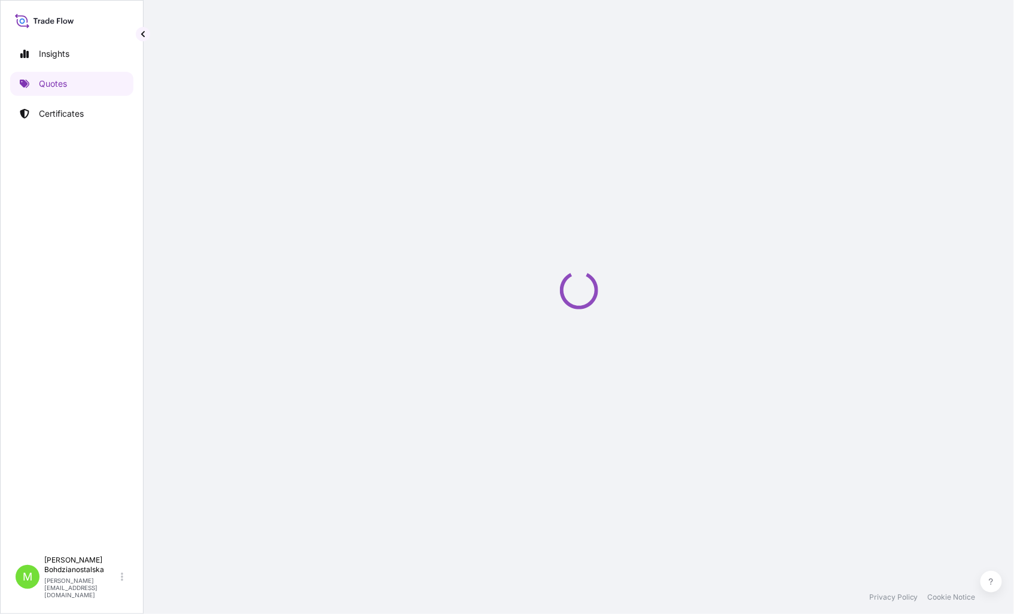
select select "Sea"
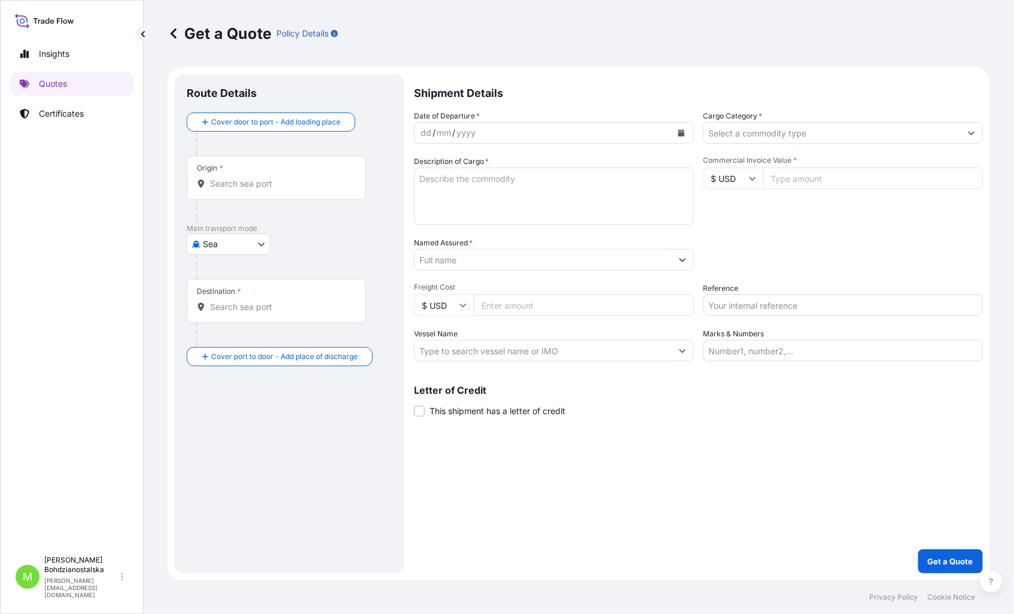
click at [720, 132] on input "Cargo Category *" at bounding box center [832, 133] width 257 height 22
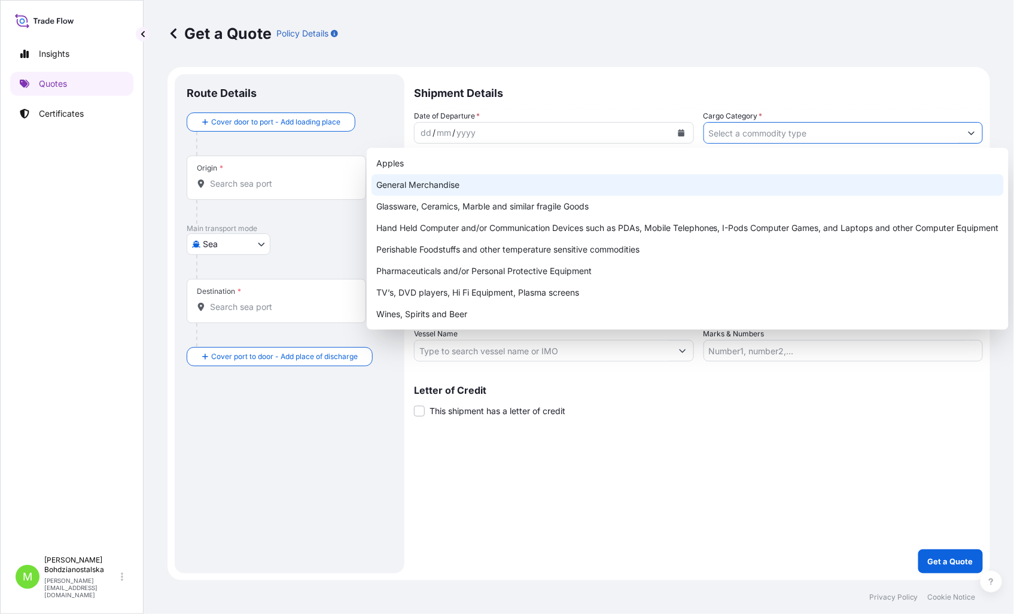
click at [437, 183] on div "General Merchandise" at bounding box center [687, 185] width 632 height 22
type input "General Merchandise"
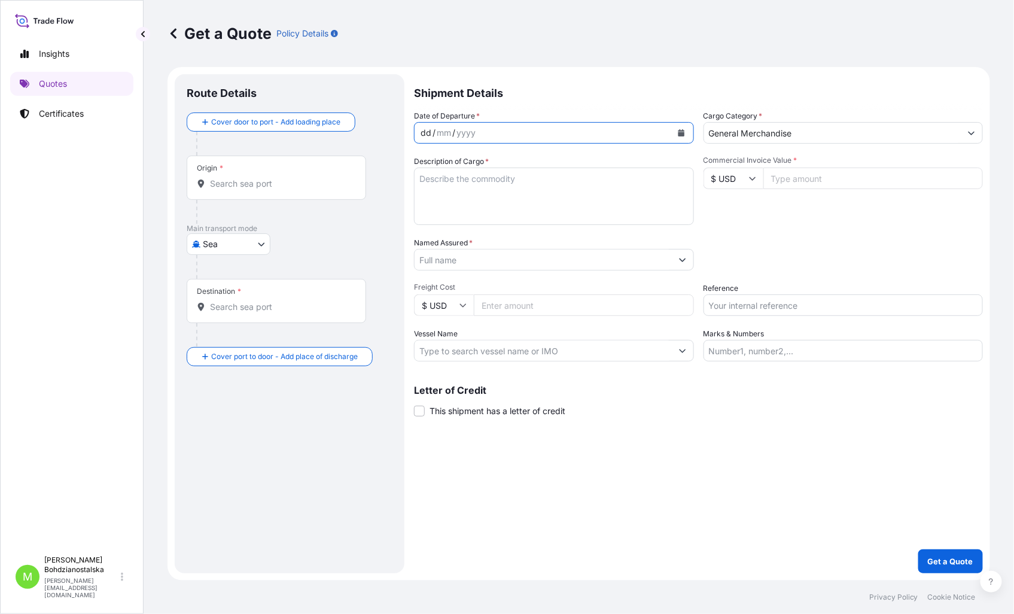
click at [426, 130] on div "dd" at bounding box center [425, 133] width 13 height 14
click at [498, 135] on div "[DATE]" at bounding box center [542, 133] width 257 height 22
click at [467, 127] on div "2022" at bounding box center [464, 133] width 24 height 14
click at [437, 191] on textarea "Description of Cargo *" at bounding box center [554, 195] width 280 height 57
click at [256, 185] on input "Origin *" at bounding box center [280, 184] width 141 height 12
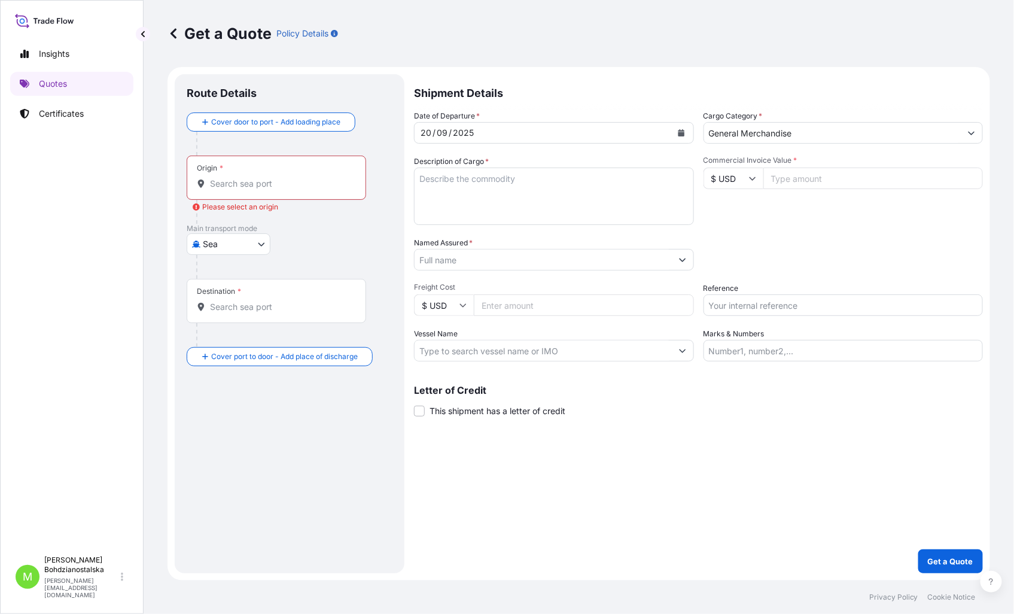
click at [211, 188] on div at bounding box center [276, 184] width 159 height 12
click at [211, 188] on input "Origin * Please select an origin" at bounding box center [280, 184] width 141 height 12
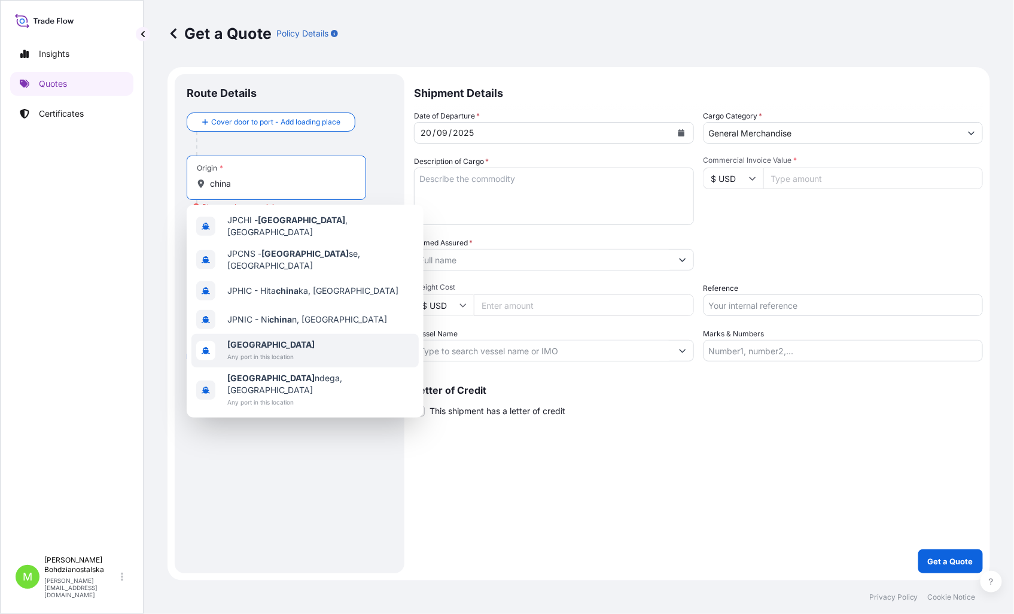
click at [252, 350] on span "Any port in this location" at bounding box center [270, 356] width 87 height 12
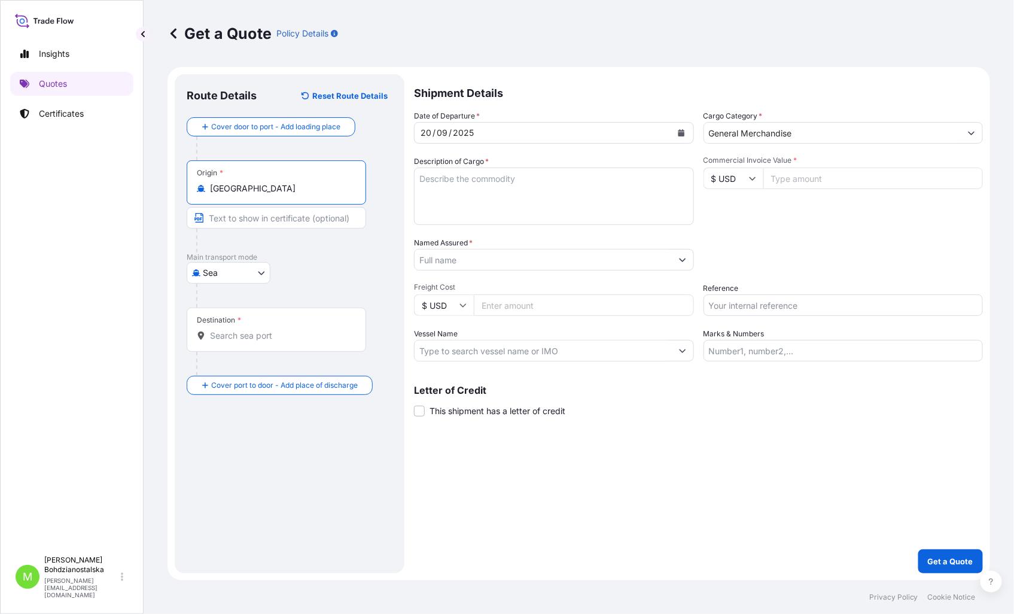
type input "[GEOGRAPHIC_DATA]"
click at [222, 336] on input "Destination *" at bounding box center [280, 336] width 141 height 12
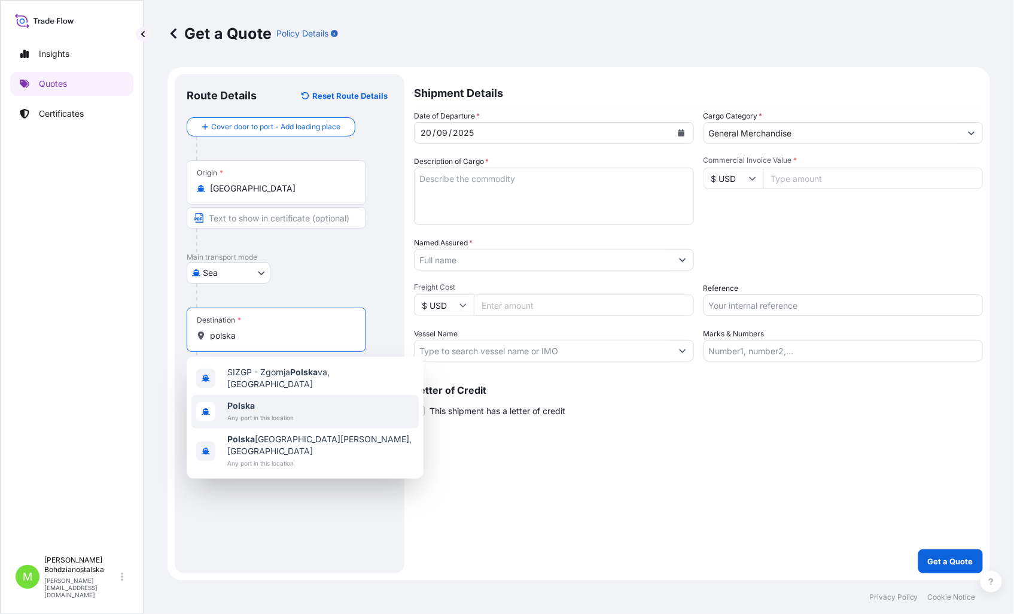
click at [281, 395] on div "Polska Any port in this location" at bounding box center [304, 411] width 227 height 33
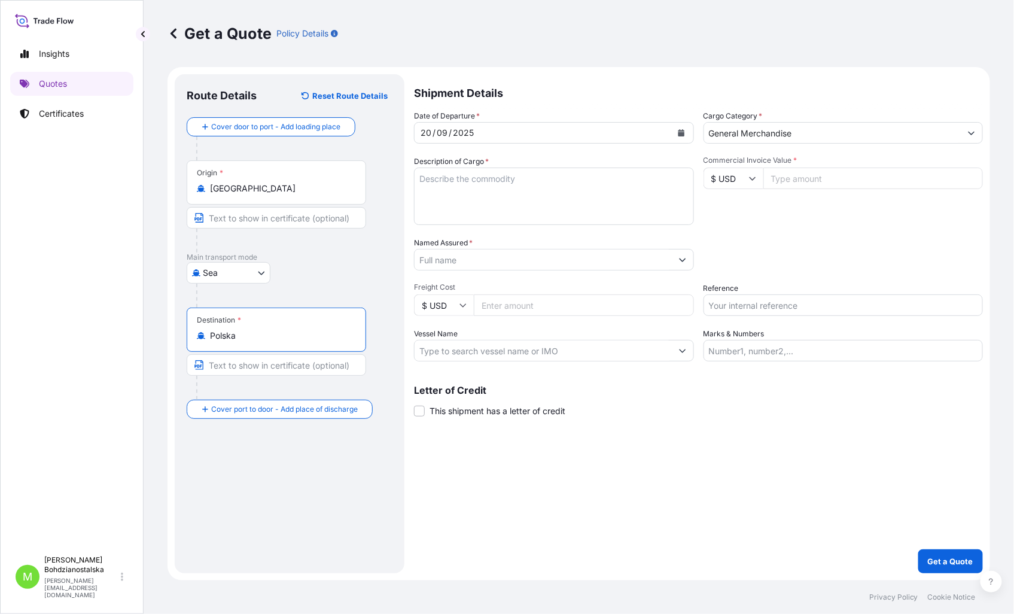
type input "Polska"
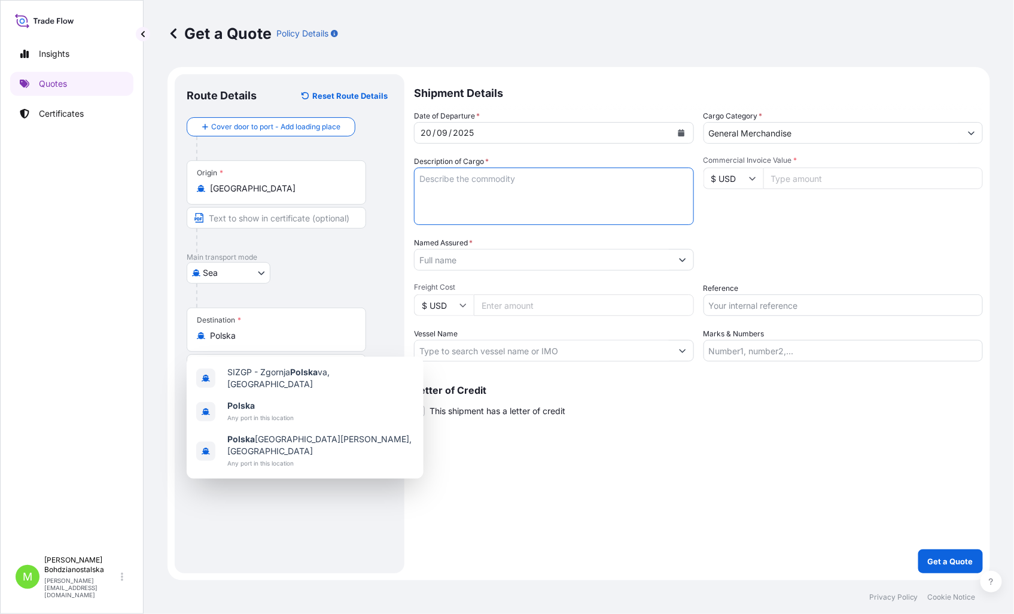
click at [508, 189] on textarea "Description of Cargo *" at bounding box center [554, 195] width 280 height 57
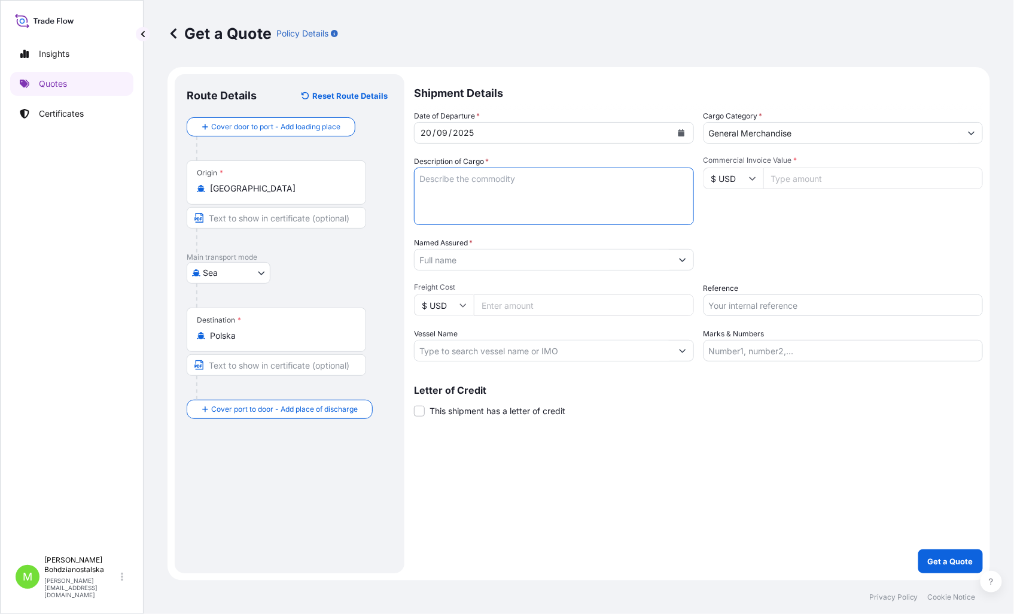
paste textarea "HEATER CORE HS CODE:8415909000"
click at [821, 178] on input "Commercial Invoice Value *" at bounding box center [873, 178] width 220 height 22
click at [477, 214] on textarea "HEATER CORE HS CODE:8415909000" at bounding box center [554, 195] width 280 height 57
click at [629, 172] on textarea "HEATER CORE HS CODE:8415909000" at bounding box center [554, 195] width 280 height 57
paste textarea "CSLU6345390"
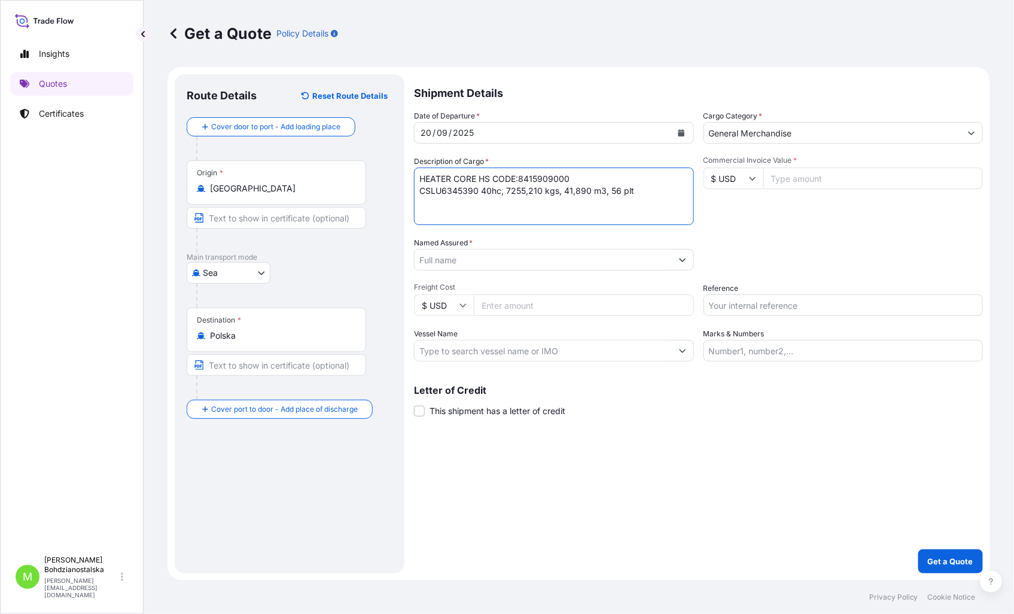
type textarea "HEATER CORE HS CODE:8415909000 CSLU6345390 40hc, 7255,210 kgs, 41,890 m3, 56 plt"
click at [803, 180] on input "Commercial Invoice Value *" at bounding box center [873, 178] width 220 height 22
type input "66063.6"
click at [743, 180] on input "$ USD" at bounding box center [733, 178] width 60 height 22
click at [724, 212] on div "€ EUR" at bounding box center [733, 211] width 50 height 23
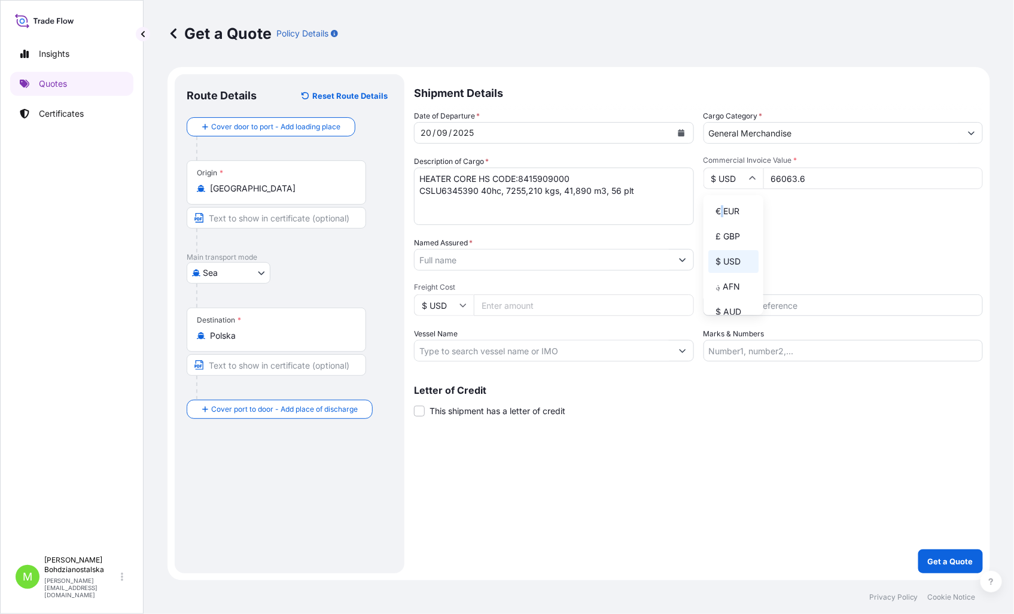
type input "€ EUR"
click at [799, 178] on input "66063.6" at bounding box center [873, 178] width 220 height 22
click at [816, 178] on input "66063.6" at bounding box center [873, 178] width 220 height 22
type input "66063.60"
click at [426, 209] on textarea "HEATER CORE HS CODE:8415909000 CSLU6345390 40hc, 7255,210 kgs, 41,890 m3, 56 plt" at bounding box center [554, 195] width 280 height 57
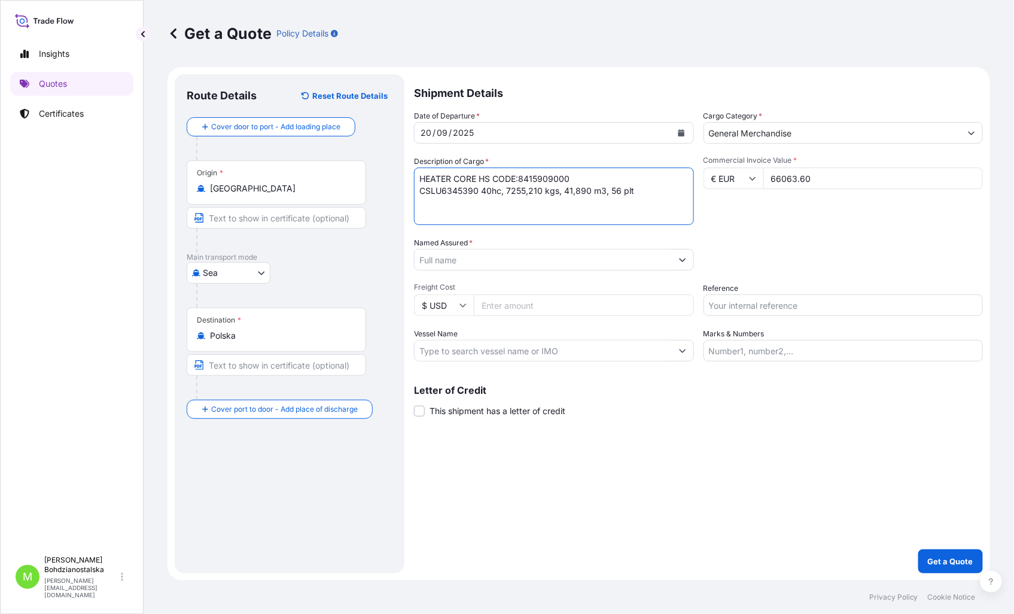
click at [682, 198] on textarea "HEATER CORE HS CODE:8415909000 CSLU6345390 40hc, 7255,210 kgs, 41,890 m3, 56 plt" at bounding box center [554, 195] width 280 height 57
paste textarea "nr ref. SMP2025091800"
click at [471, 218] on textarea "HEATER CORE HS CODE:8415909000 CSLU6345390 40hc, 7255,210 kgs, 41,890 m3, 56 pl…" at bounding box center [554, 195] width 280 height 57
click at [539, 212] on textarea "HEATER CORE HS CODE:8415909000 CSLU6345390 40hc, 7255,210 kgs, 41,890 m3, 56 pl…" at bounding box center [554, 195] width 280 height 57
paste textarea "V/V.HAOHANG1006 C2508E ETD [GEOGRAPHIC_DATA]:20/SEP OOCL SPAIN 010W ETD CNSHA:7…"
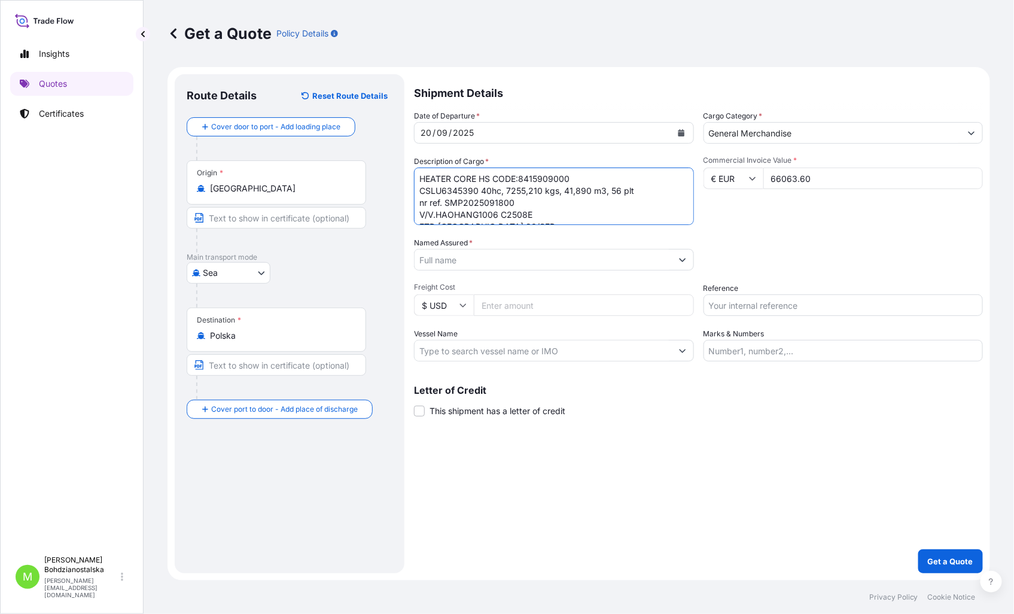
click at [419, 210] on textarea "HEATER CORE HS CODE:8415909000 CSLU6345390 40hc, 7255,210 kgs, 41,890 m3, 56 pl…" at bounding box center [554, 195] width 280 height 57
type textarea "HEATER CORE HS CODE:8415909000 CSLU6345390 40hc, 7255,210 kgs, 41,890 m3, 56 pl…"
click at [764, 229] on div "Date of Departure * [DATE] Cargo Category * General Merchandise Description of …" at bounding box center [698, 235] width 569 height 251
click at [767, 309] on input "Reference" at bounding box center [843, 305] width 280 height 22
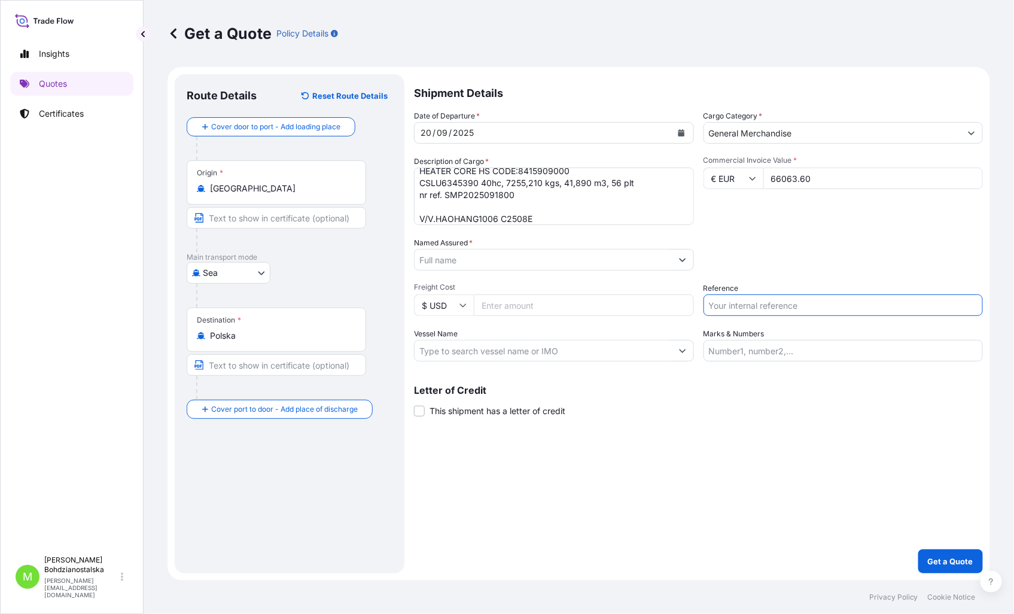
paste input "S02034429"
type input "S02034429"
click at [437, 263] on input "Named Assured *" at bounding box center [542, 260] width 257 height 22
click at [453, 263] on input "Named Assured *" at bounding box center [542, 260] width 257 height 22
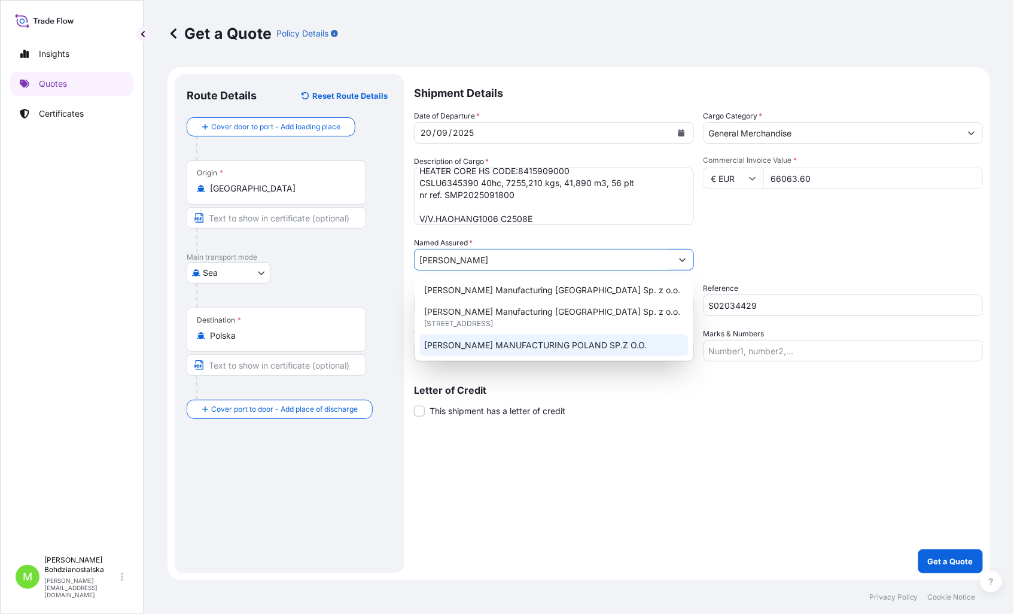
click at [538, 348] on span "[PERSON_NAME] MANUFACTURING POLAND SP.Z O.O." at bounding box center [535, 345] width 222 height 12
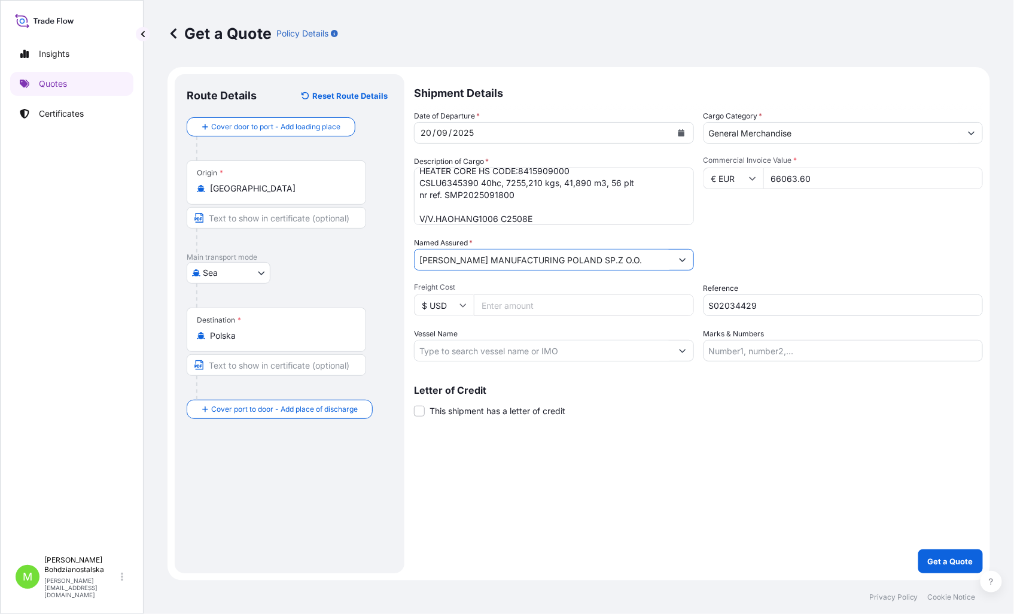
type input "[PERSON_NAME] MANUFACTURING POLAND SP.Z O.O."
click at [844, 301] on input "S02034429" at bounding box center [843, 305] width 280 height 22
click at [676, 496] on div "Shipment Details Date of Departure * [DATE] Cargo Category * General Merchandis…" at bounding box center [698, 323] width 569 height 499
click at [951, 558] on p "Get a Quote" at bounding box center [950, 561] width 45 height 12
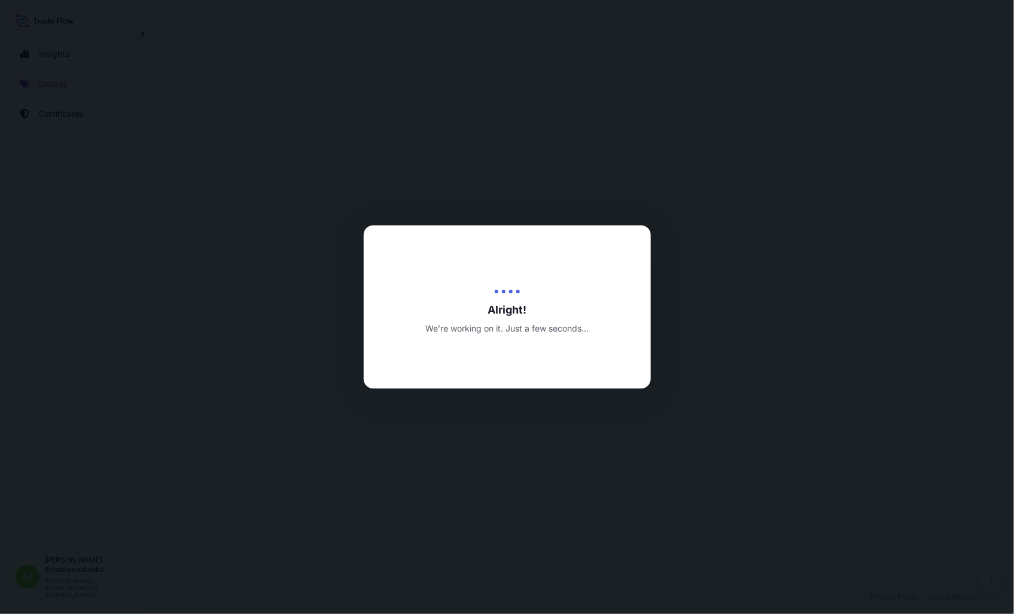
select select "Sea"
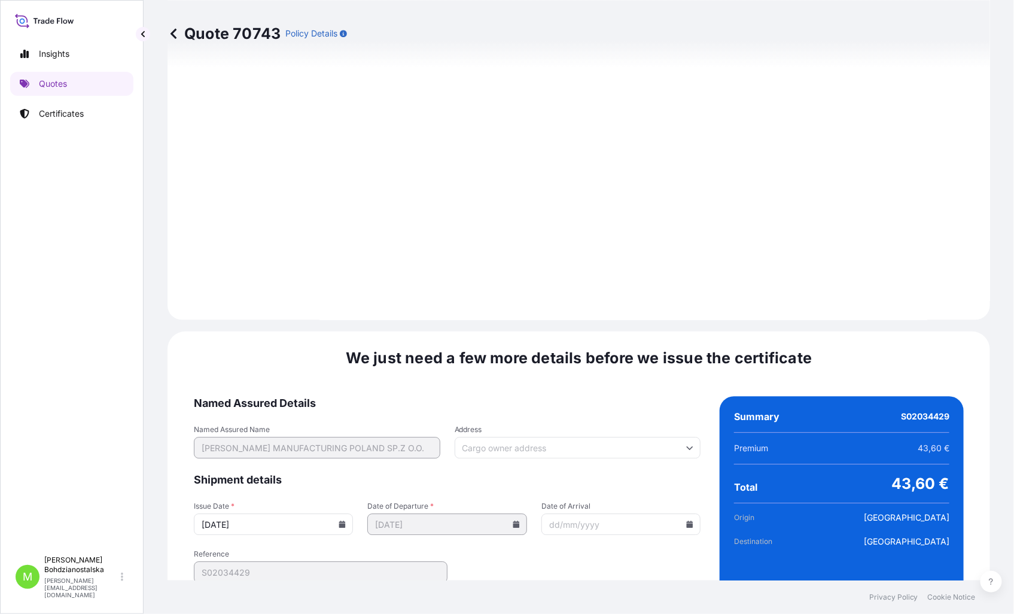
scroll to position [1185, 0]
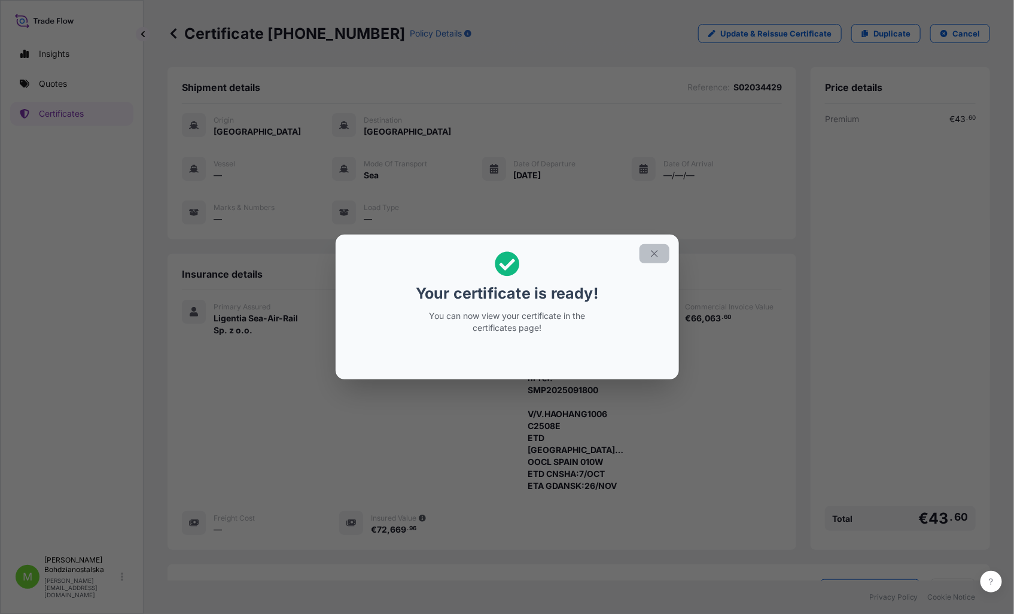
click at [653, 257] on icon "button" at bounding box center [654, 253] width 11 height 11
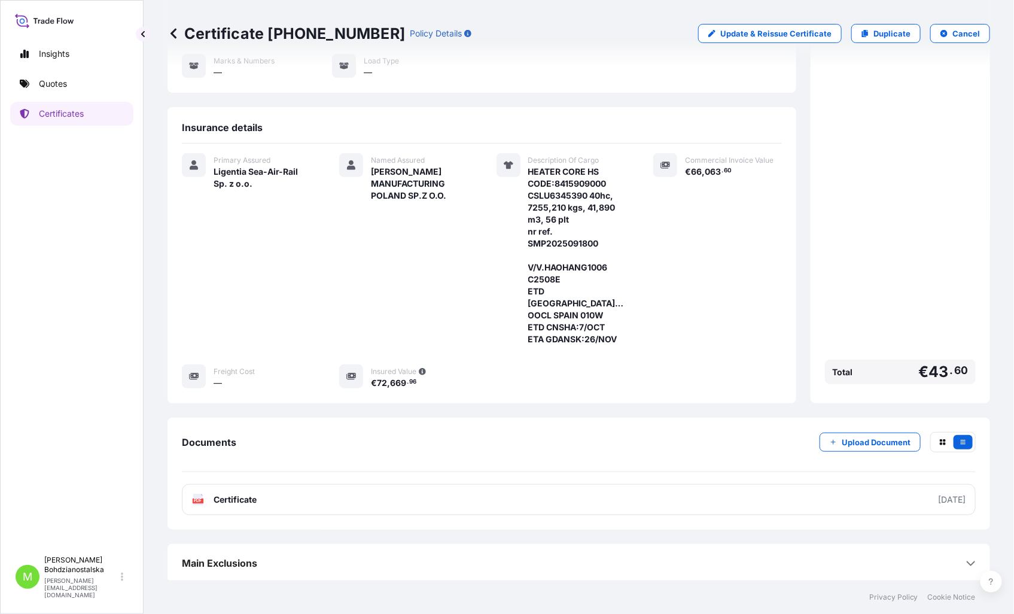
scroll to position [150, 0]
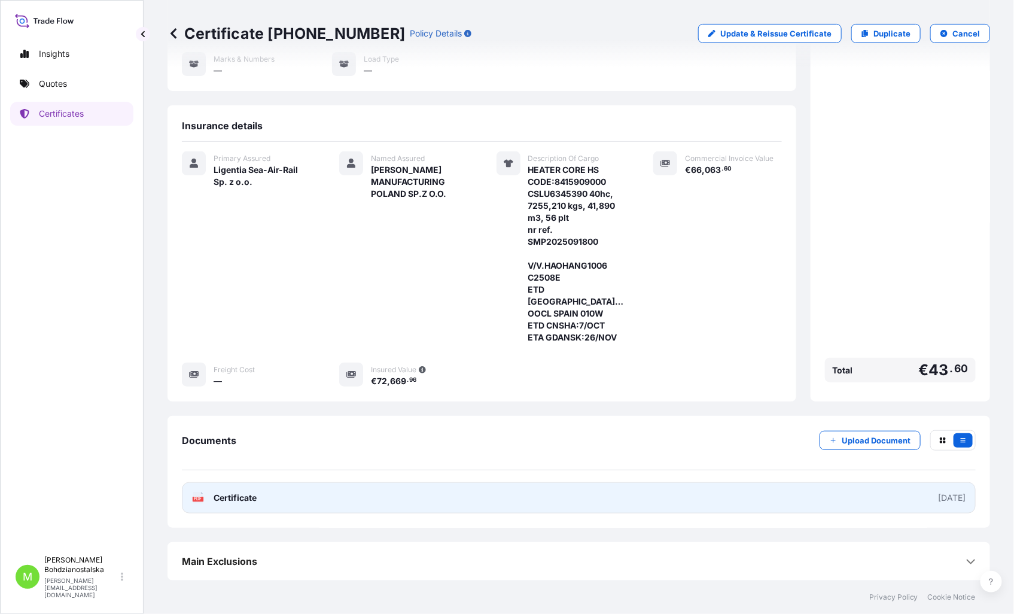
click at [219, 496] on span "Certificate" at bounding box center [235, 498] width 43 height 12
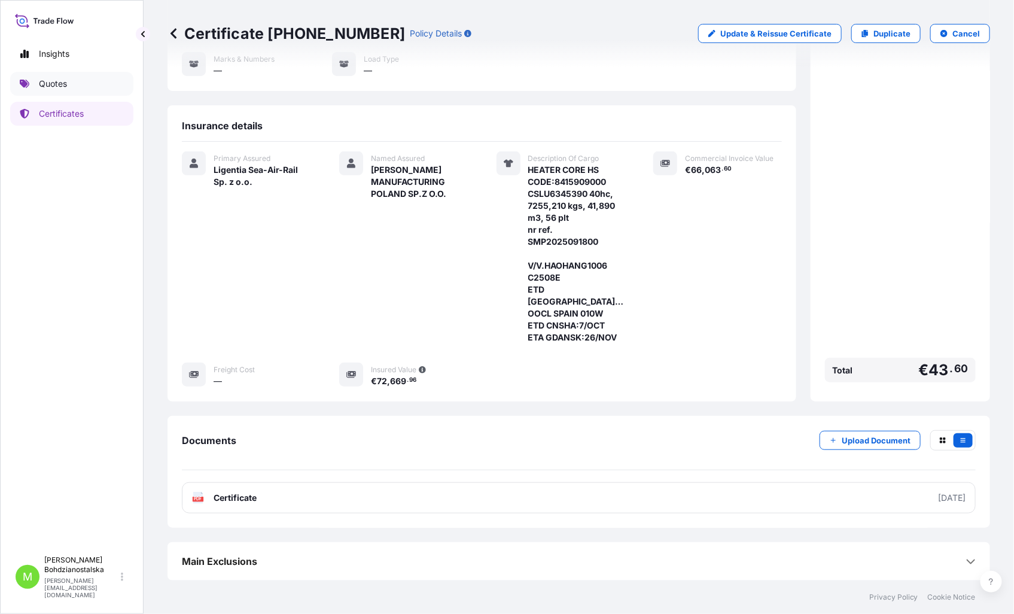
click at [48, 83] on p "Quotes" at bounding box center [53, 84] width 28 height 12
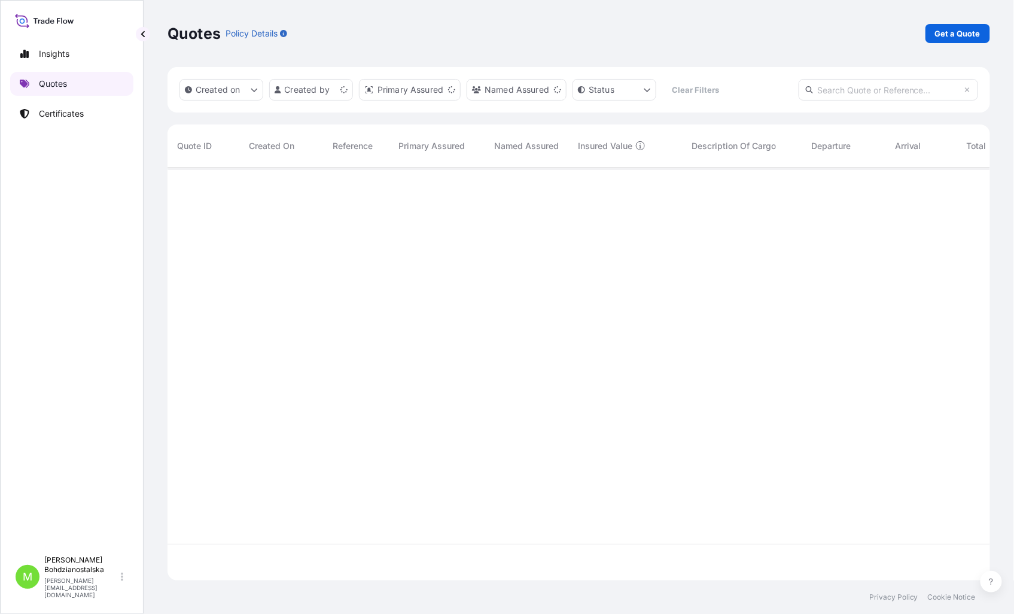
scroll to position [410, 812]
